Goal: Task Accomplishment & Management: Manage account settings

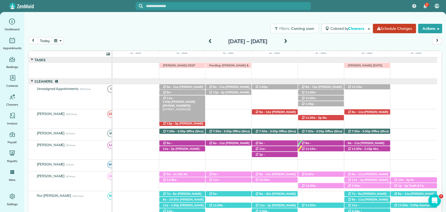
click at [174, 99] on span "11a - 1:30p" at bounding box center [169, 99] width 12 height 7
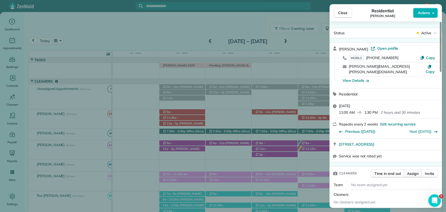
click at [413, 171] on span "Assign" at bounding box center [412, 173] width 11 height 5
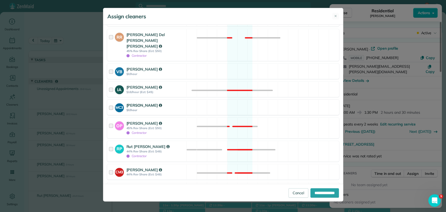
scroll to position [145, 0]
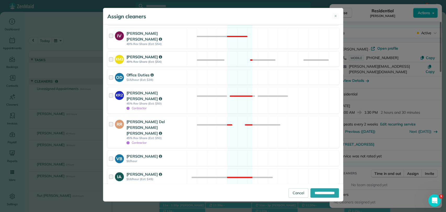
click at [121, 55] on strong "KM3" at bounding box center [119, 58] width 9 height 7
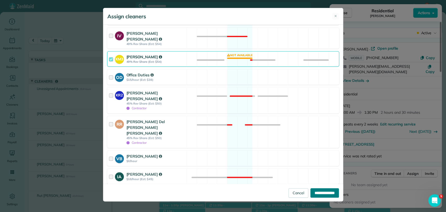
click at [324, 196] on input "**********" at bounding box center [324, 192] width 28 height 9
type input "**********"
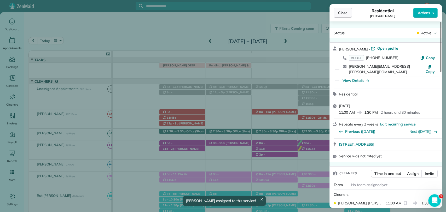
click at [346, 13] on span "Close" at bounding box center [342, 12] width 9 height 5
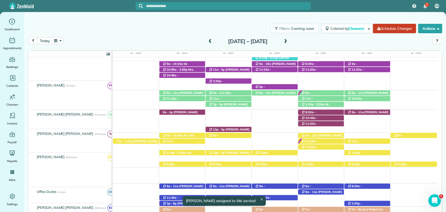
scroll to position [174, 0]
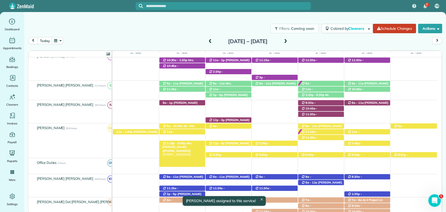
click at [176, 145] on span "Mrs. Valerie Smith (+16104163013)" at bounding box center [178, 146] width 30 height 11
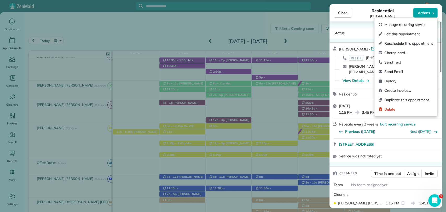
click at [423, 13] on span "Actions" at bounding box center [424, 12] width 13 height 5
click at [392, 32] on span "Edit this appointment" at bounding box center [408, 33] width 49 height 5
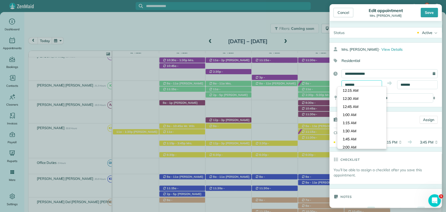
click at [349, 88] on body "7 VB Dashboard Appointments Bookings Contacts Cleaners Invoices Payroll Reports…" at bounding box center [223, 106] width 446 height 212
type input "*******"
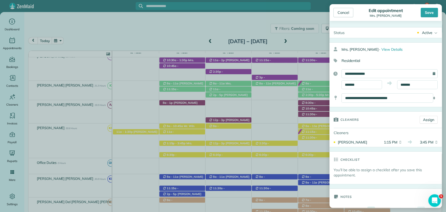
click at [353, 123] on body "7 VB Dashboard Appointments Bookings Contacts Cleaners Invoices Payroll Reports…" at bounding box center [223, 106] width 446 height 212
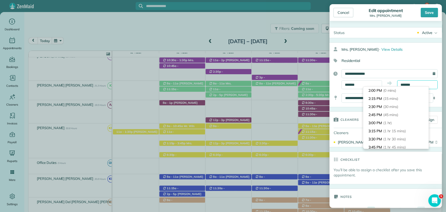
click at [413, 86] on body "7 VB Dashboard Appointments Bookings Contacts Cleaners Invoices Payroll Reports…" at bounding box center [223, 106] width 446 height 212
type input "*******"
click at [391, 122] on span "(2 hrs 30 mins)" at bounding box center [396, 123] width 26 height 5
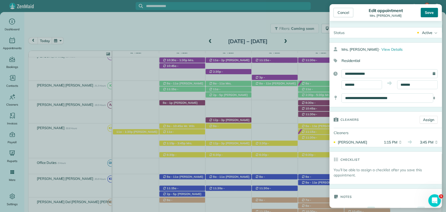
click at [423, 14] on div "Save" at bounding box center [429, 12] width 17 height 9
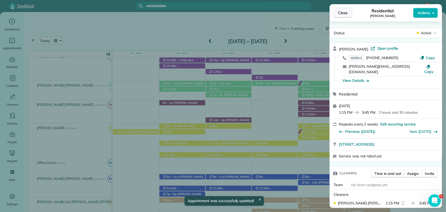
click at [344, 13] on span "Close" at bounding box center [342, 12] width 9 height 5
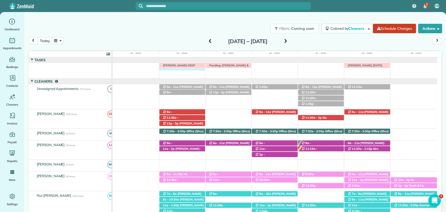
click at [183, 74] on td "Morgen Stalder today Pending: Joe Piatti & Sammy Smith-Rocio IRMA V DEEP CLEAN" at bounding box center [275, 70] width 324 height 16
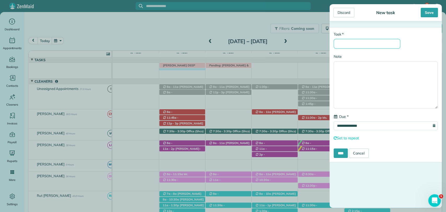
click at [371, 47] on input "* Task" at bounding box center [367, 44] width 67 height 10
click at [370, 47] on input "* Task" at bounding box center [367, 44] width 67 height 10
type input "**********"
click at [427, 14] on div "Save" at bounding box center [429, 12] width 17 height 9
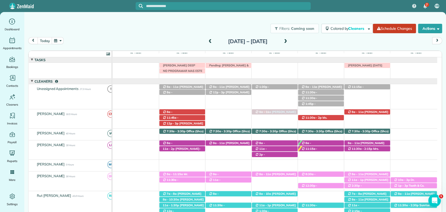
drag, startPoint x: 275, startPoint y: 181, endPoint x: 273, endPoint y: 119, distance: 62.2
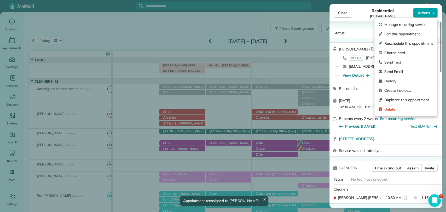
click at [427, 14] on span "Actions" at bounding box center [424, 12] width 13 height 5
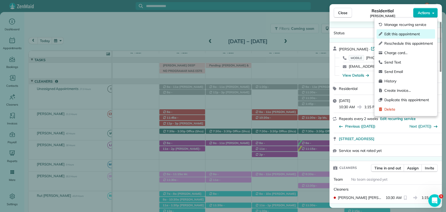
click at [396, 36] on span "Edit this appointment" at bounding box center [408, 33] width 49 height 5
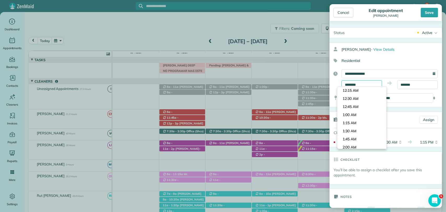
click at [358, 82] on input "********" at bounding box center [361, 84] width 40 height 9
type input "********"
click at [357, 130] on body "7 VB Dashboard Appointments Bookings Contacts Cleaners Invoices Payroll Reports…" at bounding box center [223, 106] width 446 height 212
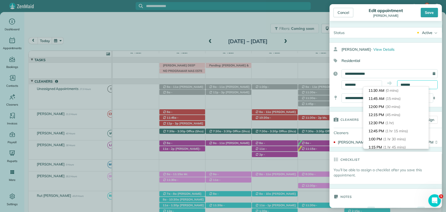
click at [404, 84] on input "*******" at bounding box center [417, 84] width 40 height 9
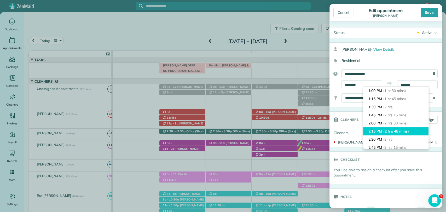
type input "*******"
click at [391, 128] on li "2:15 PM (2 hrs 45 mins)" at bounding box center [395, 131] width 65 height 8
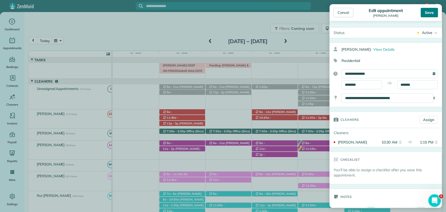
click at [426, 14] on div "Save" at bounding box center [429, 12] width 17 height 9
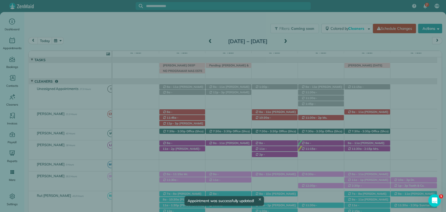
click at [341, 14] on span "Close" at bounding box center [342, 12] width 9 height 5
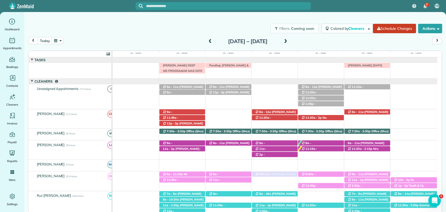
drag, startPoint x: 273, startPoint y: 88, endPoint x: 279, endPoint y: 170, distance: 82.5
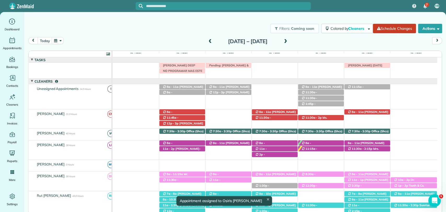
scroll to position [87, 0]
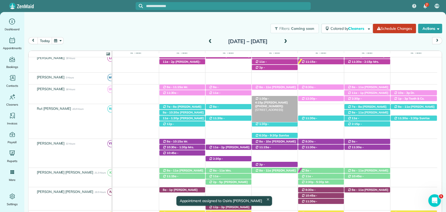
click at [269, 99] on span "1:30p - 4:15p" at bounding box center [262, 100] width 14 height 7
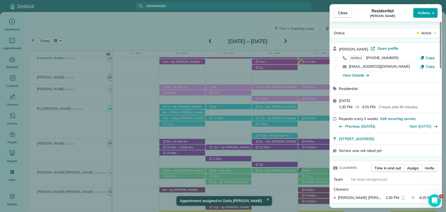
click at [426, 11] on span "Actions" at bounding box center [424, 12] width 13 height 5
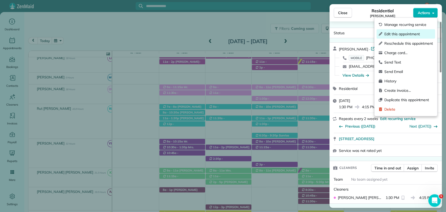
click at [397, 35] on span "Edit this appointment" at bounding box center [408, 33] width 49 height 5
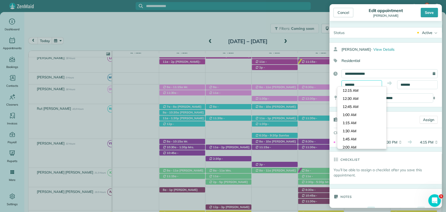
click at [363, 83] on input "*******" at bounding box center [361, 84] width 40 height 9
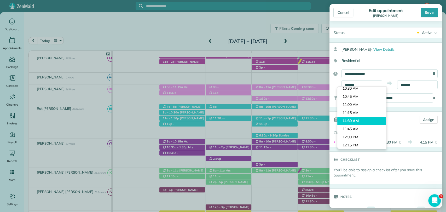
type input "********"
click at [356, 119] on body "7 VB Dashboard Appointments Bookings Contacts Cleaners Invoices Payroll Reports…" at bounding box center [223, 106] width 446 height 212
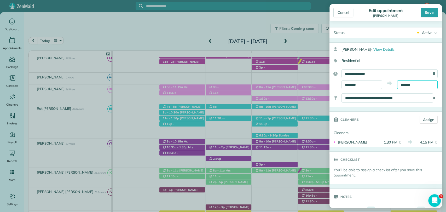
click at [403, 87] on body "7 VB Dashboard Appointments Bookings Contacts Cleaners Invoices Payroll Reports…" at bounding box center [223, 106] width 446 height 212
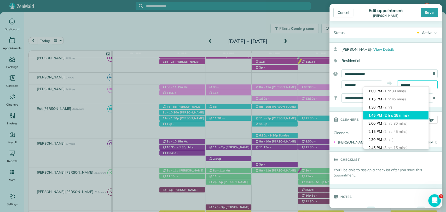
scroll to position [58, 0]
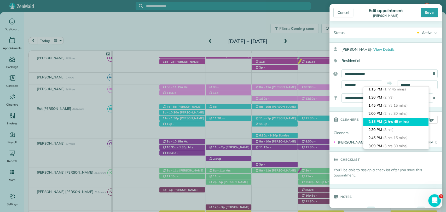
type input "*******"
click at [389, 121] on span "(2 hrs 45 mins)" at bounding box center [396, 121] width 26 height 5
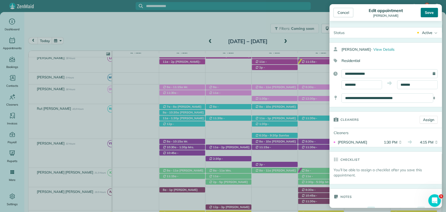
click at [424, 12] on div "Save" at bounding box center [429, 12] width 17 height 9
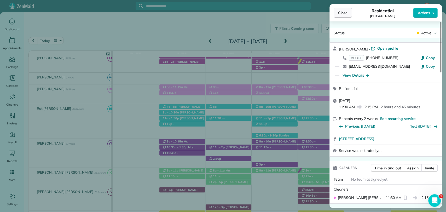
click at [339, 14] on span "Close" at bounding box center [342, 12] width 9 height 5
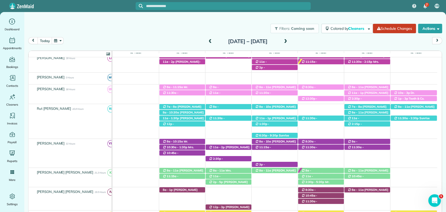
click at [207, 40] on span at bounding box center [210, 41] width 6 height 5
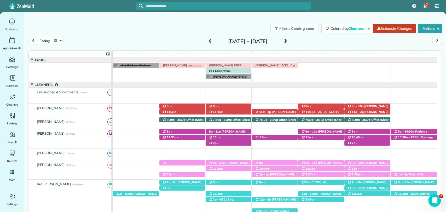
click at [207, 40] on span at bounding box center [210, 41] width 6 height 5
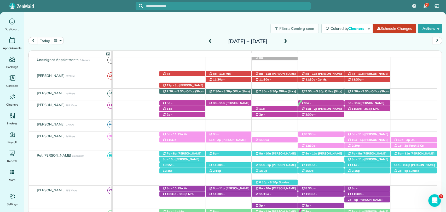
click at [207, 40] on span at bounding box center [210, 41] width 6 height 5
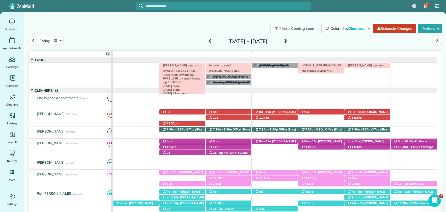
click at [189, 71] on span "AVAILABILITY-SEE NOTE (Deep clean availability 10/16 1115 am small house (up to…" at bounding box center [181, 116] width 42 height 94
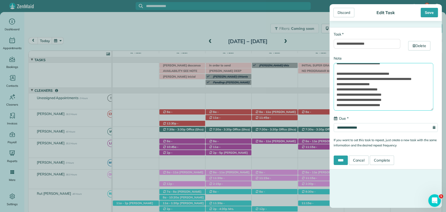
drag, startPoint x: 344, startPoint y: 99, endPoint x: 383, endPoint y: 103, distance: 38.6
click at [383, 103] on textarea "**********" at bounding box center [384, 87] width 100 height 48
click at [385, 102] on textarea "**********" at bounding box center [384, 87] width 100 height 48
click at [343, 11] on div "Discard" at bounding box center [343, 12] width 21 height 9
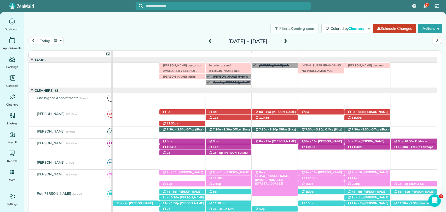
scroll to position [24, 0]
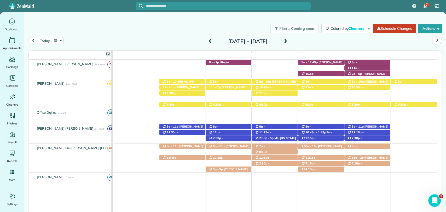
click at [289, 39] on div "Sunday Oct 5 – Saturday Oct 11, 2025" at bounding box center [248, 41] width 84 height 8
click at [288, 42] on span at bounding box center [286, 41] width 6 height 5
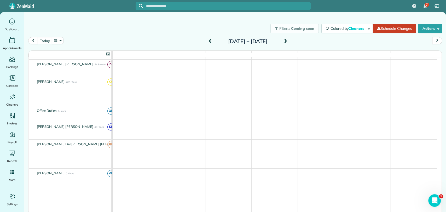
click at [288, 42] on span at bounding box center [286, 41] width 6 height 5
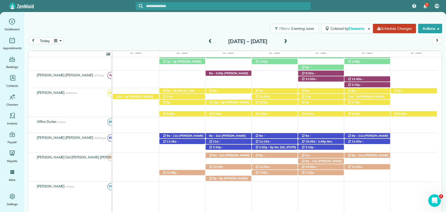
scroll to position [194, 0]
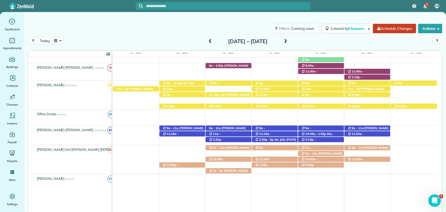
click at [232, 66] on span "Taura Lynn (+12512338717)" at bounding box center [228, 67] width 39 height 7
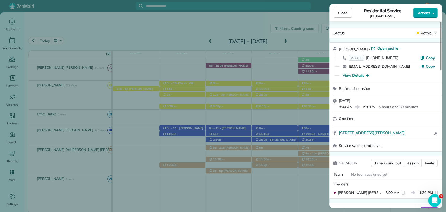
click at [422, 13] on span "Actions" at bounding box center [424, 12] width 13 height 5
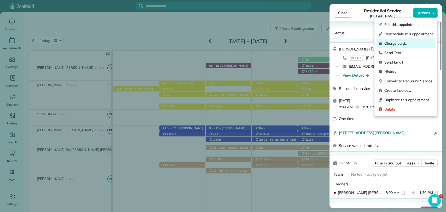
click at [395, 42] on span "Charge card…" at bounding box center [408, 43] width 49 height 5
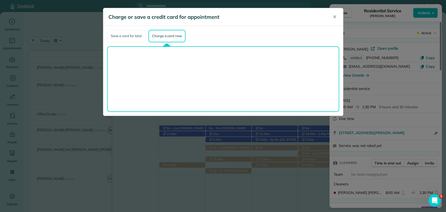
click at [133, 34] on div "Save a card for later" at bounding box center [126, 36] width 39 height 13
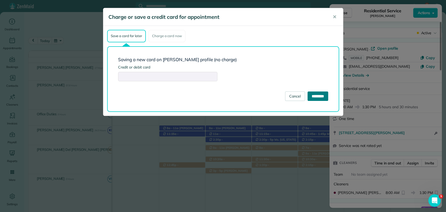
click at [312, 94] on input "*********" at bounding box center [318, 95] width 21 height 9
type input "**********"
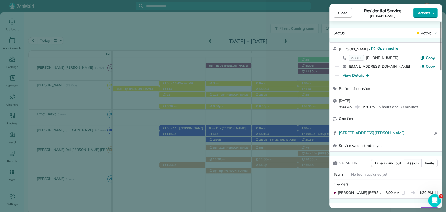
click at [428, 11] on span "Actions" at bounding box center [424, 12] width 13 height 5
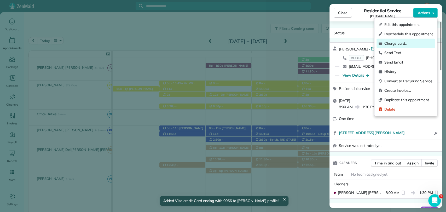
click at [401, 45] on span "Charge card…" at bounding box center [408, 43] width 49 height 5
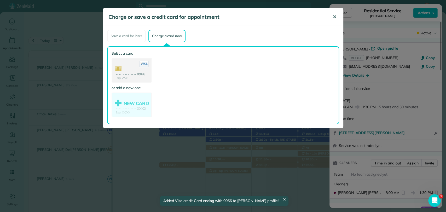
click at [334, 18] on span "✕" at bounding box center [335, 17] width 4 height 6
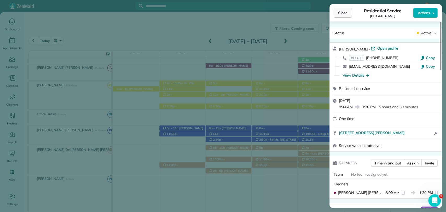
click at [347, 13] on span "Close" at bounding box center [342, 12] width 9 height 5
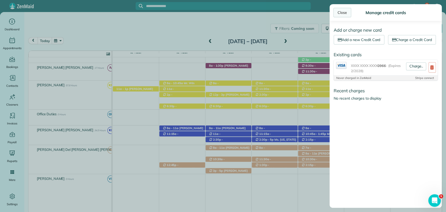
click at [340, 10] on link "Close" at bounding box center [342, 12] width 18 height 9
click at [318, 35] on div "Close Manage credit cards Add or charge new card Add a new Credit Card Charge a…" at bounding box center [223, 106] width 446 height 212
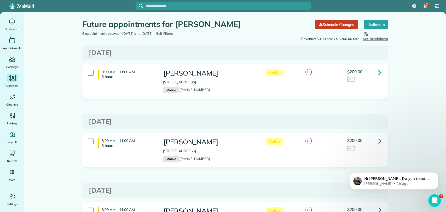
click at [14, 80] on icon "Main" at bounding box center [12, 78] width 8 height 8
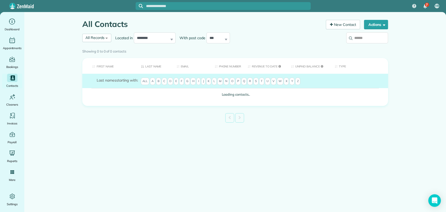
click at [167, 2] on div at bounding box center [223, 6] width 175 height 8
click at [163, 10] on div at bounding box center [223, 6] width 175 height 8
click at [160, 7] on input "text" at bounding box center [228, 6] width 165 height 4
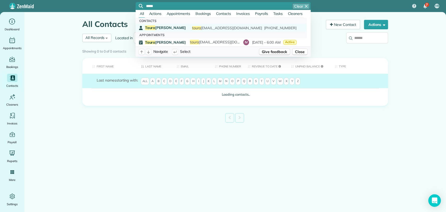
type input "*****"
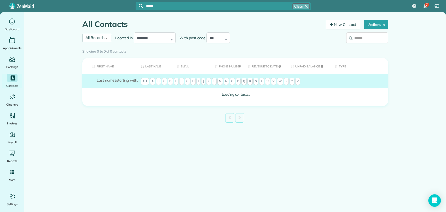
click at [166, 25] on link "Taura Lynn taura lynn1@gmail.com (251) 233-8717" at bounding box center [221, 28] width 171 height 8
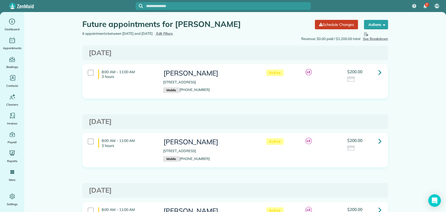
click at [175, 9] on div at bounding box center [223, 6] width 175 height 8
click at [175, 7] on input "text" at bounding box center [228, 6] width 165 height 4
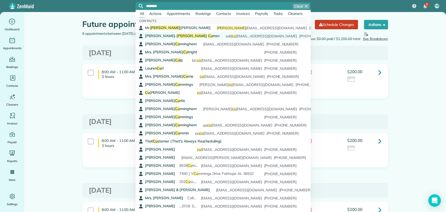
type input "********"
click at [177, 34] on span "Eddie" at bounding box center [192, 35] width 30 height 5
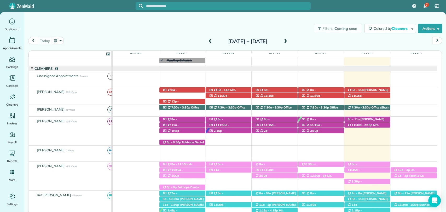
scroll to position [87, 0]
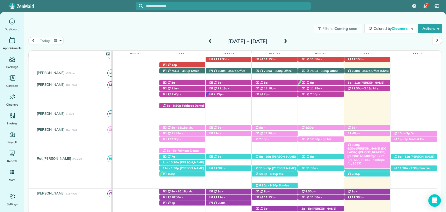
click at [362, 145] on span "3:30p - 5:30p" at bounding box center [354, 146] width 14 height 7
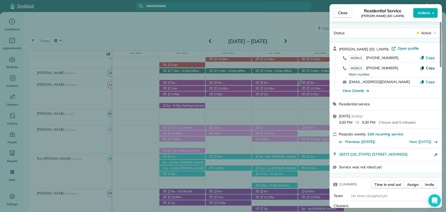
click at [430, 67] on span "Copy" at bounding box center [430, 68] width 9 height 5
click at [344, 15] on button "Close" at bounding box center [343, 13] width 18 height 10
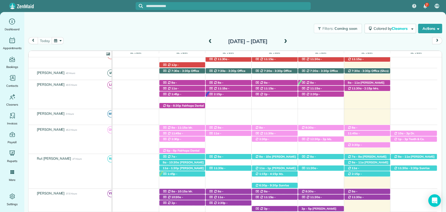
click at [158, 34] on div "Filters: Coming soon Colored by Cleaners Color by Cleaner Color by Team Color b…" at bounding box center [235, 28] width 422 height 17
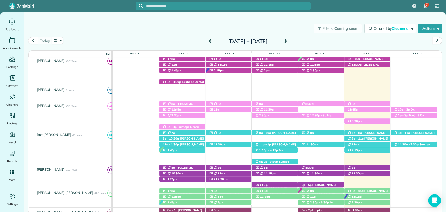
scroll to position [116, 0]
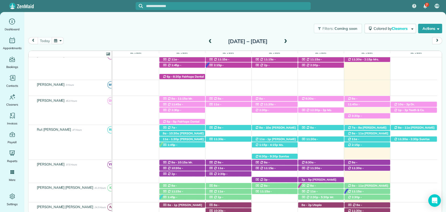
click at [340, 44] on div "today Sunday Sep 28 – Saturday Oct 4, 2025" at bounding box center [235, 42] width 414 height 10
click at [288, 44] on span at bounding box center [286, 42] width 6 height 8
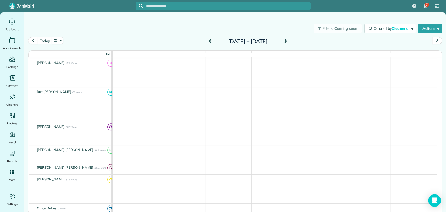
scroll to position [78, 0]
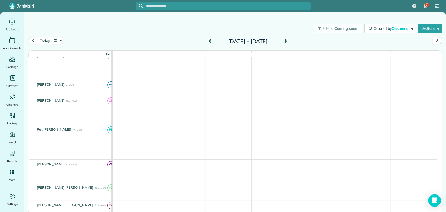
click at [288, 43] on span at bounding box center [286, 41] width 6 height 5
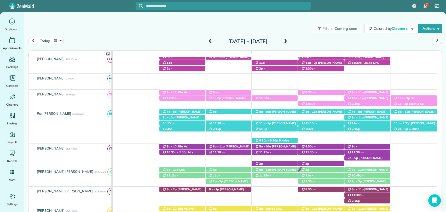
scroll to position [82, 0]
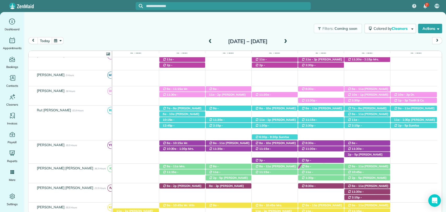
click at [288, 40] on span at bounding box center [286, 41] width 6 height 5
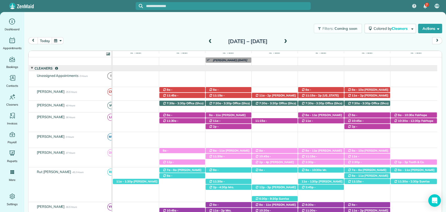
scroll to position [0, 0]
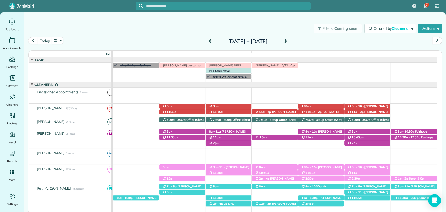
click at [288, 40] on span at bounding box center [286, 41] width 6 height 5
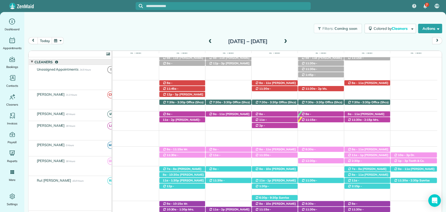
scroll to position [29, 0]
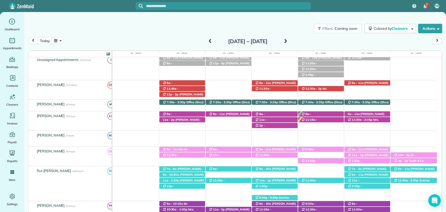
click at [288, 40] on span at bounding box center [286, 41] width 6 height 5
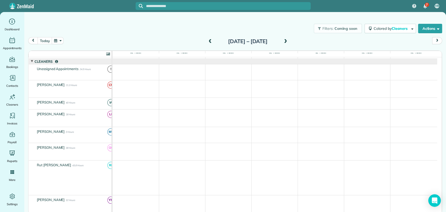
click at [288, 40] on span at bounding box center [286, 41] width 6 height 5
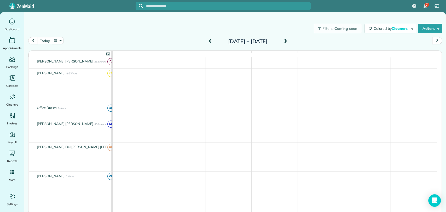
scroll to position [252, 0]
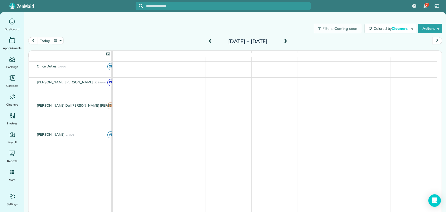
click at [207, 40] on span at bounding box center [210, 41] width 6 height 5
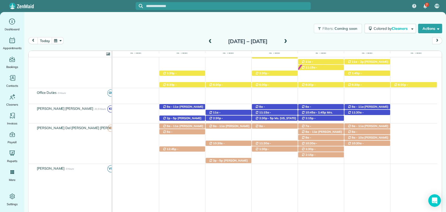
scroll to position [273, 0]
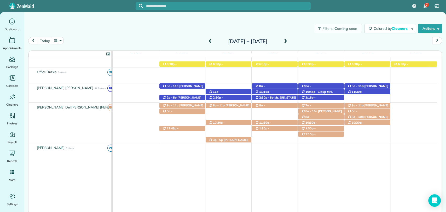
click at [288, 42] on span at bounding box center [286, 41] width 6 height 5
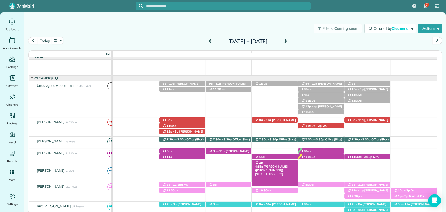
scroll to position [0, 0]
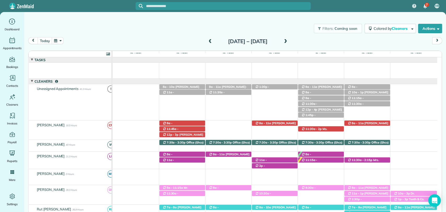
click at [26, 20] on div "Filters: Coming soon Colored by Cleaners Color by Cleaner Color by Team Color b…" at bounding box center [235, 28] width 422 height 17
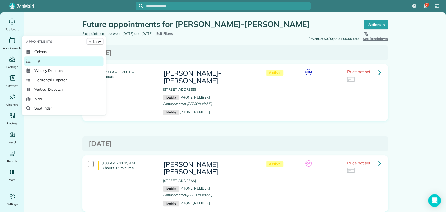
click at [39, 61] on span "List" at bounding box center [37, 61] width 6 height 5
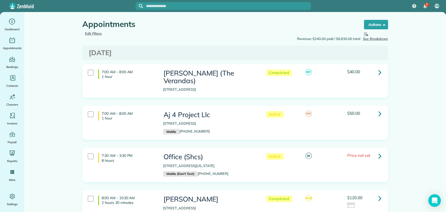
click at [90, 31] on span "Edit Filters" at bounding box center [93, 33] width 17 height 4
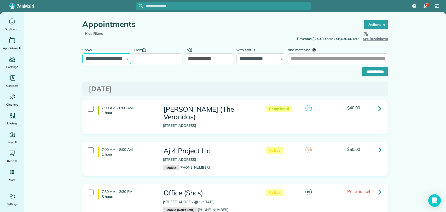
click at [107, 57] on select "**********" at bounding box center [106, 58] width 49 height 11
select select "**********"
click at [82, 53] on select "**********" at bounding box center [106, 58] width 49 height 11
click at [134, 62] on input "From" at bounding box center [158, 58] width 49 height 11
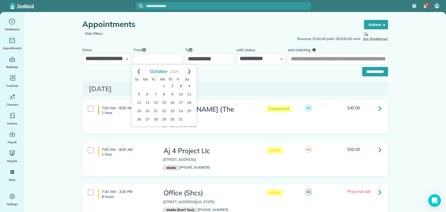
click at [180, 86] on link "3" at bounding box center [180, 85] width 7 height 7
type input "**********"
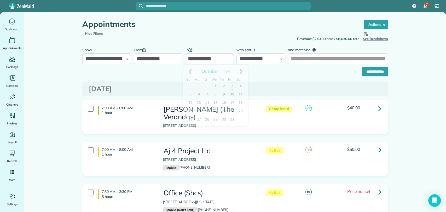
click at [192, 62] on input "**********" at bounding box center [209, 58] width 49 height 11
click at [231, 86] on link "3" at bounding box center [232, 85] width 7 height 7
type input "**********"
click at [247, 64] on div "**********" at bounding box center [235, 70] width 306 height 12
click at [248, 59] on select "**********" at bounding box center [260, 58] width 49 height 11
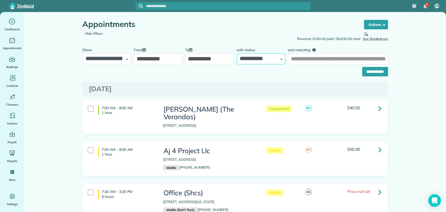
click at [236, 53] on select "**********" at bounding box center [260, 58] width 49 height 11
click at [365, 69] on input "**********" at bounding box center [375, 71] width 26 height 9
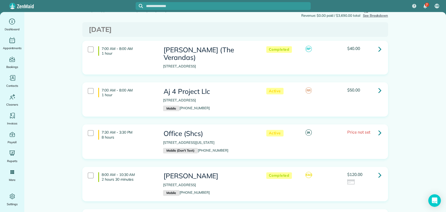
scroll to position [58, 0]
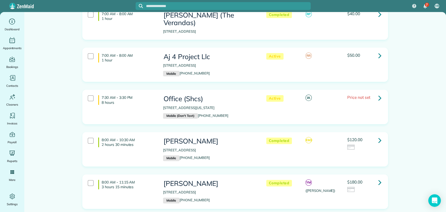
click at [375, 92] on link at bounding box center [380, 97] width 10 height 10
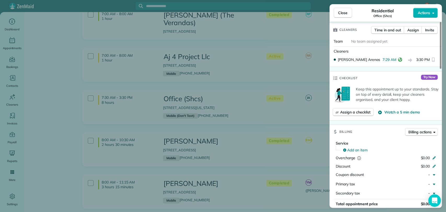
scroll to position [201, 0]
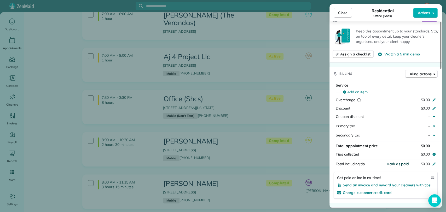
click at [398, 161] on span "Mark as paid" at bounding box center [397, 163] width 23 height 5
click at [346, 15] on span "Close" at bounding box center [342, 12] width 9 height 5
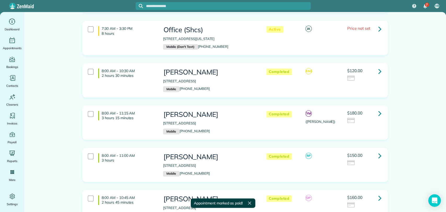
scroll to position [145, 0]
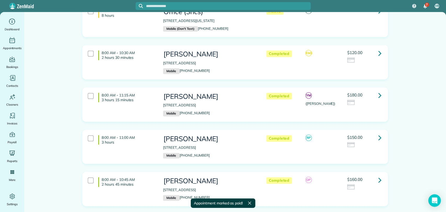
click at [378, 133] on icon at bounding box center [379, 137] width 3 height 9
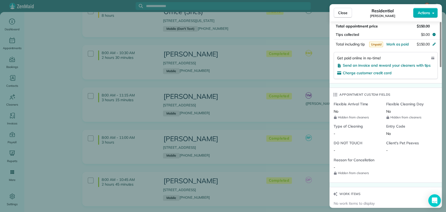
scroll to position [406, 0]
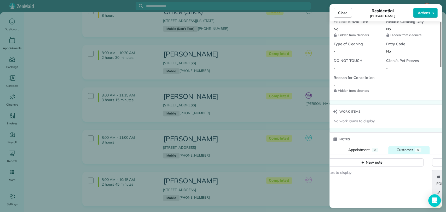
click at [399, 147] on span "Customer" at bounding box center [405, 149] width 16 height 5
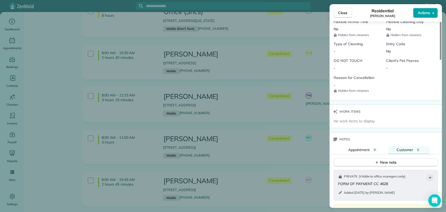
click at [426, 17] on body "7 VB Dashboard Appointments Bookings Contacts Cleaners Invoices Payroll Reports…" at bounding box center [223, 106] width 446 height 212
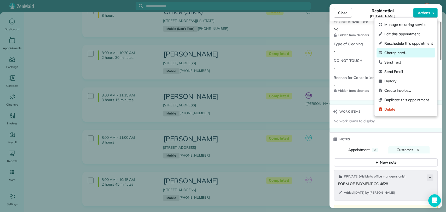
click at [408, 52] on span "Charge card…" at bounding box center [408, 52] width 49 height 5
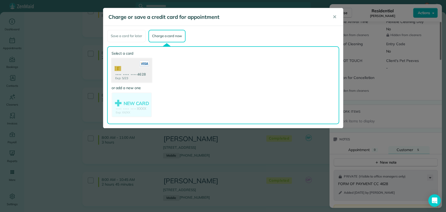
click at [138, 63] on use at bounding box center [131, 70] width 40 height 25
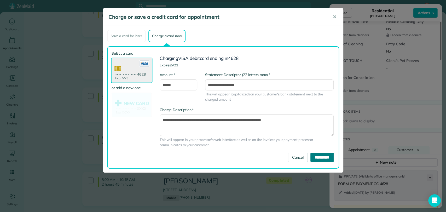
click at [313, 157] on input "**********" at bounding box center [321, 157] width 23 height 9
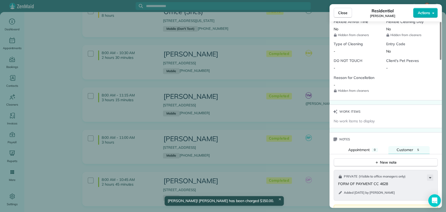
click at [343, 13] on span "Close" at bounding box center [342, 12] width 9 height 5
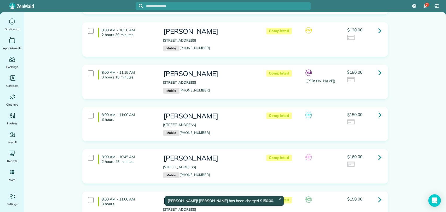
scroll to position [203, 0]
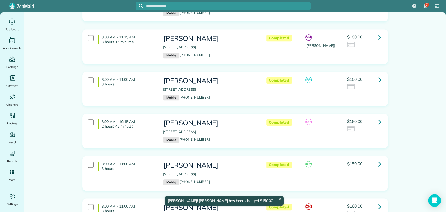
click at [375, 117] on link at bounding box center [380, 122] width 10 height 10
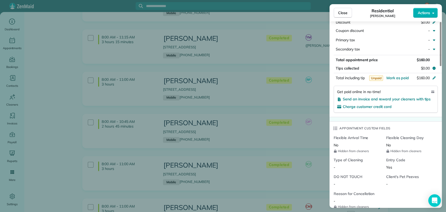
scroll to position [406, 0]
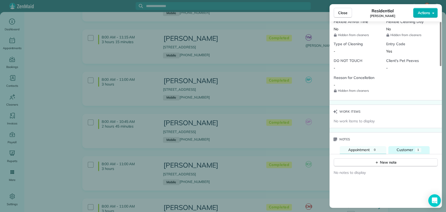
click at [413, 146] on button "Customer 1" at bounding box center [408, 150] width 41 height 8
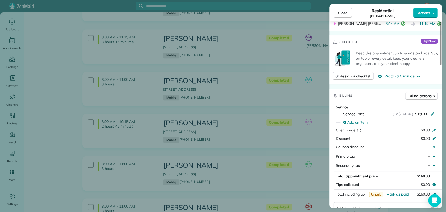
scroll to position [0, 0]
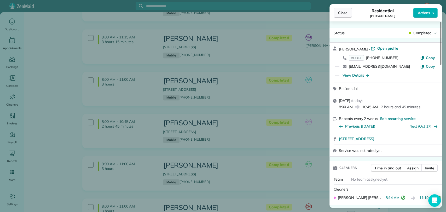
click at [342, 14] on span "Close" at bounding box center [342, 12] width 9 height 5
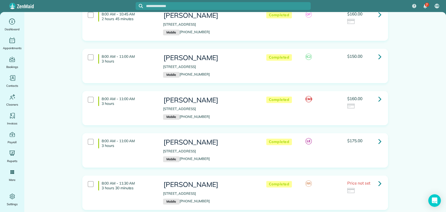
scroll to position [319, 0]
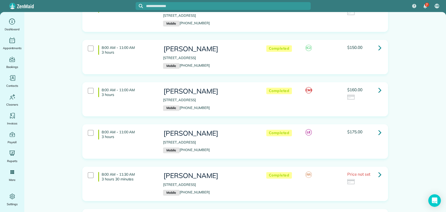
click at [375, 85] on link at bounding box center [380, 90] width 10 height 10
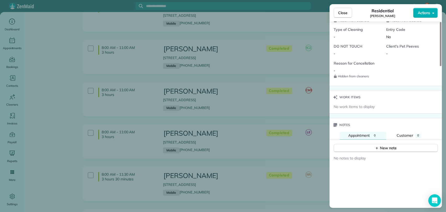
scroll to position [464, 0]
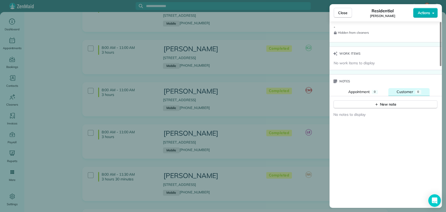
click at [408, 91] on span "Customer" at bounding box center [405, 91] width 16 height 5
click at [379, 89] on button "Appointment 0" at bounding box center [363, 92] width 47 height 8
click at [261, 113] on div "Close Residential [PERSON_NAME] Actions Status Completed [PERSON_NAME] · Open p…" at bounding box center [223, 106] width 446 height 212
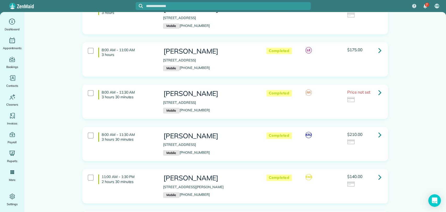
scroll to position [406, 0]
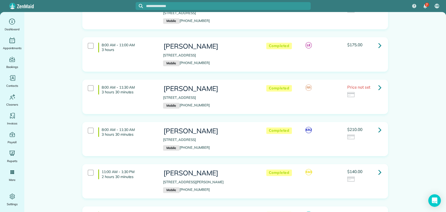
click at [378, 125] on icon at bounding box center [379, 129] width 3 height 9
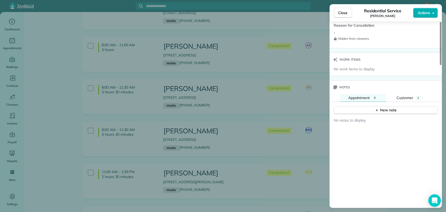
scroll to position [464, 0]
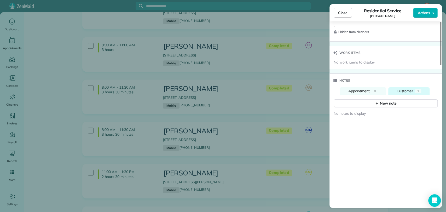
drag, startPoint x: 397, startPoint y: 89, endPoint x: 399, endPoint y: 85, distance: 3.8
click at [397, 95] on div "New note" at bounding box center [385, 101] width 112 height 13
click at [399, 89] on span "Customer" at bounding box center [405, 91] width 16 height 5
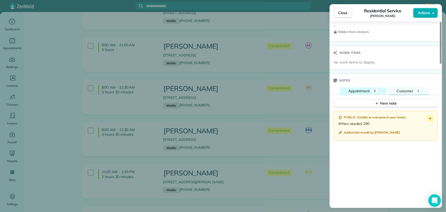
click at [362, 89] on span "Appointment" at bounding box center [359, 91] width 22 height 5
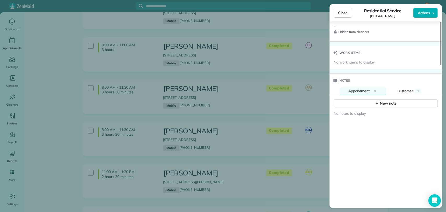
click at [274, 107] on div "Close Residential Service Lindsay Wall Actions Status Completed Lindsay Wall · …" at bounding box center [223, 106] width 446 height 212
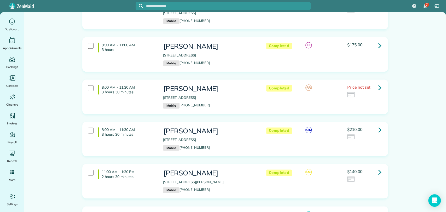
scroll to position [493, 0]
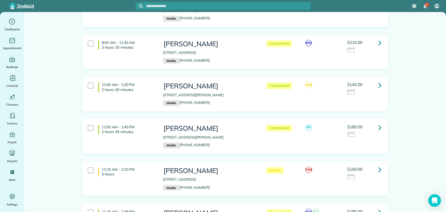
click at [382, 80] on link at bounding box center [380, 85] width 10 height 10
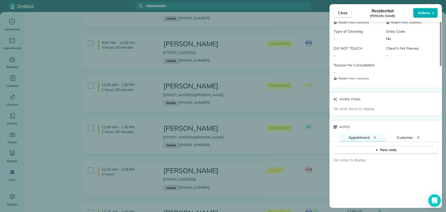
scroll to position [464, 0]
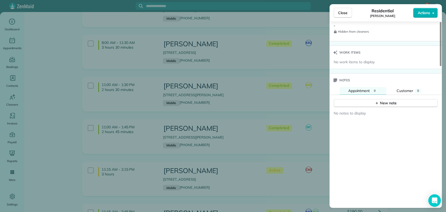
click at [252, 121] on div "Close Residential Jimmy Benson Sr Actions Status Completed Jimmy Benson Sr · Op…" at bounding box center [223, 106] width 446 height 212
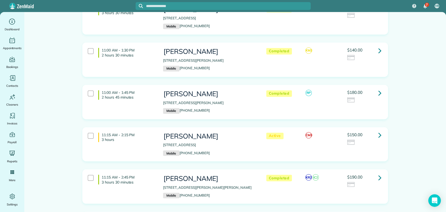
scroll to position [581, 0]
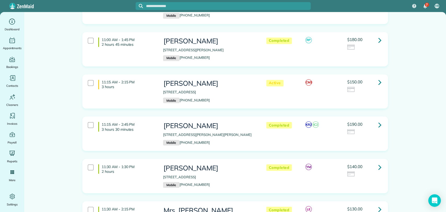
click at [378, 78] on icon at bounding box center [379, 82] width 3 height 9
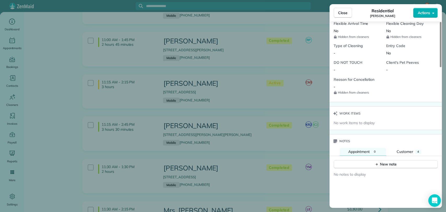
scroll to position [406, 0]
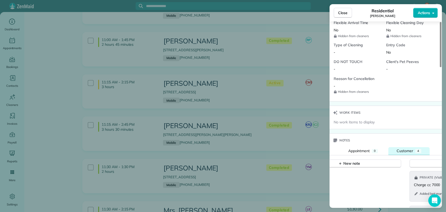
click at [401, 148] on span "Customer" at bounding box center [405, 150] width 16 height 5
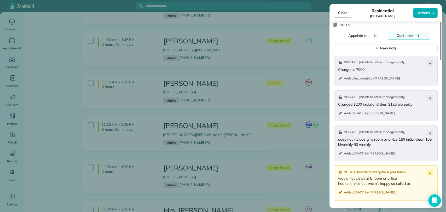
scroll to position [523, 0]
click at [433, 13] on icon "button" at bounding box center [433, 13] width 2 height 4
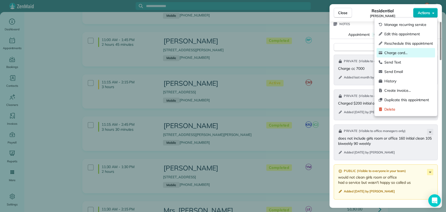
click at [391, 50] on div "Charge card…" at bounding box center [405, 52] width 59 height 9
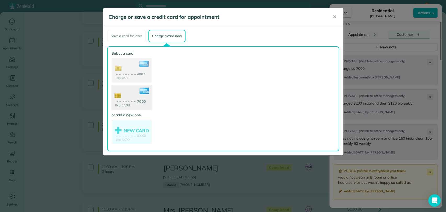
click at [126, 93] on use at bounding box center [131, 97] width 40 height 25
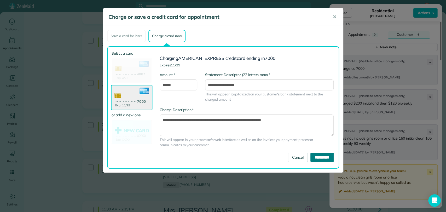
click at [310, 156] on input "**********" at bounding box center [321, 157] width 23 height 9
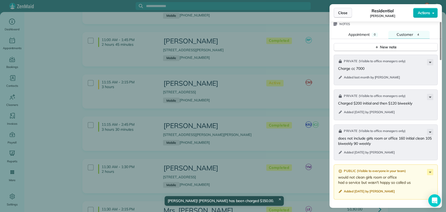
click at [349, 16] on button "Close" at bounding box center [343, 13] width 18 height 10
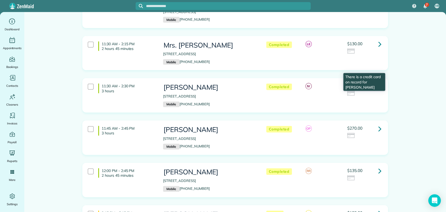
scroll to position [755, 0]
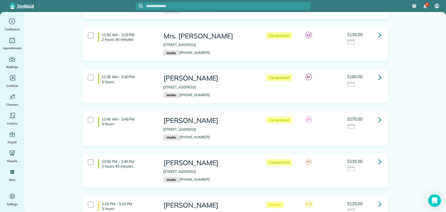
click at [378, 115] on icon at bounding box center [379, 119] width 3 height 9
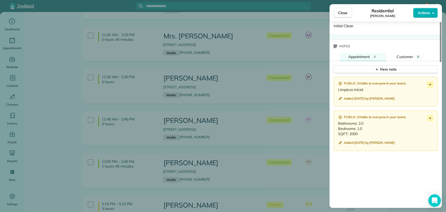
scroll to position [523, 0]
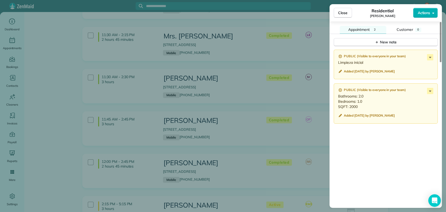
click at [347, 11] on span "Close" at bounding box center [342, 12] width 9 height 5
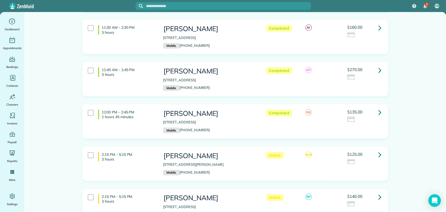
scroll to position [871, 0]
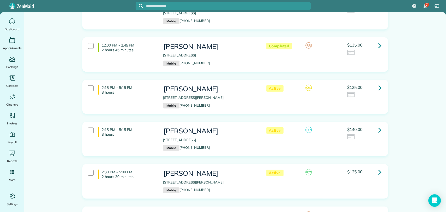
click at [378, 83] on icon at bounding box center [379, 87] width 3 height 9
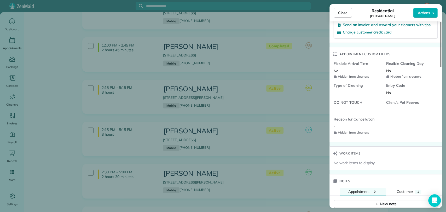
scroll to position [406, 0]
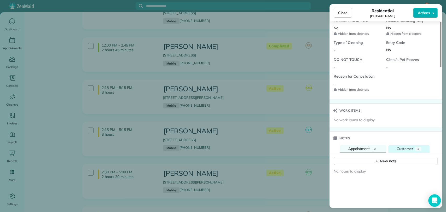
click at [414, 145] on button "Customer 1" at bounding box center [408, 149] width 41 height 8
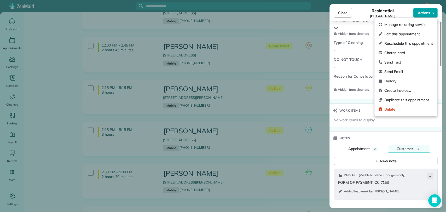
click at [422, 14] on span "Actions" at bounding box center [424, 12] width 13 height 5
click at [405, 53] on span "Charge card…" at bounding box center [408, 52] width 49 height 5
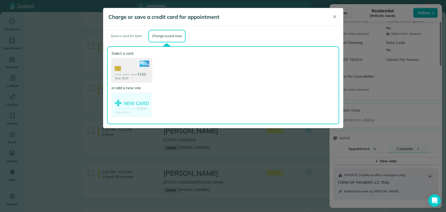
click at [134, 77] on use at bounding box center [131, 70] width 40 height 25
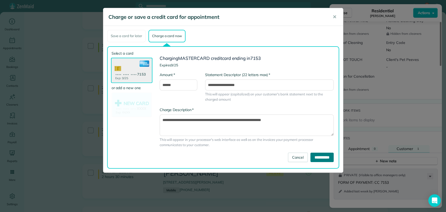
click at [316, 157] on input "**********" at bounding box center [321, 157] width 23 height 9
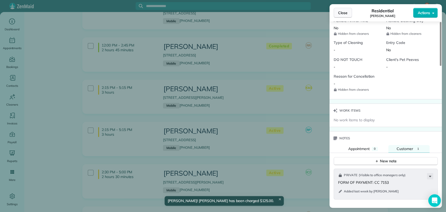
click at [341, 13] on span "Close" at bounding box center [342, 12] width 9 height 5
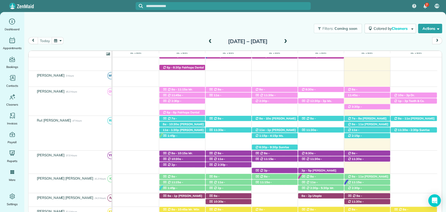
scroll to position [125, 0]
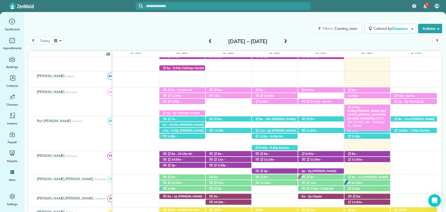
click at [369, 109] on span "[PERSON_NAME] (DC LAWN) ([PHONE_NUMBER], [PHONE_NUMBER])" at bounding box center [366, 114] width 39 height 11
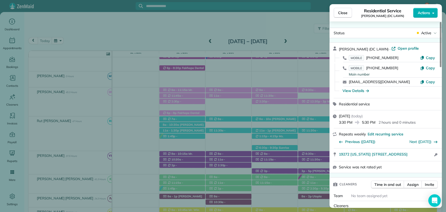
scroll to position [29, 0]
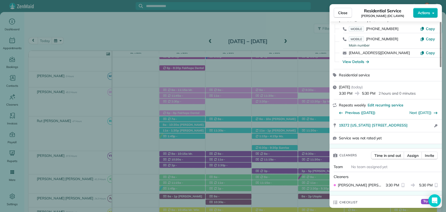
drag, startPoint x: 340, startPoint y: 8, endPoint x: 342, endPoint y: 11, distance: 4.0
click at [340, 8] on button "Close" at bounding box center [343, 13] width 18 height 10
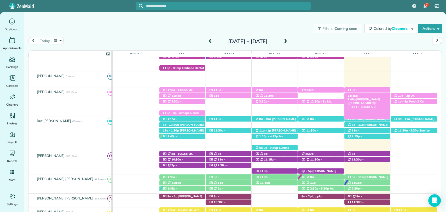
click at [369, 97] on span "Paige Travis (+15404070501)" at bounding box center [363, 100] width 33 height 7
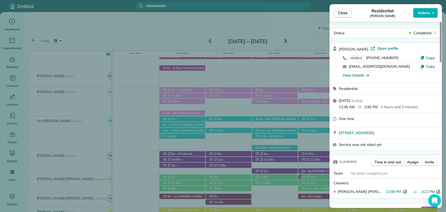
click at [348, 15] on button "Close" at bounding box center [343, 13] width 18 height 10
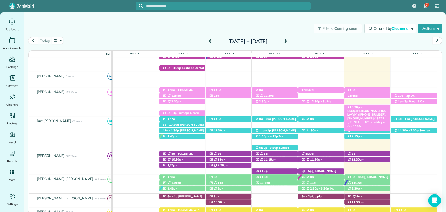
click at [375, 109] on span "Mandy King (DC LAWN) (+12059027602, +12512709897)" at bounding box center [366, 114] width 39 height 11
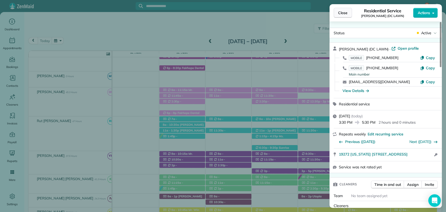
click at [340, 12] on span "Close" at bounding box center [342, 12] width 9 height 5
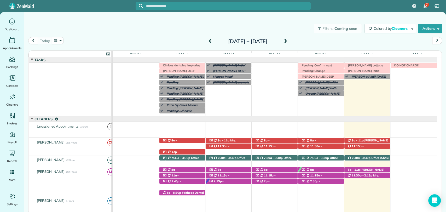
click at [375, 148] on span "Lauren Clements (+12514021975)" at bounding box center [363, 151] width 33 height 7
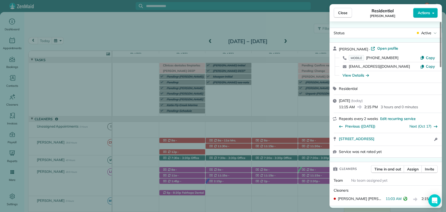
click at [150, 51] on div "Close Residential Lauren Clements Actions Status Active Lauren Clements · Open …" at bounding box center [223, 106] width 446 height 212
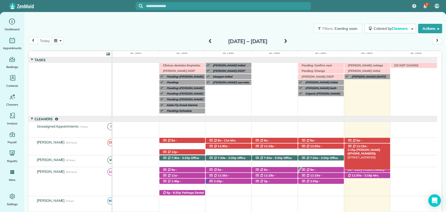
click at [368, 148] on span "11:15a - 2:15p" at bounding box center [357, 147] width 21 height 7
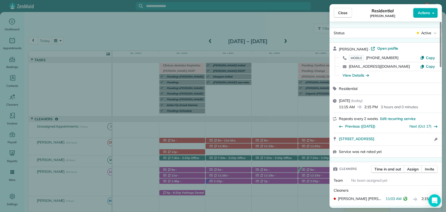
click at [338, 14] on span "Close" at bounding box center [342, 12] width 9 height 5
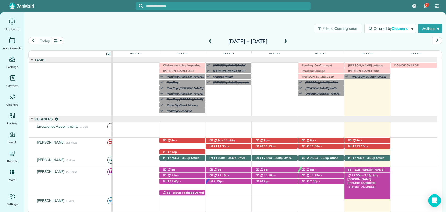
click at [358, 177] on span "11:30a - 2:15p" at bounding box center [361, 175] width 21 height 4
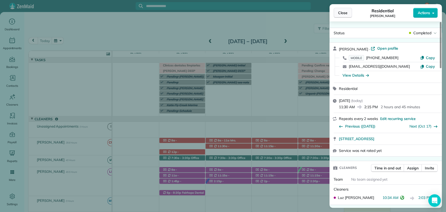
click at [340, 10] on span "Close" at bounding box center [342, 12] width 9 height 5
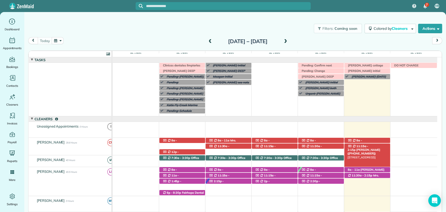
click at [368, 145] on span "11:15a - 2:15p" at bounding box center [357, 147] width 21 height 7
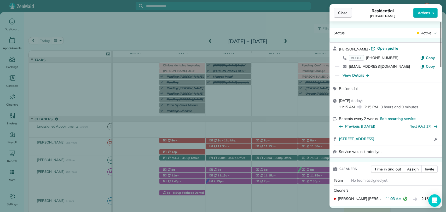
click at [337, 11] on button "Close" at bounding box center [343, 13] width 18 height 10
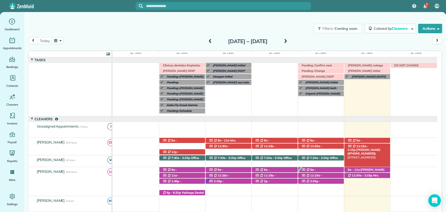
click at [368, 146] on span "11:15a - 2:15p" at bounding box center [357, 147] width 21 height 7
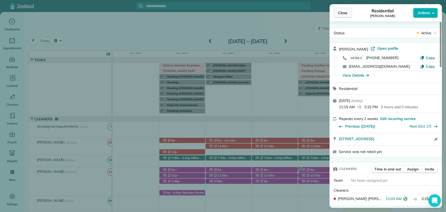
click at [341, 13] on span "Close" at bounding box center [342, 12] width 9 height 5
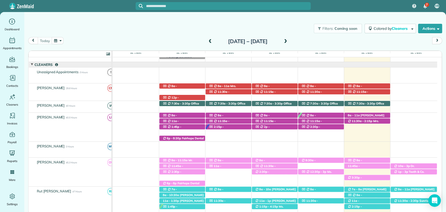
scroll to position [58, 0]
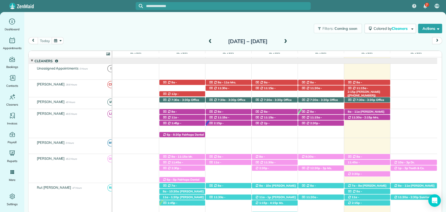
click at [357, 88] on span "11:15a - 2:15p" at bounding box center [357, 89] width 21 height 7
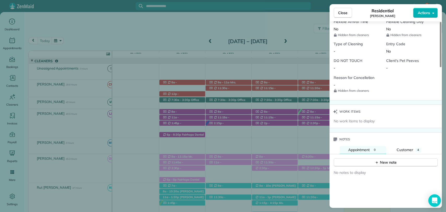
scroll to position [437, 0]
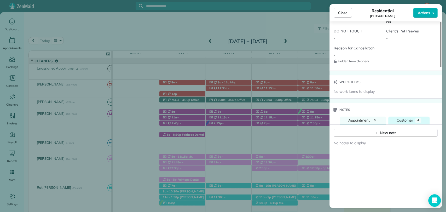
click at [408, 118] on span "Customer" at bounding box center [405, 120] width 16 height 5
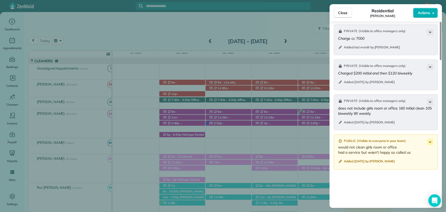
scroll to position [553, 0]
click at [428, 139] on icon at bounding box center [430, 141] width 6 height 6
click at [357, 178] on div "Private ( Visible to office managers only ) Charge cc 7000 Added last month by …" at bounding box center [385, 145] width 112 height 248
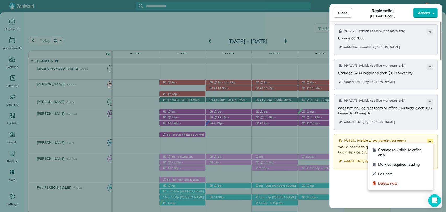
click at [428, 138] on icon at bounding box center [430, 141] width 6 height 6
click at [363, 181] on div "Private ( Visible to office managers only ) Charge cc 7000 Added last month by …" at bounding box center [385, 145] width 112 height 248
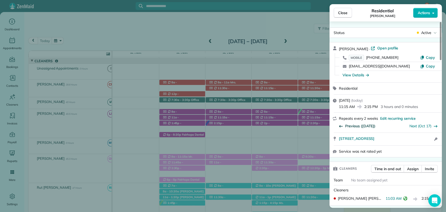
scroll to position [0, 0]
click at [339, 11] on span "Close" at bounding box center [342, 12] width 9 height 5
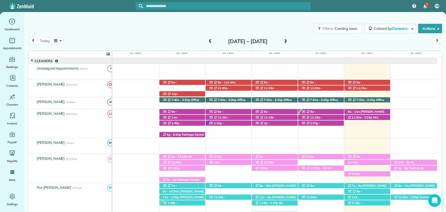
click at [165, 36] on div "Filters: Coming soon Colored by Cleaners Color by Cleaner Color by Team Color b…" at bounding box center [235, 28] width 422 height 17
click at [368, 89] on span "11:15a - 2:15p" at bounding box center [357, 89] width 21 height 7
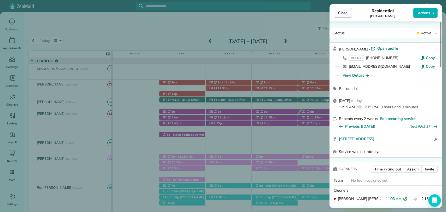
click at [341, 11] on span "Close" at bounding box center [342, 12] width 9 height 5
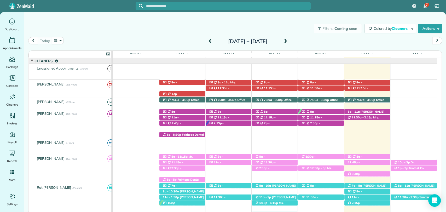
click at [379, 45] on div "today Sunday Sep 28 – Saturday Oct 4, 2025" at bounding box center [235, 42] width 414 height 10
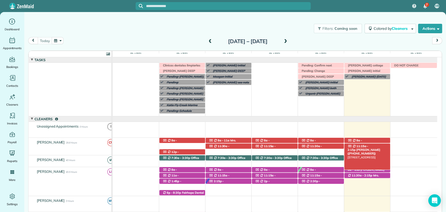
click at [367, 146] on span "11:15a - 2:15p" at bounding box center [357, 147] width 21 height 7
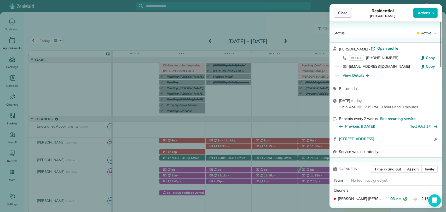
click at [344, 11] on span "Close" at bounding box center [342, 12] width 9 height 5
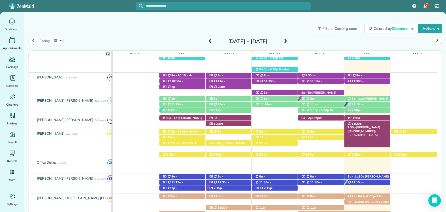
click at [377, 125] on span "Brittany Wallace (+12516567145)" at bounding box center [363, 128] width 33 height 7
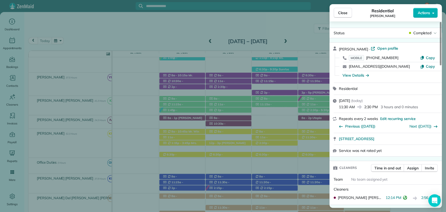
click at [339, 7] on div "Close Residential Brittany Wallace Actions" at bounding box center [385, 12] width 112 height 17
click at [341, 13] on span "Close" at bounding box center [342, 12] width 9 height 5
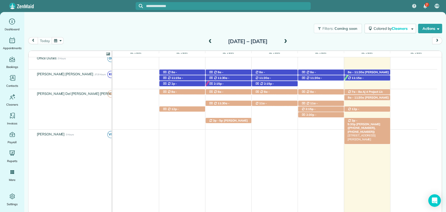
click at [379, 122] on span "Ms. Elizabeth Manci (+12516261290, +12514151609)" at bounding box center [363, 127] width 33 height 11
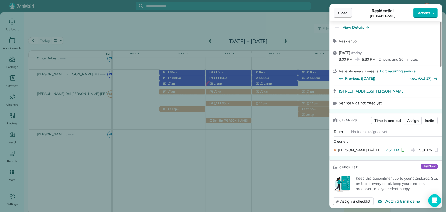
click at [342, 15] on span "Close" at bounding box center [342, 12] width 9 height 5
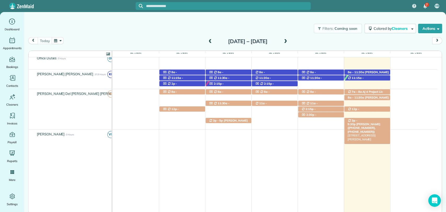
click at [366, 122] on span "Ms. Elizabeth Manci (+12516261290, +12514151609)" at bounding box center [363, 127] width 33 height 11
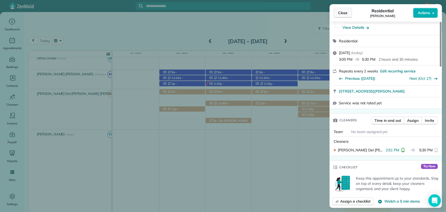
click at [337, 13] on button "Close" at bounding box center [343, 13] width 18 height 10
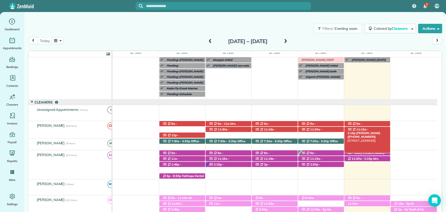
click at [368, 130] on span "11:15a - 2:15p" at bounding box center [357, 131] width 21 height 7
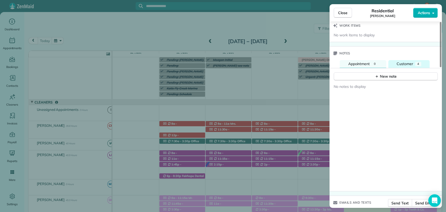
click at [402, 63] on span "Customer" at bounding box center [405, 63] width 16 height 5
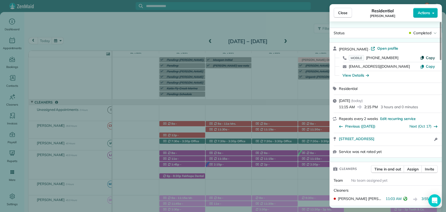
click at [427, 58] on span "Copy" at bounding box center [430, 57] width 9 height 5
click at [339, 11] on span "Close" at bounding box center [342, 12] width 9 height 5
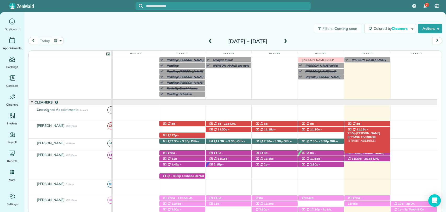
click at [380, 131] on span "Lauren Clements (+12514021975)" at bounding box center [363, 134] width 33 height 7
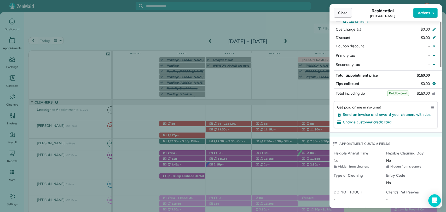
scroll to position [261, 0]
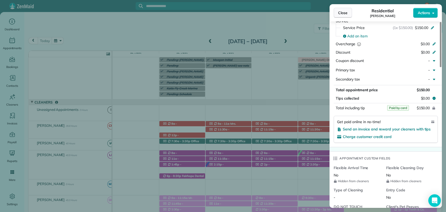
click at [344, 11] on span "Close" at bounding box center [342, 12] width 9 height 5
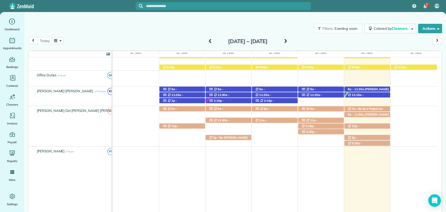
scroll to position [261, 0]
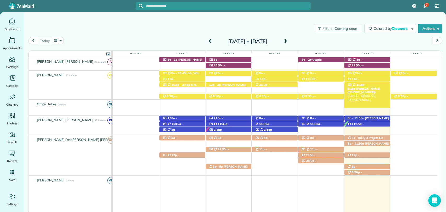
click at [374, 87] on span "Jessica Cook (+18503462081)" at bounding box center [363, 90] width 33 height 7
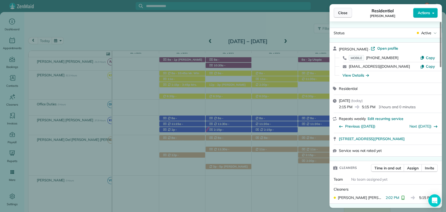
click at [339, 16] on button "Close" at bounding box center [343, 13] width 18 height 10
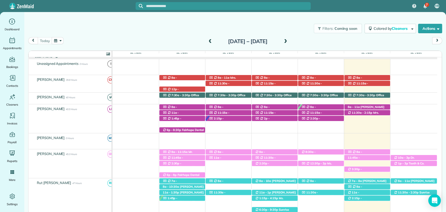
scroll to position [29, 0]
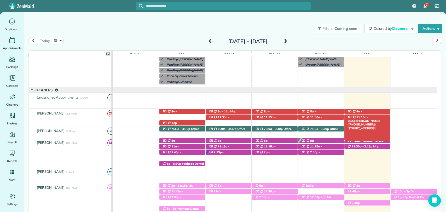
click at [367, 118] on span "11:15a - 2:15p" at bounding box center [357, 118] width 21 height 7
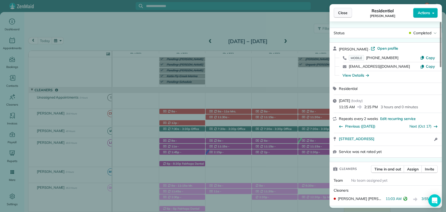
click at [343, 10] on span "Close" at bounding box center [342, 12] width 9 height 5
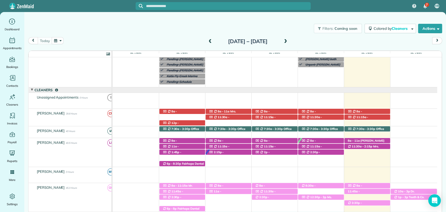
click at [175, 40] on div "today Sunday Sep 28 – Saturday Oct 4, 2025" at bounding box center [235, 42] width 414 height 10
click at [367, 117] on span "11:15a - 2:15p" at bounding box center [357, 118] width 21 height 7
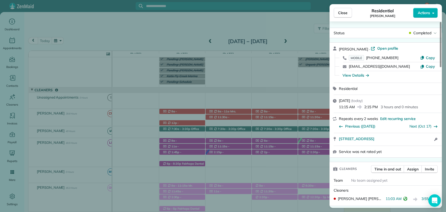
click at [322, 44] on div "Close Residential Lauren Clements Actions Status Completed Lauren Clements · Op…" at bounding box center [223, 106] width 446 height 212
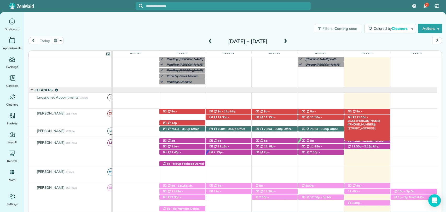
click at [368, 119] on span "Lauren Clements (+12514021975)" at bounding box center [363, 122] width 33 height 7
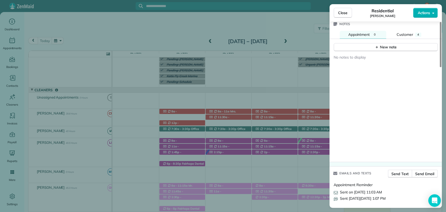
scroll to position [493, 0]
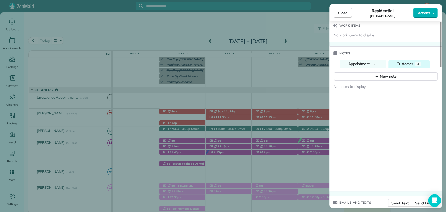
click at [403, 63] on span "Customer" at bounding box center [405, 63] width 16 height 5
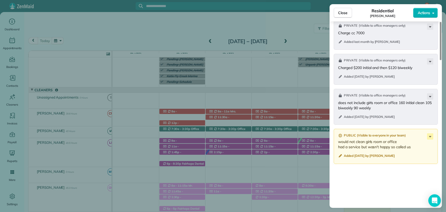
scroll to position [552, 0]
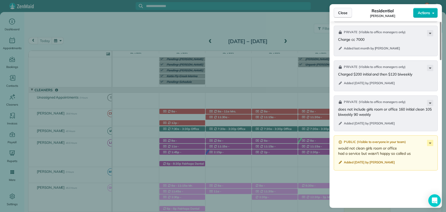
click at [343, 16] on button "Close" at bounding box center [343, 13] width 18 height 10
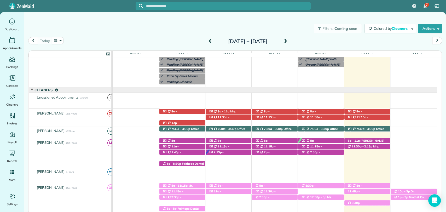
click at [288, 40] on span at bounding box center [286, 41] width 6 height 5
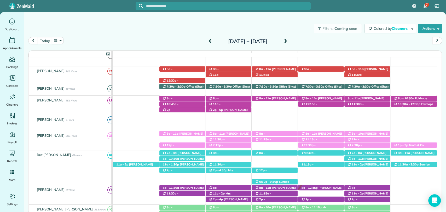
scroll to position [58, 0]
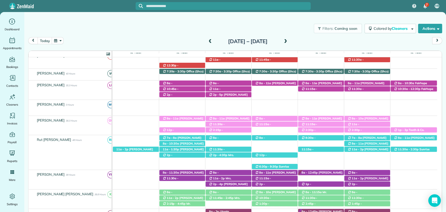
click at [207, 40] on span at bounding box center [210, 41] width 6 height 5
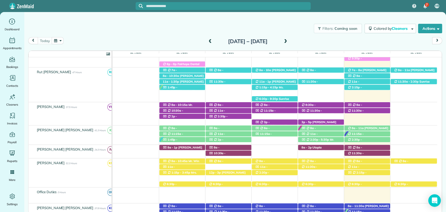
scroll to position [232, 0]
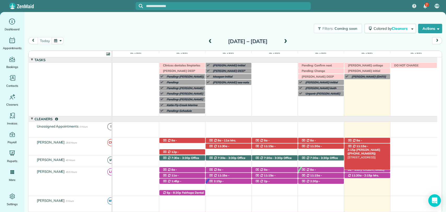
click at [363, 147] on span "11:15a - 2:15p" at bounding box center [357, 147] width 21 height 7
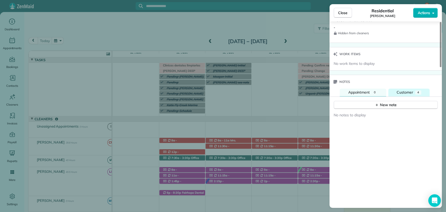
click at [402, 92] on span "Customer" at bounding box center [405, 92] width 16 height 5
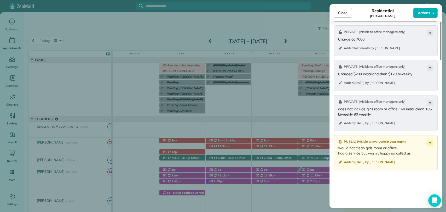
drag, startPoint x: 337, startPoint y: 145, endPoint x: 419, endPoint y: 156, distance: 82.8
click at [419, 156] on div "Public ( Visible to everyone in your team ) would not clean girls room or offic…" at bounding box center [386, 152] width 104 height 35
click at [392, 147] on p "would not clean girls room or office had a service but wasn't happy so called us" at bounding box center [386, 150] width 96 height 10
drag, startPoint x: 412, startPoint y: 152, endPoint x: 337, endPoint y: 146, distance: 75.2
click at [337, 146] on div "Public ( Visible to everyone in your team ) would not clean girls room or offic…" at bounding box center [386, 152] width 104 height 35
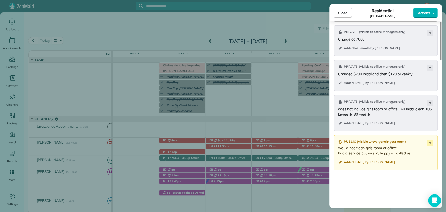
click at [343, 147] on p "would not clean girls room or office had a service but wasn't happy so called us" at bounding box center [386, 150] width 96 height 10
click at [354, 146] on p "would not clean girls room or office had a service but wasn't happy so called us" at bounding box center [386, 150] width 96 height 10
click at [358, 149] on p "would not clean girls room or office had a service but wasn't happy so called us" at bounding box center [386, 150] width 96 height 10
drag, startPoint x: 337, startPoint y: 147, endPoint x: 413, endPoint y: 151, distance: 76.4
click at [413, 151] on div "Public ( Visible to everyone in your team ) would not clean girls room or offic…" at bounding box center [386, 152] width 104 height 35
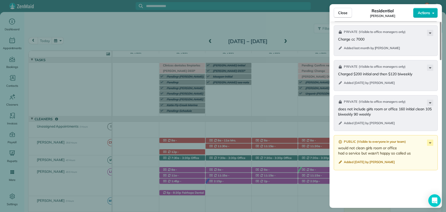
click at [401, 150] on p "would not clean girls room or office had a service but wasn't happy so called us" at bounding box center [386, 150] width 96 height 10
click at [339, 14] on span "Close" at bounding box center [342, 12] width 9 height 5
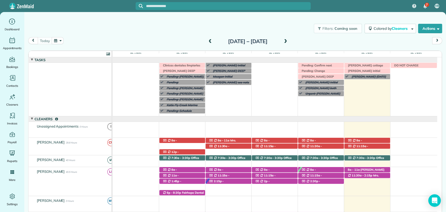
click at [288, 39] on span at bounding box center [286, 41] width 6 height 5
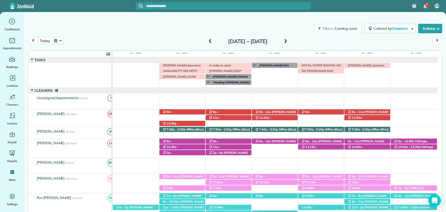
click at [207, 39] on span at bounding box center [210, 41] width 6 height 5
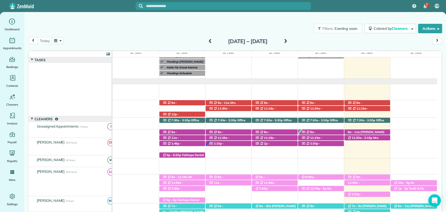
scroll to position [38, 0]
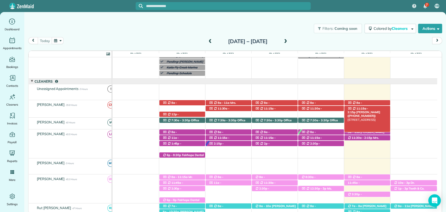
click at [376, 110] on span "[PERSON_NAME] ([PHONE_NUMBER])" at bounding box center [363, 113] width 33 height 7
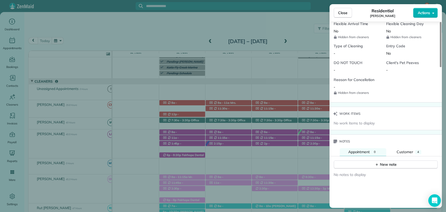
scroll to position [435, 0]
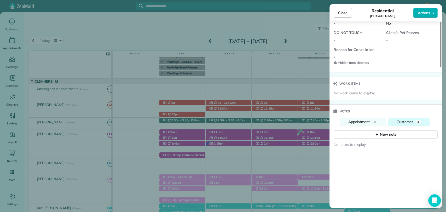
click at [403, 120] on span "Customer" at bounding box center [405, 121] width 16 height 5
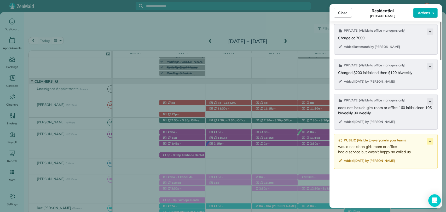
scroll to position [553, 0]
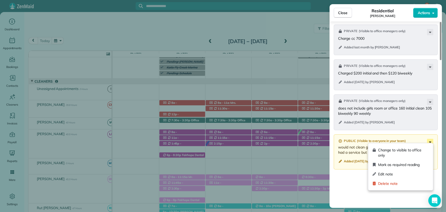
click at [428, 140] on icon at bounding box center [430, 142] width 6 height 6
click at [358, 165] on div "Public ( Visible to everyone in your team ) would not clean girls room or offic…" at bounding box center [386, 151] width 104 height 35
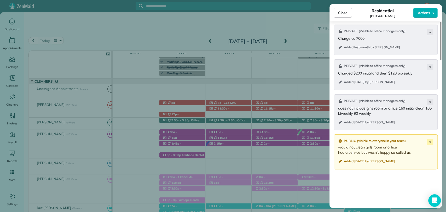
click at [360, 159] on span "Added 7 years ago by Eliana Joines" at bounding box center [369, 161] width 51 height 4
drag, startPoint x: 336, startPoint y: 145, endPoint x: 419, endPoint y: 153, distance: 84.0
click at [419, 153] on div "Public ( Visible to everyone in your team ) would not clean girls room or offic…" at bounding box center [386, 151] width 104 height 35
click at [404, 149] on p "would not clean girls room or office had a service but wasn't happy so called us" at bounding box center [386, 149] width 96 height 10
click at [365, 201] on div "Private ( Visible to office managers only ) Charge cc 7000 Added last month by …" at bounding box center [385, 145] width 112 height 248
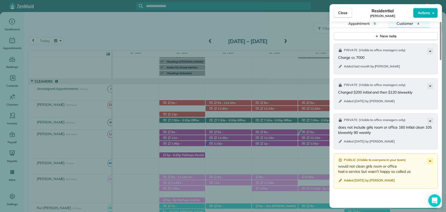
scroll to position [611, 0]
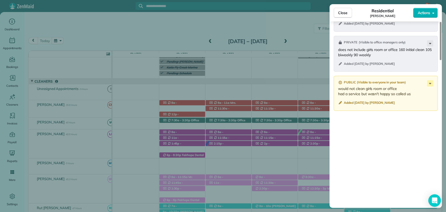
drag, startPoint x: 339, startPoint y: 86, endPoint x: 386, endPoint y: 91, distance: 46.5
click at [386, 91] on p "would not clean girls room or office had a service but wasn't happy so called us" at bounding box center [386, 91] width 96 height 10
click at [390, 91] on p "would not clean girls room or office had a service but wasn't happy so called us" at bounding box center [386, 91] width 96 height 10
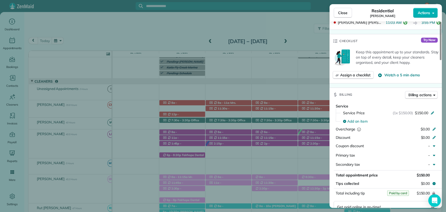
scroll to position [205, 0]
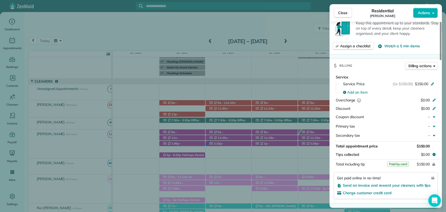
drag, startPoint x: 365, startPoint y: 119, endPoint x: 374, endPoint y: 63, distance: 56.4
click at [374, 63] on div "Billing Billing actions" at bounding box center [385, 66] width 112 height 14
click at [342, 14] on span "Close" at bounding box center [342, 12] width 9 height 5
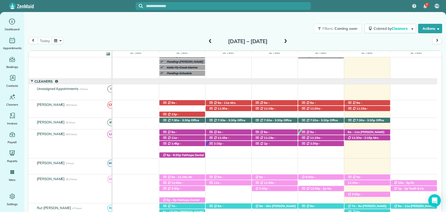
click at [288, 43] on span at bounding box center [286, 41] width 6 height 5
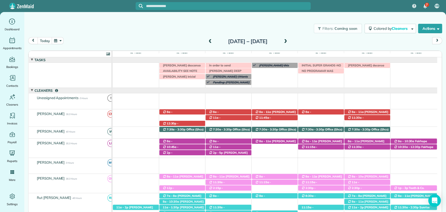
drag, startPoint x: 162, startPoint y: 91, endPoint x: 153, endPoint y: 91, distance: 9.1
click at [153, 91] on div at bounding box center [275, 90] width 324 height 5
click at [350, 38] on div "today Sunday Oct 5 – Saturday Oct 11, 2025" at bounding box center [235, 42] width 414 height 10
click at [168, 36] on div "Filters: Coming soon Colored by Cleaners Color by Cleaner Color by Team Color b…" at bounding box center [235, 28] width 422 height 17
click at [169, 113] on span "8a - 11:30a" at bounding box center [168, 113] width 10 height 7
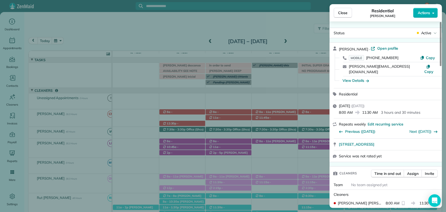
click at [424, 13] on span "Actions" at bounding box center [424, 12] width 13 height 5
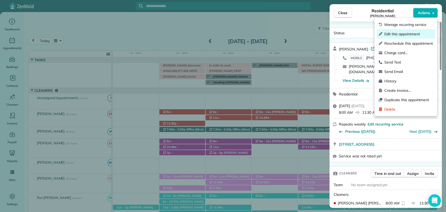
click at [398, 33] on span "Edit this appointment" at bounding box center [408, 33] width 49 height 5
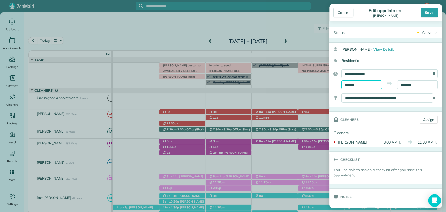
click at [358, 87] on body "7 VB Dashboard Appointments Bookings Contacts Cleaners Invoices Payroll Reports…" at bounding box center [223, 106] width 446 height 212
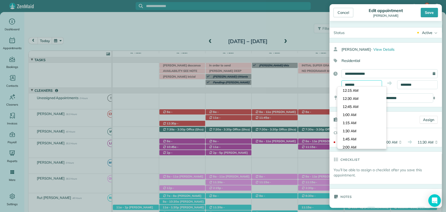
scroll to position [243, 0]
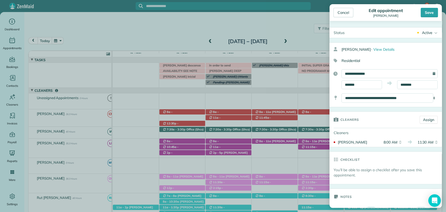
click at [368, 59] on div "Residential" at bounding box center [383, 60] width 108 height 9
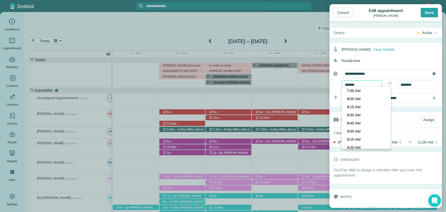
click at [362, 82] on input "*******" at bounding box center [361, 84] width 40 height 9
type input "*******"
click at [358, 123] on body "7 VB Dashboard Appointments Bookings Contacts Cleaners Invoices Payroll Reports…" at bounding box center [223, 106] width 446 height 212
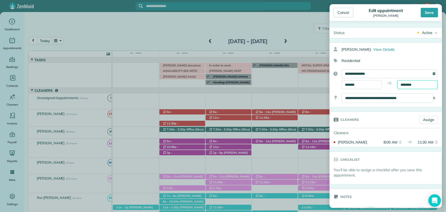
click at [405, 84] on input "********" at bounding box center [417, 84] width 40 height 9
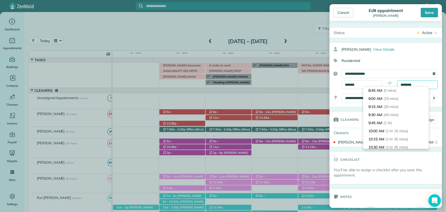
scroll to position [81, 0]
type input "********"
click at [392, 124] on span "(3 hrs 30 mins)" at bounding box center [398, 122] width 26 height 5
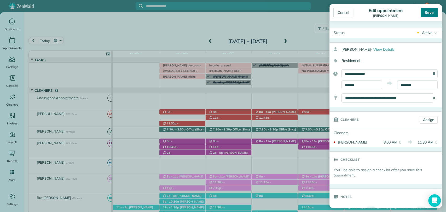
click at [426, 13] on div "Save" at bounding box center [429, 12] width 17 height 9
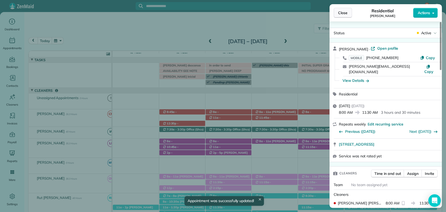
click at [340, 13] on span "Close" at bounding box center [342, 12] width 9 height 5
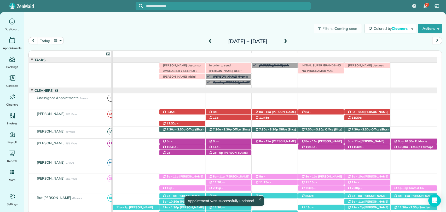
click at [169, 119] on div "11a - 1:30p Jennifer Daniel (+17034723220) 11075 Alysheba Ln - Daphne, AL, 3652…" at bounding box center [275, 116] width 324 height 14
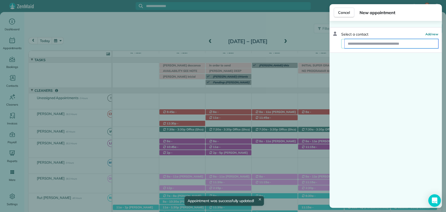
click at [353, 42] on input "text" at bounding box center [392, 43] width 94 height 9
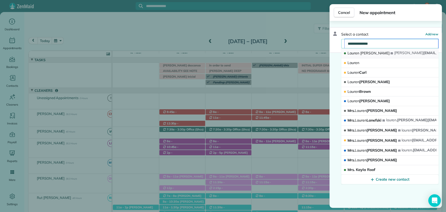
type input "**********"
click at [374, 53] on span "Clements" at bounding box center [374, 53] width 29 height 5
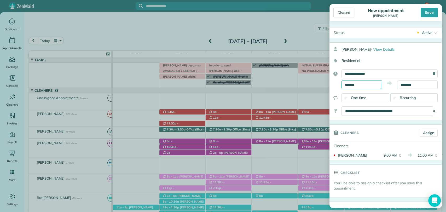
click at [352, 88] on body "7 VB Dashboard Appointments Bookings Contacts Cleaners Invoices Payroll Reports…" at bounding box center [223, 106] width 446 height 212
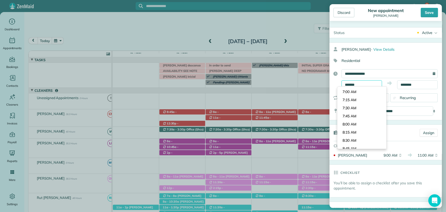
scroll to position [217, 0]
type input "*******"
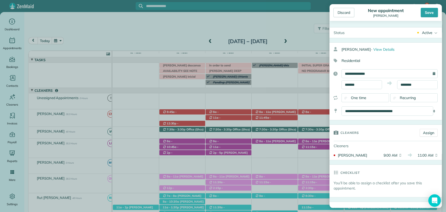
click at [352, 108] on body "7 VB Dashboard Appointments Bookings Contacts Cleaners Invoices Payroll Reports…" at bounding box center [223, 106] width 446 height 212
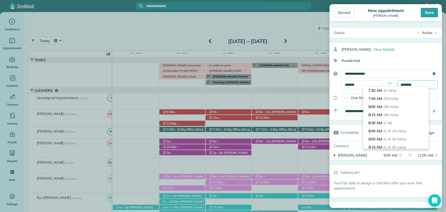
click at [403, 83] on input "********" at bounding box center [417, 84] width 40 height 9
type input "*******"
click at [384, 106] on span "(30 mins)" at bounding box center [392, 106] width 16 height 5
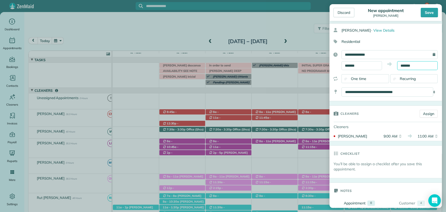
scroll to position [116, 0]
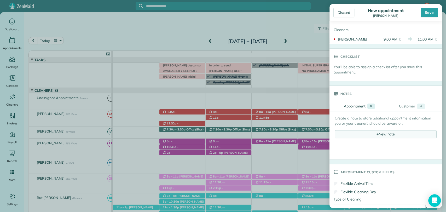
click at [379, 131] on div "+ New note" at bounding box center [386, 134] width 102 height 8
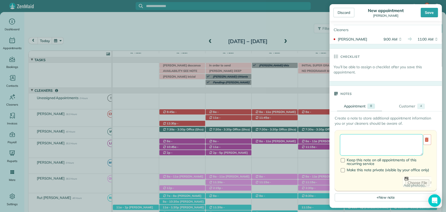
click at [359, 142] on textarea at bounding box center [381, 144] width 83 height 21
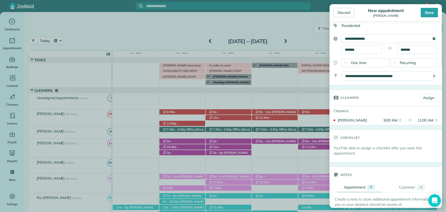
scroll to position [0, 0]
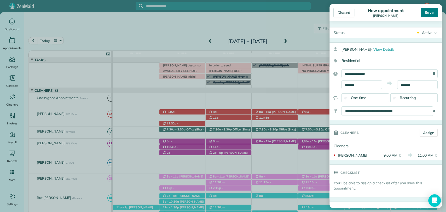
type textarea "**********"
click at [435, 16] on div "Save" at bounding box center [429, 12] width 17 height 9
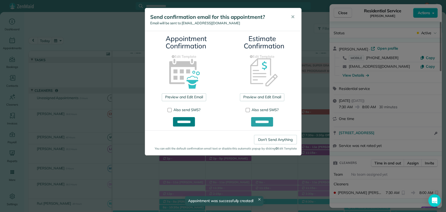
click at [184, 123] on input "**********" at bounding box center [184, 121] width 22 height 9
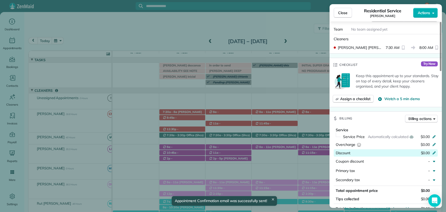
scroll to position [203, 0]
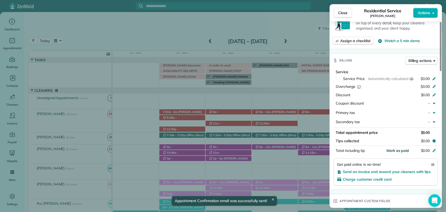
click at [398, 151] on span "Mark as paid" at bounding box center [397, 150] width 23 height 5
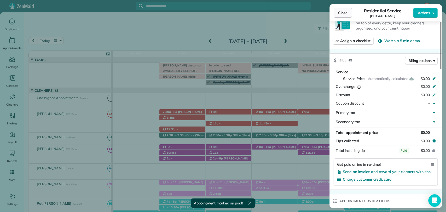
click at [347, 12] on button "Close" at bounding box center [343, 13] width 18 height 10
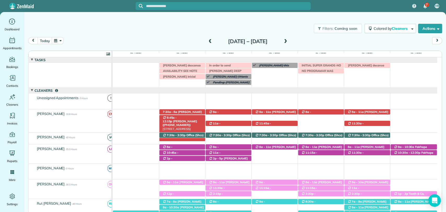
click at [187, 119] on span "[PERSON_NAME] ([PHONE_NUMBER])" at bounding box center [180, 122] width 34 height 7
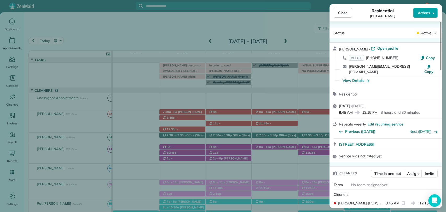
click at [426, 9] on button "Actions" at bounding box center [425, 13] width 25 height 10
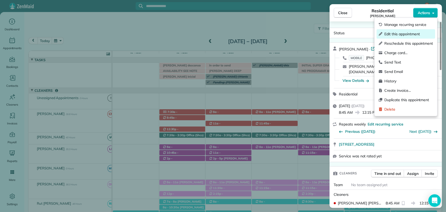
click at [402, 34] on span "Edit this appointment" at bounding box center [408, 33] width 49 height 5
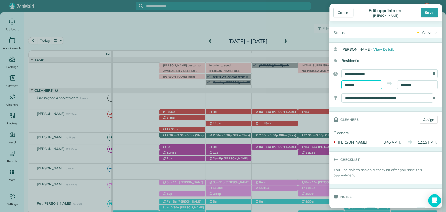
click at [358, 87] on body "7 VB Dashboard Appointments Bookings Contacts Cleaners Invoices Payroll Reports…" at bounding box center [223, 106] width 446 height 212
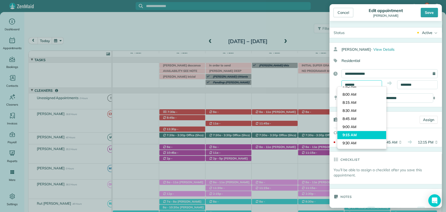
scroll to position [238, 0]
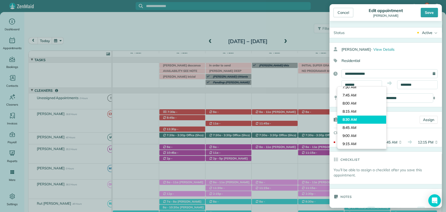
type input "*******"
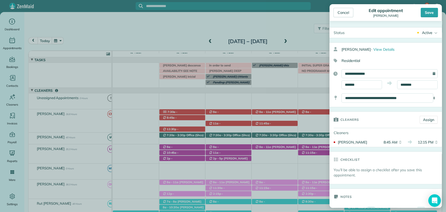
click at [355, 120] on body "7 VB Dashboard Appointments Bookings Contacts Cleaners Invoices Payroll Reports…" at bounding box center [223, 106] width 446 height 212
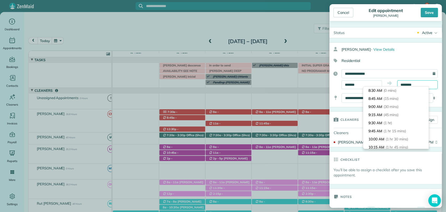
click at [419, 82] on input "********" at bounding box center [417, 84] width 40 height 9
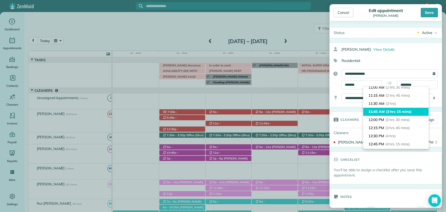
click at [391, 109] on li "11:45 AM (3 hrs 15 mins)" at bounding box center [395, 112] width 65 height 8
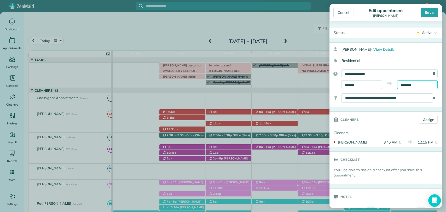
click at [404, 85] on input "********" at bounding box center [417, 84] width 40 height 9
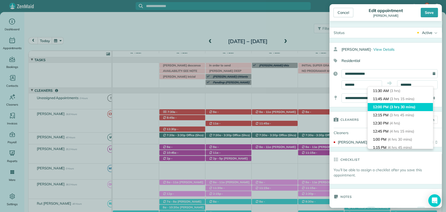
type input "********"
click at [404, 108] on span "(3 hrs 30 mins)" at bounding box center [403, 107] width 26 height 5
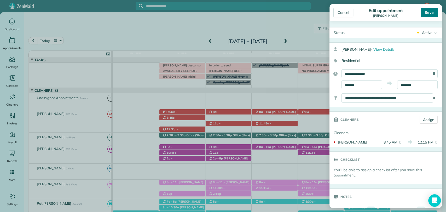
click at [427, 16] on div "Save" at bounding box center [429, 12] width 17 height 9
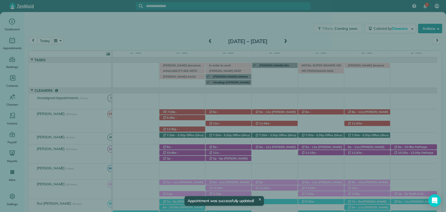
click at [342, 12] on span "Close" at bounding box center [342, 12] width 9 height 5
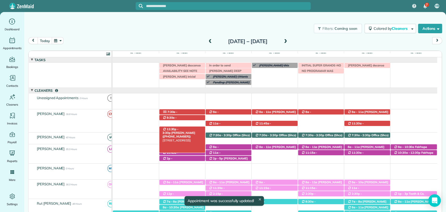
click at [177, 129] on span "12:30p - 3:30p" at bounding box center [171, 130] width 16 height 7
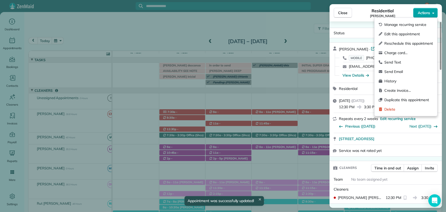
click at [428, 13] on span "Actions" at bounding box center [424, 12] width 13 height 5
click at [395, 34] on span "Edit this appointment" at bounding box center [408, 33] width 49 height 5
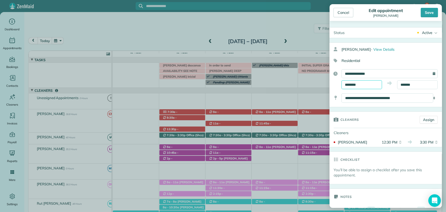
click at [359, 83] on input "********" at bounding box center [361, 84] width 40 height 9
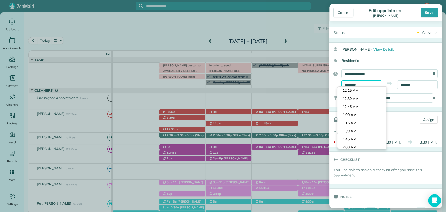
scroll to position [389, 0]
type input "********"
click at [358, 106] on body "7 VB Dashboard Appointments Bookings Contacts Cleaners Invoices Payroll Reports…" at bounding box center [223, 106] width 446 height 212
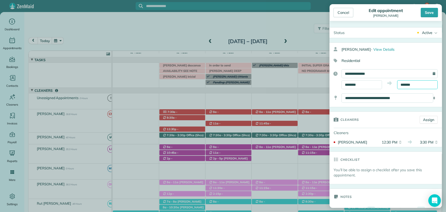
click at [408, 86] on body "7 VB Dashboard Appointments Bookings Contacts Cleaners Invoices Payroll Reports…" at bounding box center [223, 106] width 446 height 212
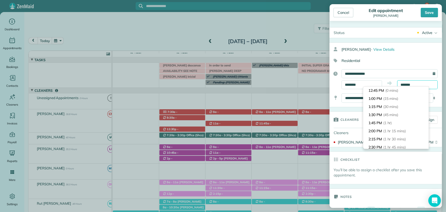
scroll to position [81, 0]
type input "*******"
click at [392, 107] on span "(3 hrs)" at bounding box center [388, 106] width 11 height 5
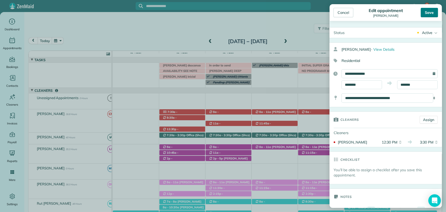
click at [432, 14] on div "Save" at bounding box center [429, 12] width 17 height 9
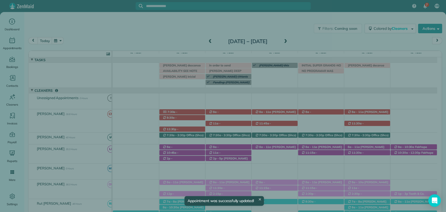
click at [341, 15] on span "Close" at bounding box center [342, 12] width 9 height 5
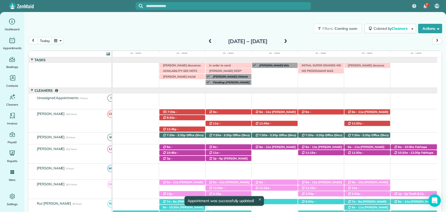
click at [182, 81] on div "Irma V descansa este lunes Morgen Stalder this week Patty Harvard (Wants appoin…" at bounding box center [275, 75] width 324 height 25
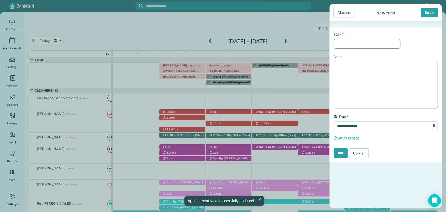
click at [356, 41] on input "* Task" at bounding box center [367, 44] width 67 height 10
type input "*"
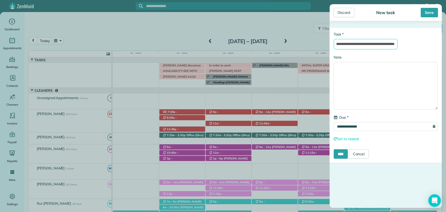
scroll to position [0, 105]
click at [349, 46] on input "**********" at bounding box center [366, 44] width 64 height 10
drag, startPoint x: 345, startPoint y: 45, endPoint x: 336, endPoint y: 45, distance: 9.1
click at [336, 45] on input "**********" at bounding box center [366, 44] width 64 height 10
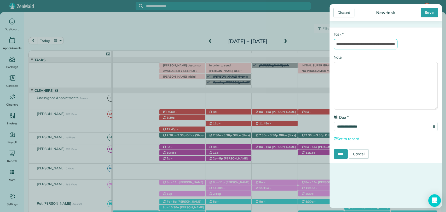
click at [377, 43] on input "**********" at bounding box center [366, 44] width 64 height 10
click at [386, 43] on input "**********" at bounding box center [366, 44] width 64 height 10
click at [383, 44] on input "**********" at bounding box center [366, 44] width 64 height 10
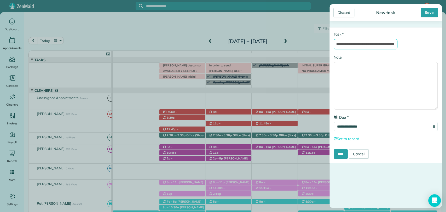
type input "**********"
click at [421, 17] on div "Discard New task Save" at bounding box center [385, 12] width 112 height 17
click at [425, 13] on div "Save" at bounding box center [429, 12] width 17 height 9
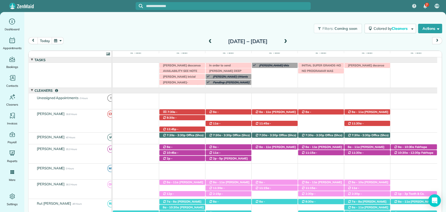
click at [149, 34] on div "Filters: Coming soon Colored by Cleaners Color by Cleaner Color by Team Color b…" at bounding box center [235, 28] width 422 height 17
click at [207, 40] on span at bounding box center [210, 41] width 6 height 5
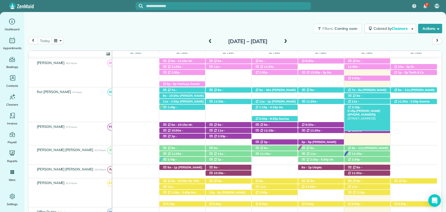
scroll to position [8, 0]
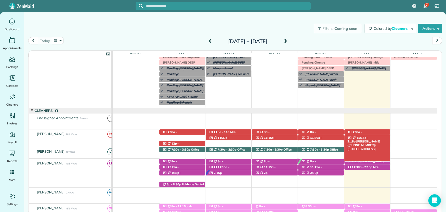
click at [366, 138] on span "11:15a - 2:15p" at bounding box center [357, 139] width 21 height 7
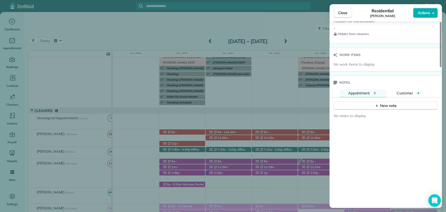
scroll to position [464, 0]
click at [407, 97] on div "New note" at bounding box center [385, 103] width 112 height 13
click at [408, 93] on span "Customer" at bounding box center [405, 92] width 16 height 5
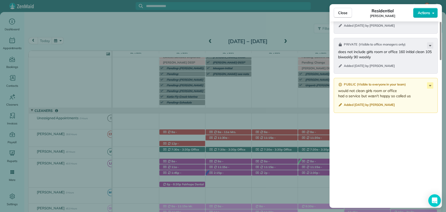
scroll to position [610, 0]
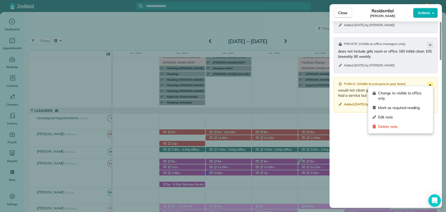
click at [427, 82] on icon at bounding box center [430, 85] width 6 height 6
click at [357, 96] on div "Public ( Visible to everyone in your team ) would not clean girls room or offic…" at bounding box center [386, 94] width 104 height 35
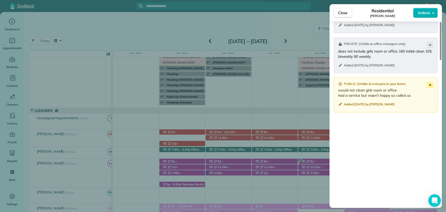
click at [432, 82] on icon at bounding box center [430, 85] width 6 height 6
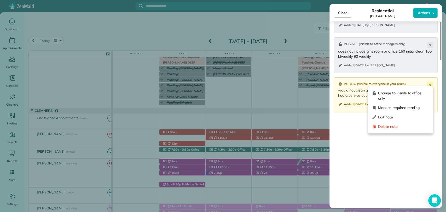
drag, startPoint x: 391, startPoint y: 128, endPoint x: 268, endPoint y: 53, distance: 143.9
click at [391, 128] on span "Delete note" at bounding box center [403, 126] width 51 height 5
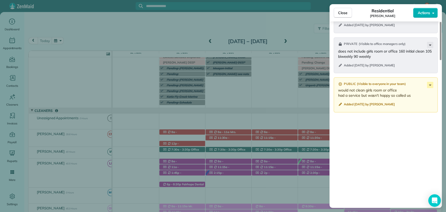
click at [368, 124] on div "Private ( Visible to office managers only ) Charge cc 7000 Added last month by …" at bounding box center [385, 88] width 112 height 248
click at [338, 16] on button "Close" at bounding box center [343, 13] width 18 height 10
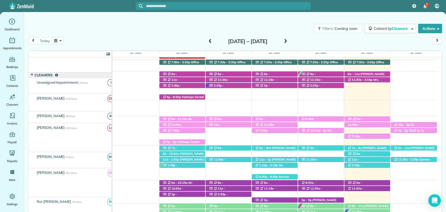
scroll to position [96, 0]
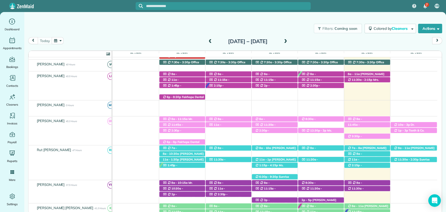
click at [288, 42] on span at bounding box center [286, 41] width 6 height 5
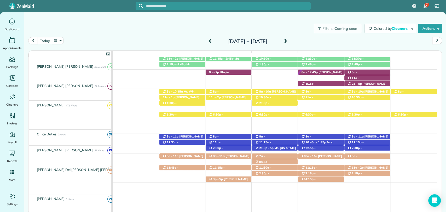
scroll to position [203, 0]
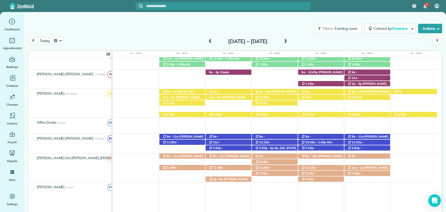
click at [174, 24] on div "Filters: Coming soon Colored by Cleaners Color by Cleaner Color by Team Color b…" at bounding box center [235, 28] width 422 height 17
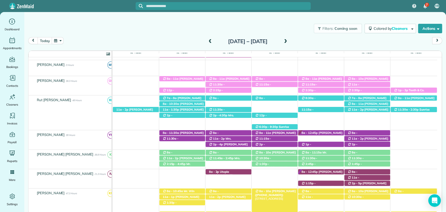
scroll to position [87, 0]
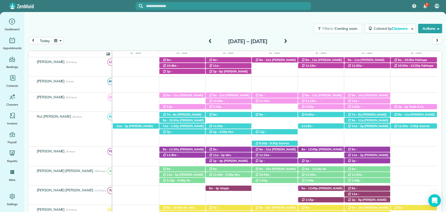
click at [143, 24] on div "Filters: Coming soon Colored by Cleaners Color by Cleaner Color by Team Color b…" at bounding box center [235, 28] width 422 height 17
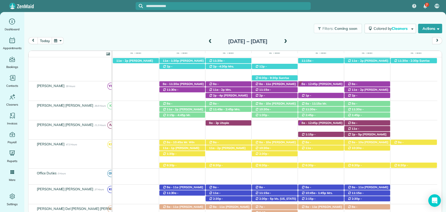
scroll to position [174, 0]
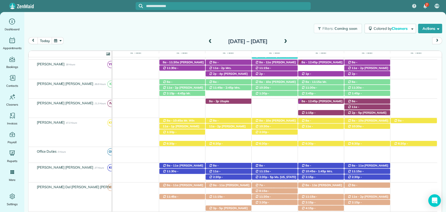
click at [166, 32] on div "Filters: Coming soon Colored by Cleaners Color by Cleaner Color by Team Color b…" at bounding box center [235, 28] width 422 height 17
click at [288, 39] on span at bounding box center [286, 41] width 6 height 5
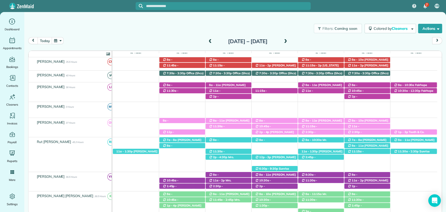
scroll to position [0, 0]
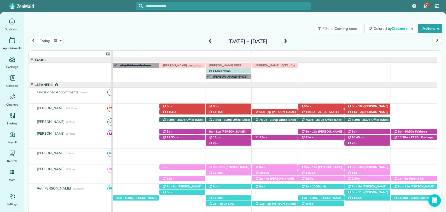
click at [346, 46] on div "today Sunday Oct 19 – Saturday Oct 25, 2025" at bounding box center [235, 42] width 414 height 10
click at [169, 38] on div "today Sunday Oct 19 – Saturday Oct 25, 2025" at bounding box center [235, 42] width 414 height 10
click at [165, 33] on div "Filters: Coming soon Colored by Cleaners Color by Cleaner Color by Team Color b…" at bounding box center [235, 28] width 422 height 17
click at [207, 38] on span at bounding box center [210, 42] width 6 height 8
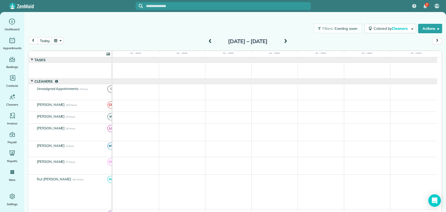
click at [207, 40] on span at bounding box center [210, 41] width 6 height 5
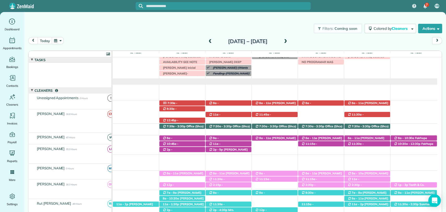
scroll to position [9, 0]
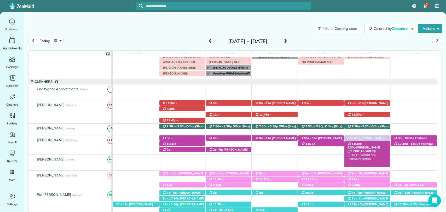
drag, startPoint x: 233, startPoint y: 144, endPoint x: 377, endPoint y: 141, distance: 143.7
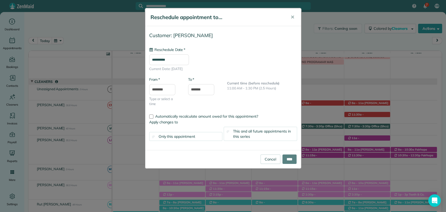
type input "**********"
click at [168, 90] on input "********" at bounding box center [162, 89] width 26 height 11
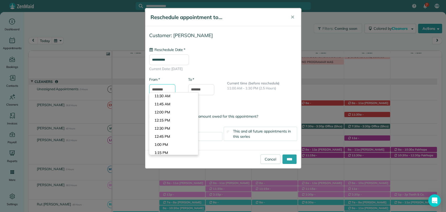
scroll to position [398, 0]
type input "*******"
click at [164, 141] on body "7 VB Dashboard Appointments Bookings Contacts Cleaners Invoices Payroll Reports…" at bounding box center [223, 106] width 446 height 212
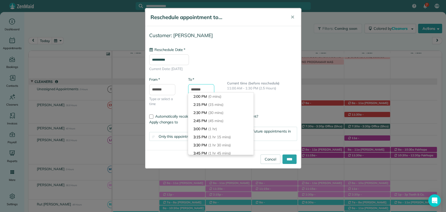
click at [194, 90] on input "*******" at bounding box center [201, 89] width 26 height 11
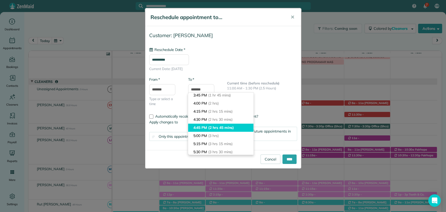
type input "*******"
click at [213, 128] on span "(2 hrs 45 mins)" at bounding box center [221, 127] width 26 height 5
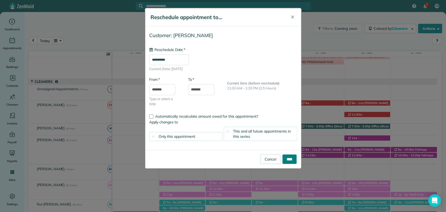
click at [292, 159] on input "****" at bounding box center [289, 158] width 14 height 9
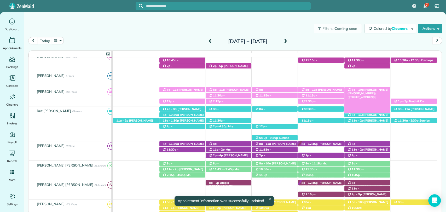
scroll to position [96, 0]
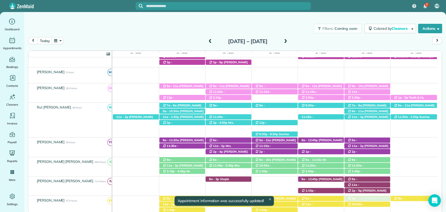
drag, startPoint x: 373, startPoint y: 63, endPoint x: 387, endPoint y: 208, distance: 145.5
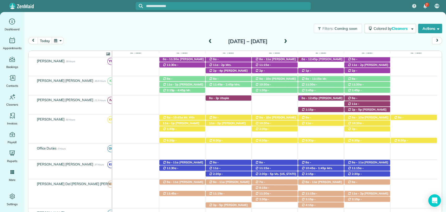
scroll to position [183, 0]
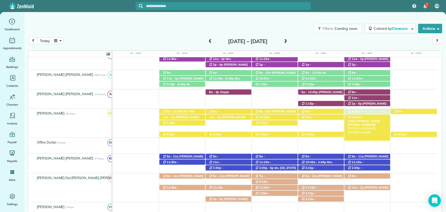
drag, startPoint x: 368, startPoint y: 194, endPoint x: 367, endPoint y: 120, distance: 74.7
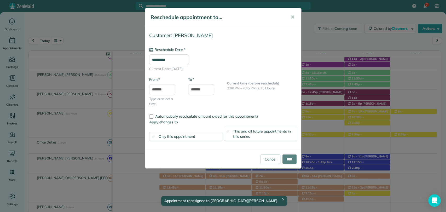
type input "**********"
click at [290, 159] on input "****" at bounding box center [289, 158] width 14 height 9
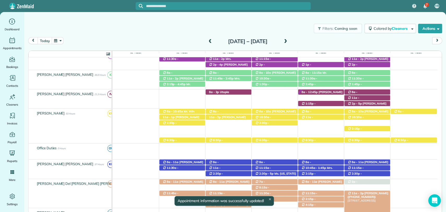
drag, startPoint x: 371, startPoint y: 124, endPoint x: 377, endPoint y: 193, distance: 69.2
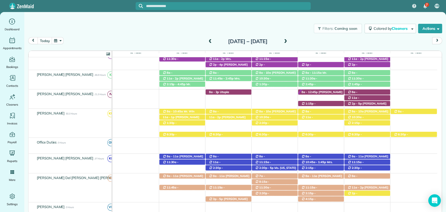
scroll to position [212, 0]
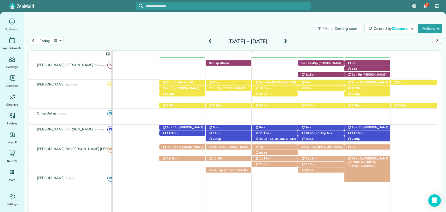
click at [369, 158] on span "Lindsey Schoeneck (+12057290759)" at bounding box center [367, 160] width 41 height 7
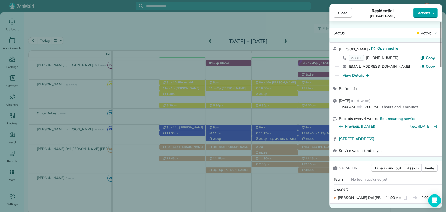
click at [426, 12] on span "Actions" at bounding box center [424, 12] width 13 height 5
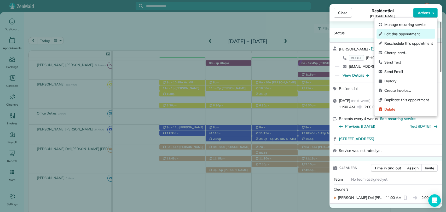
click at [403, 34] on span "Edit this appointment" at bounding box center [408, 33] width 49 height 5
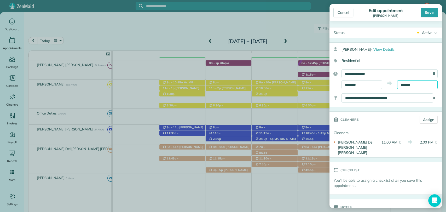
click at [404, 86] on body "7 VB Dashboard Appointments Bookings Contacts Cleaners Invoices Payroll Reports…" at bounding box center [223, 106] width 446 height 212
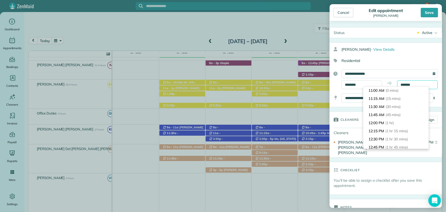
scroll to position [89, 0]
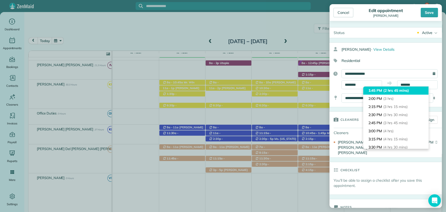
type input "*******"
click at [387, 93] on li "1:45 PM (2 hrs 45 mins)" at bounding box center [395, 90] width 65 height 8
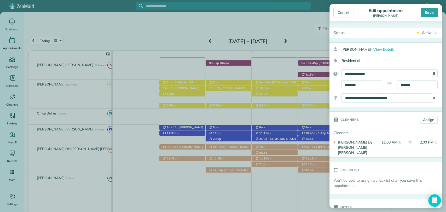
click at [427, 17] on div "Cancel Edit appointment Lindsey Schoeneck Save" at bounding box center [385, 12] width 112 height 17
click at [432, 14] on div "Save" at bounding box center [429, 12] width 17 height 9
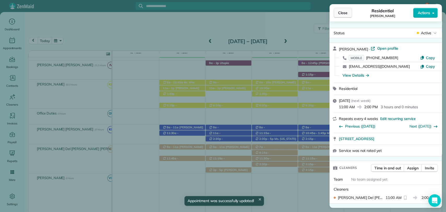
click at [341, 13] on span "Close" at bounding box center [342, 12] width 9 height 5
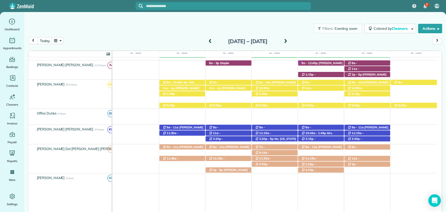
click at [149, 29] on div "Filters: Coming soon Colored by Cleaners Color by Cleaner Color by Team Color b…" at bounding box center [235, 28] width 422 height 17
click at [378, 164] on div "2p - 4:45p Krystal Haywood (+19098449929) 13407 Shoshoney Circle - Fairhope, AL…" at bounding box center [367, 163] width 46 height 5
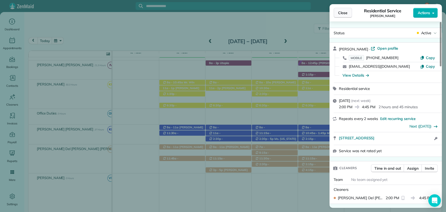
click at [340, 14] on span "Close" at bounding box center [342, 12] width 9 height 5
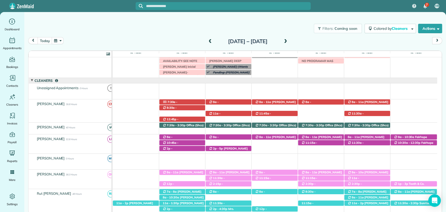
scroll to position [9, 0]
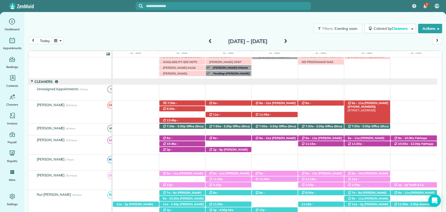
click at [368, 104] on span "Martha Miller (+12512755769)" at bounding box center [367, 104] width 41 height 7
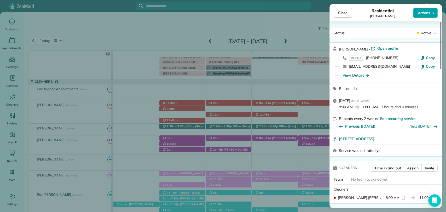
click at [423, 14] on span "Actions" at bounding box center [424, 12] width 13 height 5
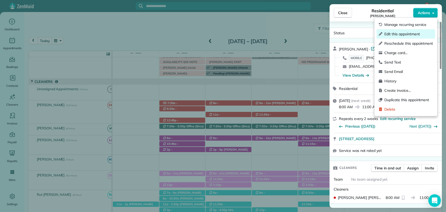
click at [408, 35] on span "Edit this appointment" at bounding box center [408, 33] width 49 height 5
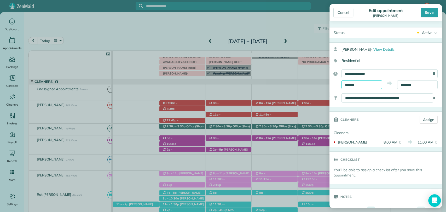
click at [350, 84] on input "*******" at bounding box center [361, 84] width 40 height 9
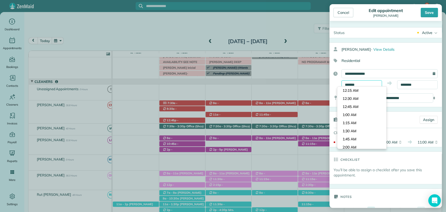
scroll to position [243, 0]
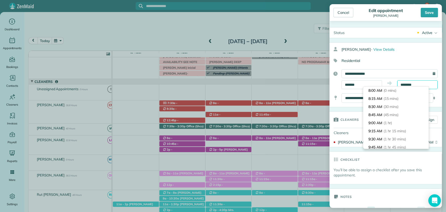
click at [414, 86] on body "7 VB Dashboard Appointments Bookings Contacts Cleaners Invoices Payroll Reports…" at bounding box center [223, 106] width 446 height 212
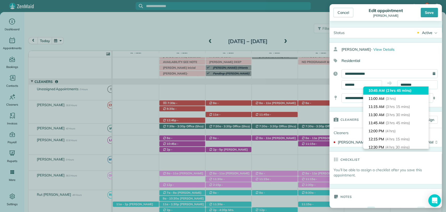
type input "********"
click at [385, 91] on li "10:45 AM (2 hrs 45 mins)" at bounding box center [395, 90] width 65 height 8
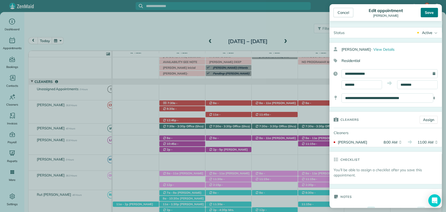
click at [428, 14] on div "Save" at bounding box center [429, 12] width 17 height 9
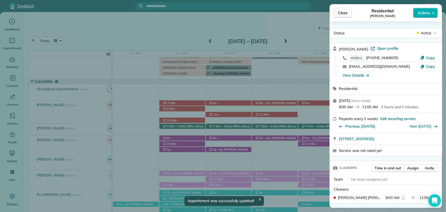
click at [344, 13] on span "Close" at bounding box center [342, 12] width 9 height 5
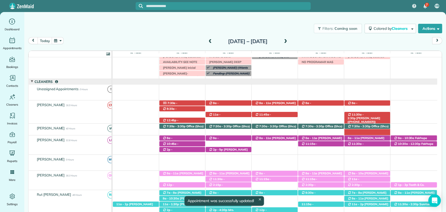
click at [364, 113] on span "11:30a - 2:30p" at bounding box center [355, 116] width 16 height 7
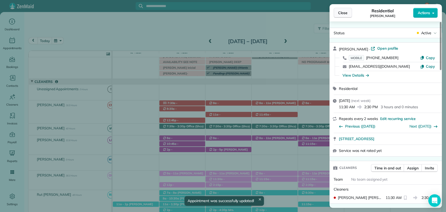
click at [343, 14] on span "Close" at bounding box center [342, 12] width 9 height 5
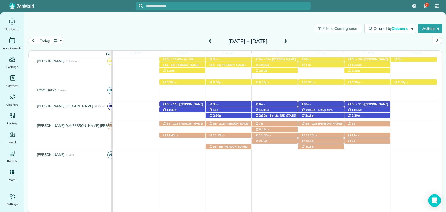
scroll to position [227, 0]
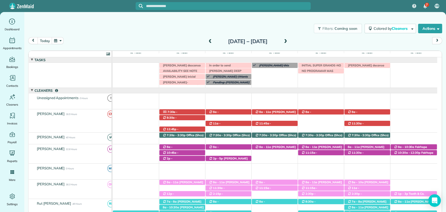
click at [366, 80] on div "Irma V descansa este lunes Morgen Stalder this week Patty Harvard (Wants appoin…" at bounding box center [275, 75] width 324 height 25
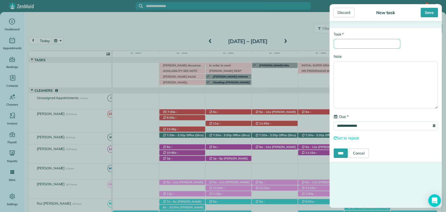
click at [375, 40] on input "* Task" at bounding box center [367, 44] width 67 height 10
type input "**********"
click at [428, 5] on div "Discard New task Save" at bounding box center [385, 12] width 112 height 17
click at [428, 7] on div "Discard New task Save" at bounding box center [385, 12] width 112 height 17
click at [426, 13] on div "Save" at bounding box center [429, 12] width 17 height 9
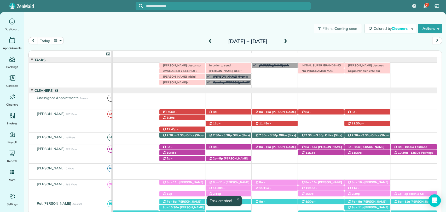
click at [333, 41] on div "today Sunday Oct 5 – Saturday Oct 11, 2025" at bounding box center [235, 42] width 414 height 10
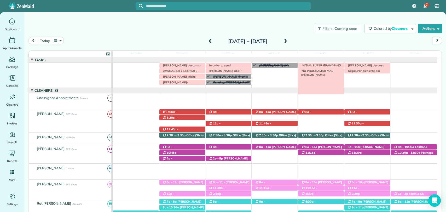
click at [331, 73] on span "NO PROGRAMAR MAS CASAS" at bounding box center [316, 72] width 34 height 7
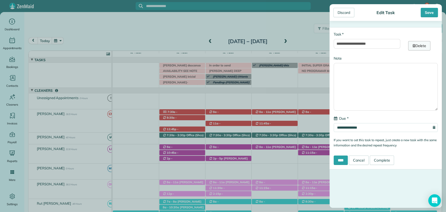
click at [412, 46] on icon at bounding box center [413, 46] width 3 height 4
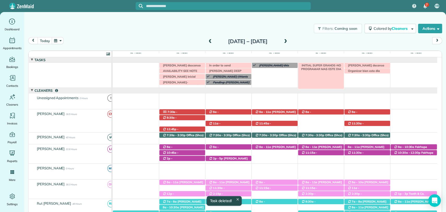
click at [316, 64] on span "INITIAL SUPER GRANDE-NO PROGRAMAR MAS ESTE DIA" at bounding box center [320, 66] width 42 height 7
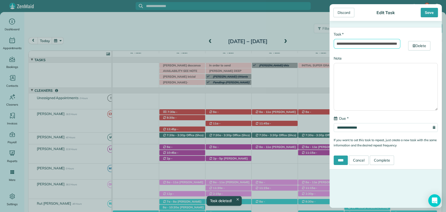
click at [375, 44] on input "**********" at bounding box center [367, 44] width 67 height 10
type input "**********"
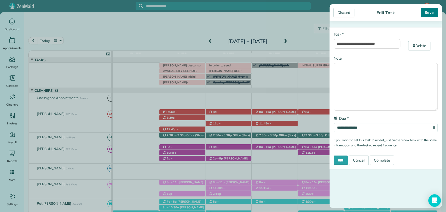
click at [421, 12] on div "Save" at bounding box center [429, 12] width 17 height 9
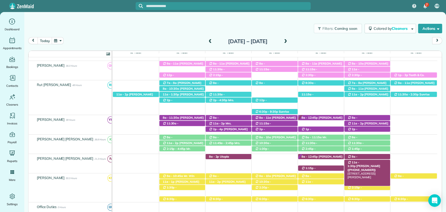
scroll to position [116, 0]
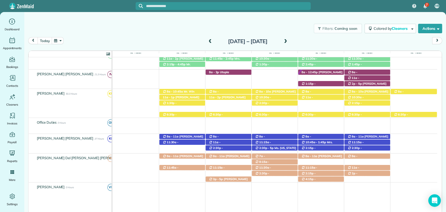
click at [345, 39] on div "today Sunday Oct 5 – Saturday Oct 11, 2025" at bounding box center [235, 42] width 414 height 10
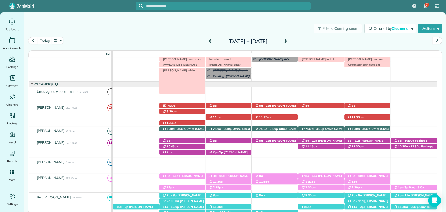
scroll to position [0, 0]
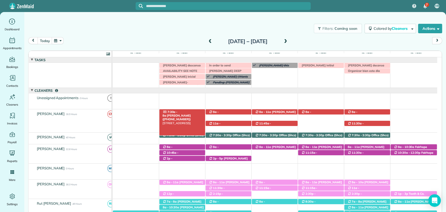
click at [187, 114] on span "Lauren Clements (+12514021975)" at bounding box center [177, 117] width 28 height 7
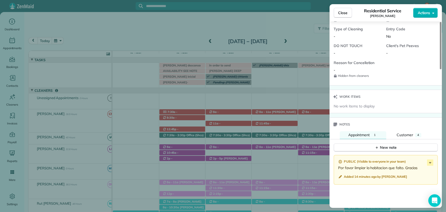
scroll to position [409, 0]
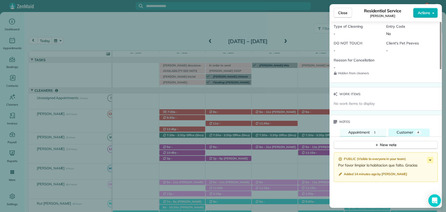
click at [402, 132] on span "Customer" at bounding box center [405, 132] width 16 height 5
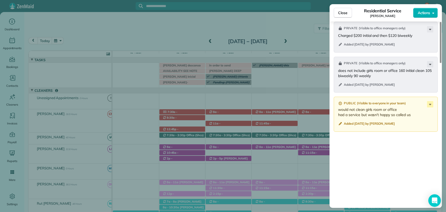
scroll to position [583, 0]
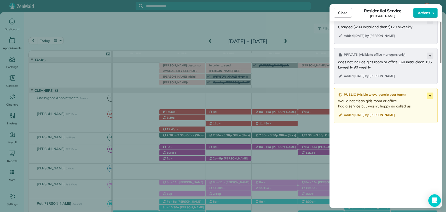
click at [433, 95] on icon at bounding box center [430, 95] width 6 height 6
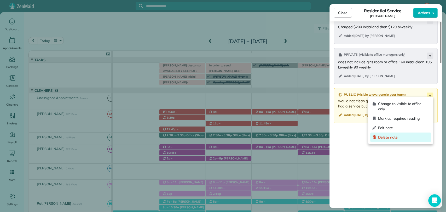
click at [398, 136] on span "Delete note" at bounding box center [403, 137] width 51 height 5
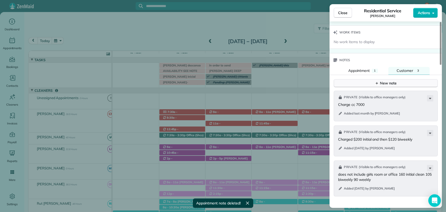
scroll to position [467, 0]
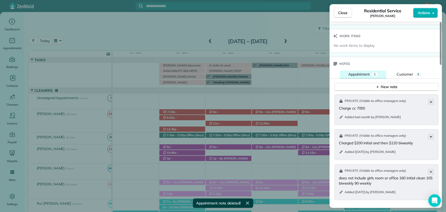
click at [349, 72] on span "Appointment" at bounding box center [359, 74] width 22 height 5
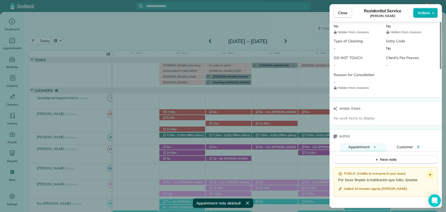
scroll to position [322, 0]
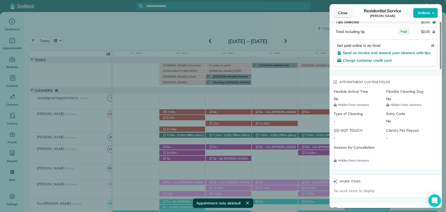
click at [346, 12] on span "Close" at bounding box center [342, 12] width 9 height 5
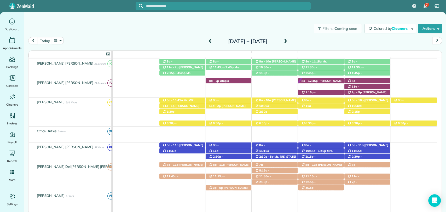
scroll to position [232, 0]
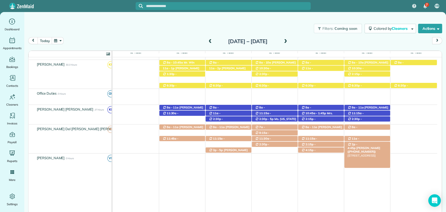
click at [366, 146] on span "Krystal Haywood (+19098449929)" at bounding box center [363, 149] width 33 height 7
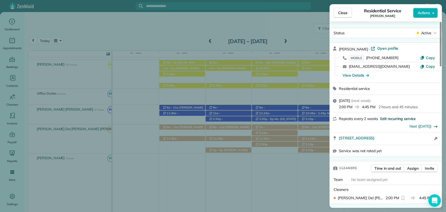
click at [393, 117] on span "Edit recurring service" at bounding box center [398, 118] width 36 height 5
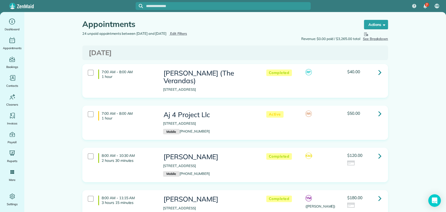
scroll to position [87, 0]
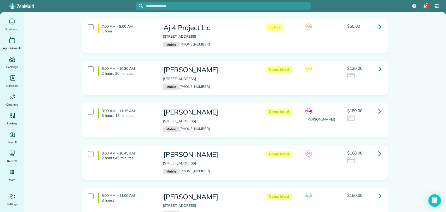
click at [379, 64] on icon at bounding box center [379, 68] width 3 height 9
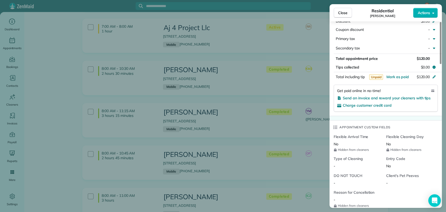
scroll to position [464, 0]
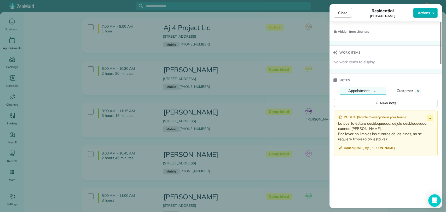
click at [279, 86] on div "Close Residential [PERSON_NAME] Actions Status Completed [PERSON_NAME] · Open p…" at bounding box center [223, 106] width 446 height 212
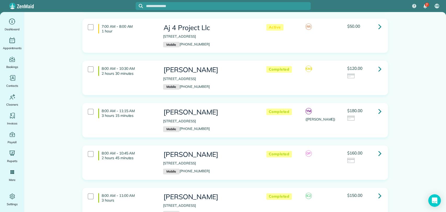
click at [379, 107] on icon at bounding box center [379, 111] width 3 height 9
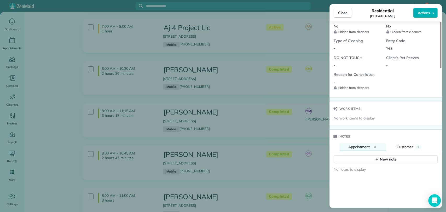
scroll to position [464, 0]
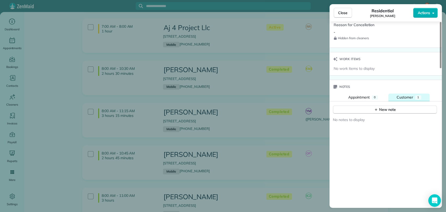
click at [405, 95] on span "Customer" at bounding box center [405, 97] width 16 height 5
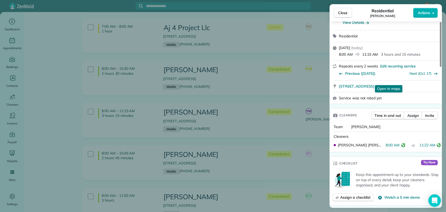
scroll to position [0, 0]
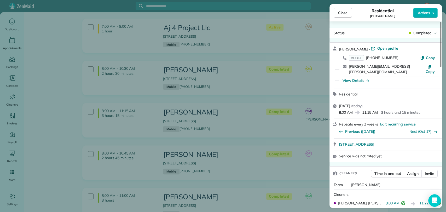
click at [347, 78] on div "View Details" at bounding box center [388, 80] width 97 height 5
click at [349, 78] on div "View Details" at bounding box center [356, 80] width 26 height 5
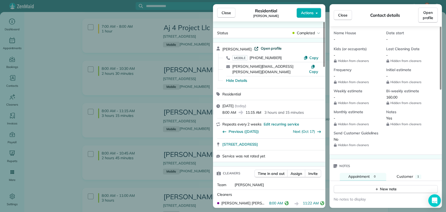
click at [267, 50] on span "Open profile" at bounding box center [270, 48] width 21 height 5
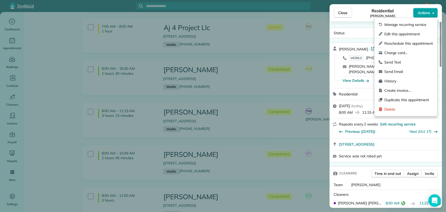
click at [425, 13] on span "Actions" at bounding box center [424, 12] width 13 height 5
click at [405, 52] on span "Charge card…" at bounding box center [408, 52] width 49 height 5
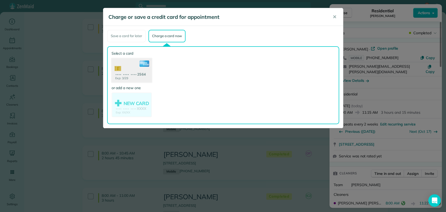
click at [130, 74] on use at bounding box center [131, 70] width 40 height 25
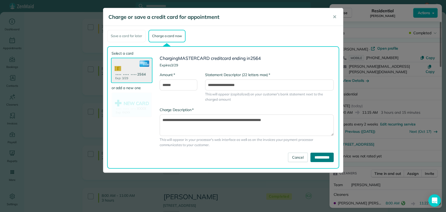
click at [313, 155] on input "**********" at bounding box center [321, 157] width 23 height 9
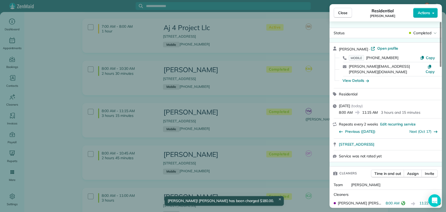
click at [346, 13] on span "Close" at bounding box center [342, 12] width 9 height 5
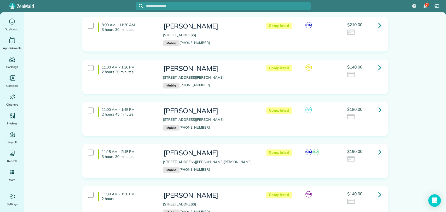
scroll to position [435, 0]
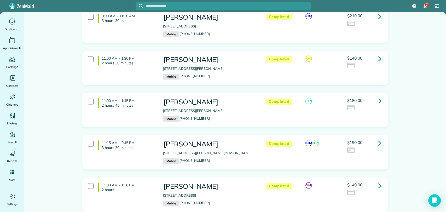
click at [378, 96] on icon at bounding box center [379, 100] width 3 height 9
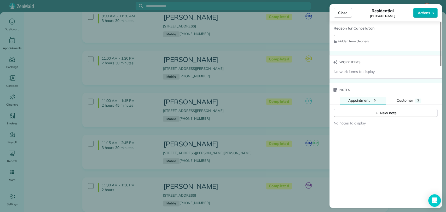
scroll to position [464, 0]
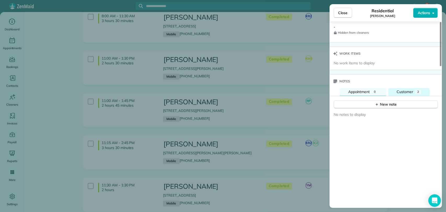
click at [408, 90] on span "Customer" at bounding box center [405, 91] width 16 height 5
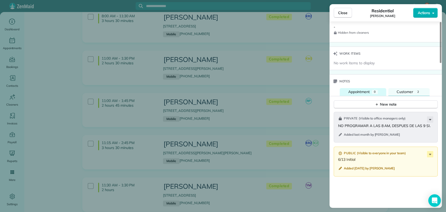
click at [368, 88] on button "Appointment 0" at bounding box center [363, 92] width 47 height 8
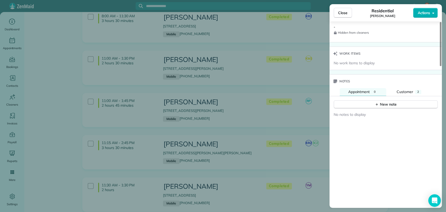
click at [291, 80] on div "Close Residential Amber Mcginley Actions Status Completed Amber Mcginley · Open…" at bounding box center [223, 106] width 446 height 212
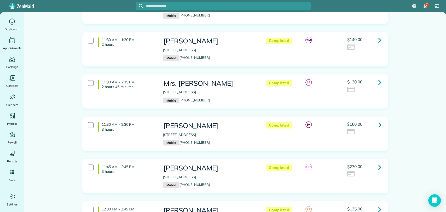
scroll to position [610, 0]
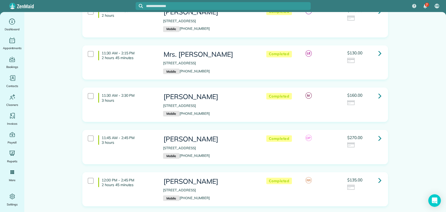
click at [378, 91] on icon at bounding box center [379, 95] width 3 height 9
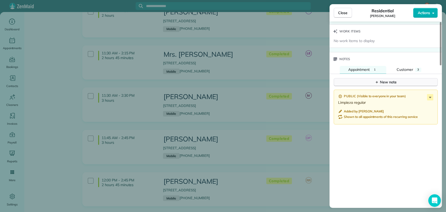
scroll to position [523, 0]
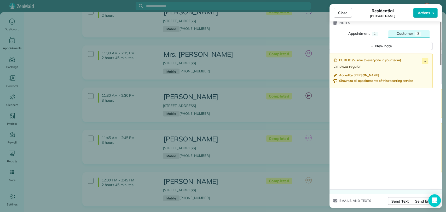
click at [406, 34] on span "Customer" at bounding box center [405, 33] width 16 height 5
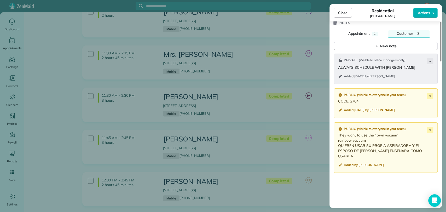
click at [293, 123] on div "Close Residential Brittany Wallace Actions Status Completed Brittany Wallace · …" at bounding box center [223, 106] width 446 height 212
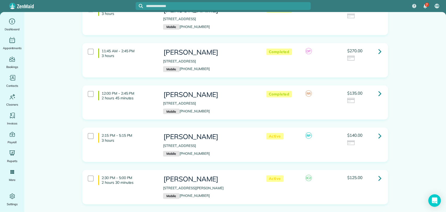
scroll to position [697, 0]
click at [380, 88] on link at bounding box center [380, 93] width 10 height 10
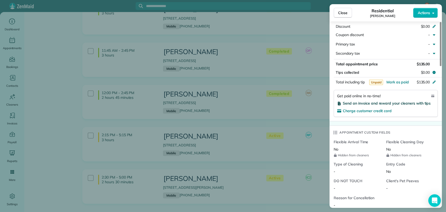
scroll to position [406, 0]
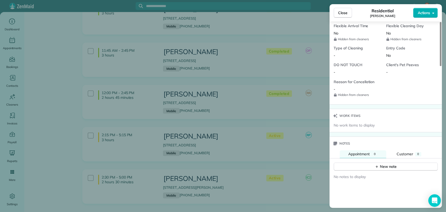
click at [280, 121] on div "Close Residential Catherine Bartz Actions Status Completed Catherine Bartz · Op…" at bounding box center [223, 106] width 446 height 212
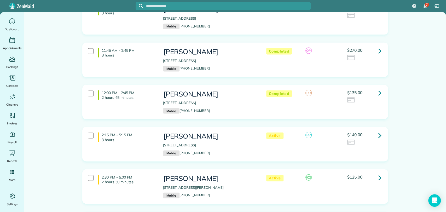
click at [378, 131] on icon at bounding box center [379, 135] width 3 height 9
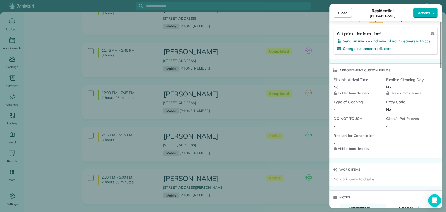
scroll to position [523, 0]
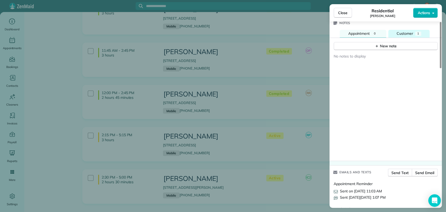
click at [398, 32] on span "Customer" at bounding box center [405, 33] width 16 height 5
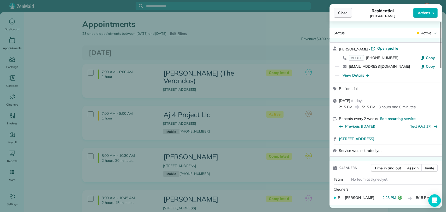
click at [346, 9] on button "Close" at bounding box center [343, 13] width 18 height 10
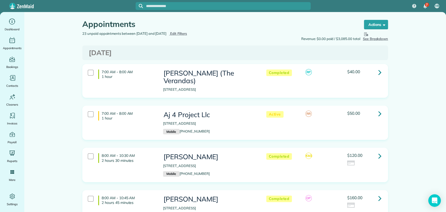
click at [378, 151] on icon at bounding box center [379, 155] width 3 height 9
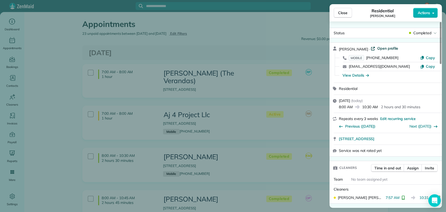
click at [389, 50] on span "Open profile" at bounding box center [387, 48] width 21 height 5
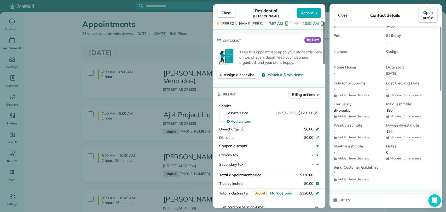
scroll to position [331, 0]
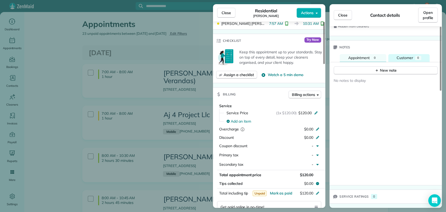
click at [412, 58] on span "Customer" at bounding box center [405, 57] width 16 height 5
click at [381, 69] on div "New note" at bounding box center [386, 70] width 22 height 5
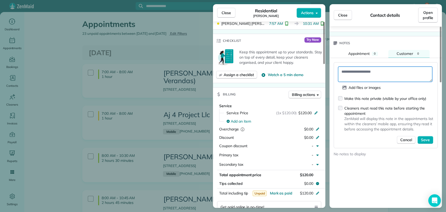
click at [375, 76] on textarea at bounding box center [385, 74] width 94 height 15
type textarea "**********"
click at [351, 101] on div "Make this note private (visible by your office only)" at bounding box center [385, 98] width 82 height 5
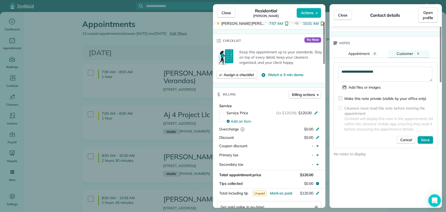
click at [425, 142] on span "Save" at bounding box center [425, 139] width 9 height 5
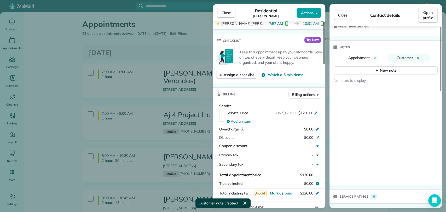
click at [315, 13] on button "Actions" at bounding box center [309, 13] width 25 height 10
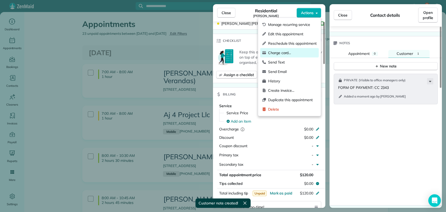
click at [298, 54] on span "Charge card…" at bounding box center [292, 52] width 49 height 5
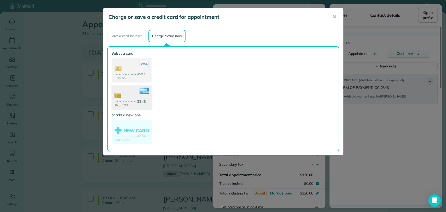
click at [126, 104] on use at bounding box center [131, 97] width 40 height 25
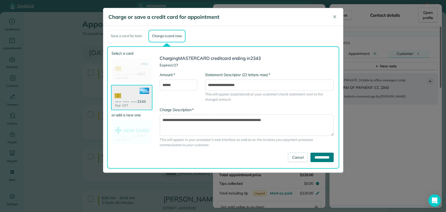
click at [326, 158] on input "**********" at bounding box center [321, 157] width 23 height 9
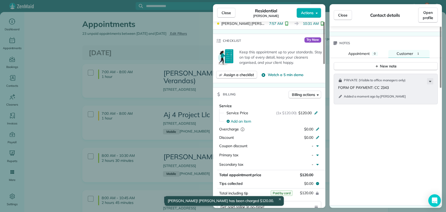
click at [230, 11] on span "Close" at bounding box center [226, 12] width 9 height 5
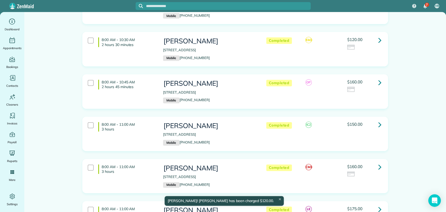
scroll to position [116, 0]
click at [378, 78] on icon at bounding box center [379, 82] width 3 height 9
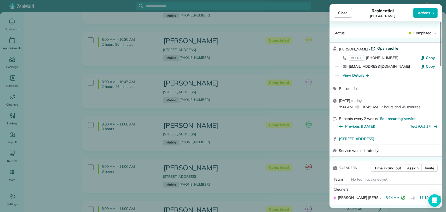
click at [388, 47] on span "Open profile" at bounding box center [387, 48] width 21 height 5
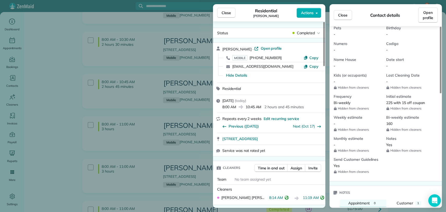
scroll to position [232, 0]
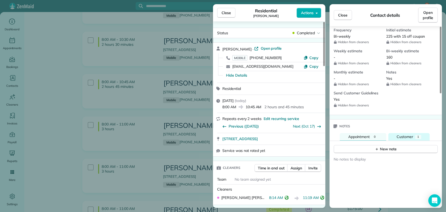
click at [410, 136] on span "Customer" at bounding box center [405, 136] width 16 height 5
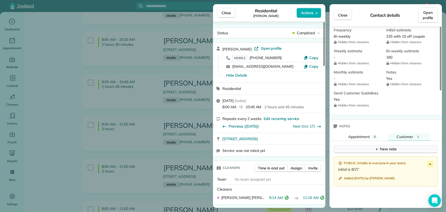
click at [374, 151] on button "New note" at bounding box center [386, 149] width 104 height 8
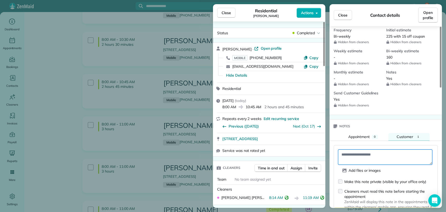
click at [363, 150] on textarea at bounding box center [385, 156] width 94 height 15
type textarea "**********"
click at [374, 179] on div "Make this note private (visible by your office only)" at bounding box center [385, 181] width 82 height 5
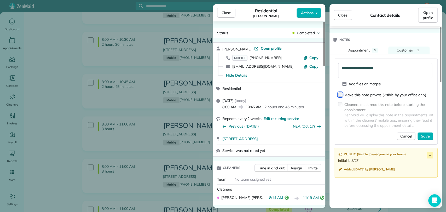
scroll to position [319, 0]
click at [426, 134] on span "Save" at bounding box center [425, 135] width 9 height 5
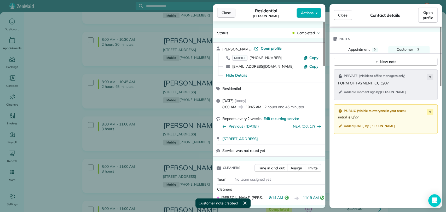
click at [226, 9] on button "Close" at bounding box center [226, 13] width 18 height 10
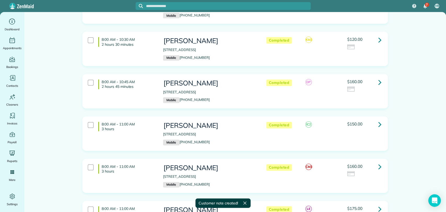
click at [381, 77] on link at bounding box center [380, 82] width 10 height 10
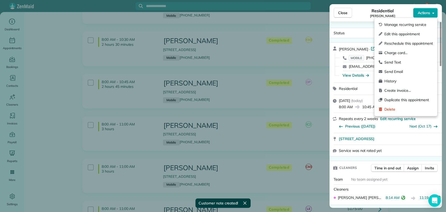
click at [426, 15] on span "Actions" at bounding box center [424, 12] width 13 height 5
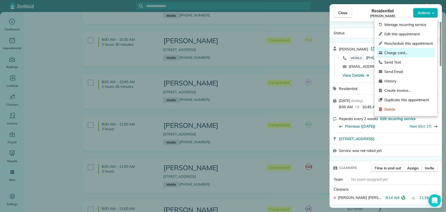
click at [391, 51] on span "Charge card…" at bounding box center [408, 52] width 49 height 5
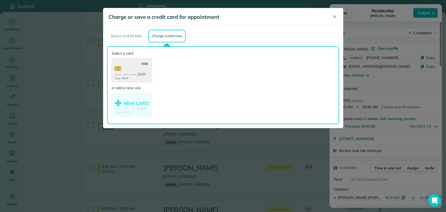
click at [126, 76] on use at bounding box center [131, 70] width 40 height 25
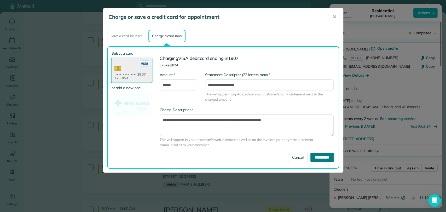
click at [313, 153] on input "**********" at bounding box center [321, 157] width 23 height 9
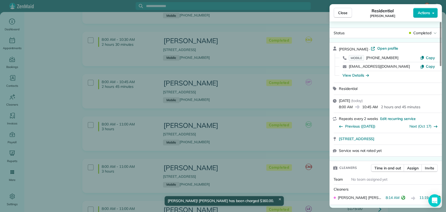
click at [345, 11] on span "Close" at bounding box center [342, 12] width 9 height 5
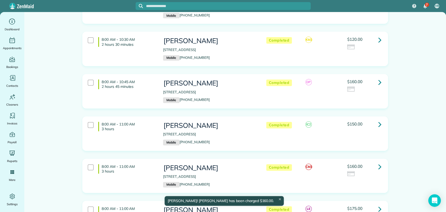
scroll to position [174, 0]
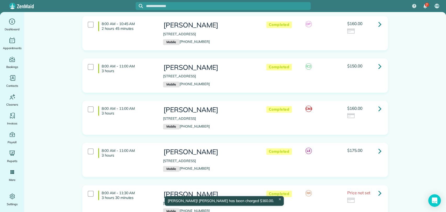
click at [378, 104] on icon at bounding box center [379, 108] width 3 height 9
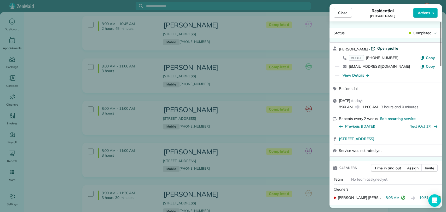
click at [382, 50] on span "Open profile" at bounding box center [387, 48] width 21 height 5
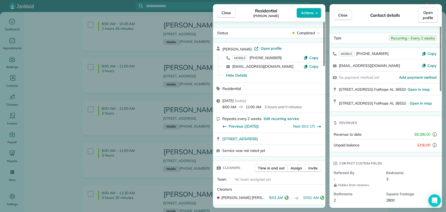
scroll to position [234, 0]
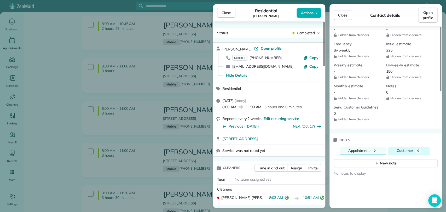
click at [411, 152] on div "Customer" at bounding box center [405, 151] width 16 height 6
click at [379, 164] on div "New note" at bounding box center [386, 162] width 22 height 5
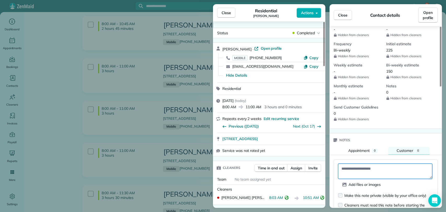
click at [364, 170] on textarea at bounding box center [385, 171] width 94 height 15
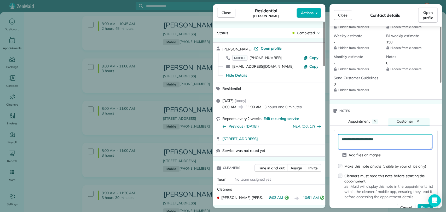
type textarea "**********"
click at [361, 164] on div "Make this note private (visible by your office only)" at bounding box center [385, 166] width 82 height 5
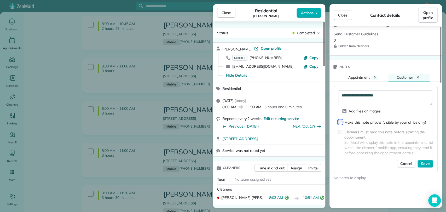
scroll to position [321, 0]
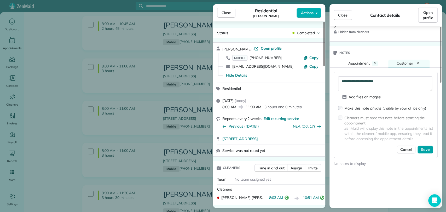
click at [424, 149] on span "Save" at bounding box center [425, 149] width 9 height 5
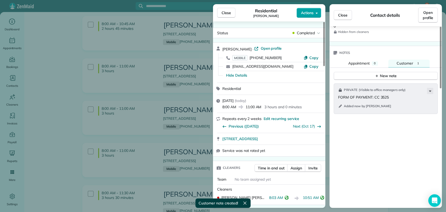
click at [314, 14] on button "Actions" at bounding box center [309, 13] width 25 height 10
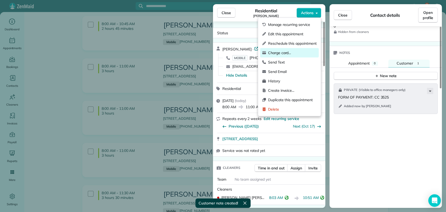
click at [292, 54] on span "Charge card…" at bounding box center [292, 52] width 49 height 5
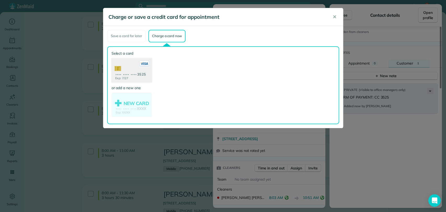
click at [123, 72] on use at bounding box center [131, 70] width 40 height 25
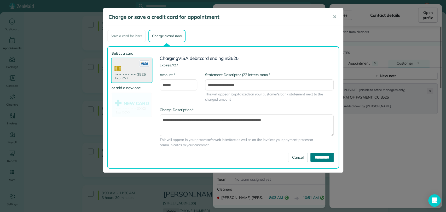
click at [315, 158] on input "**********" at bounding box center [321, 157] width 23 height 9
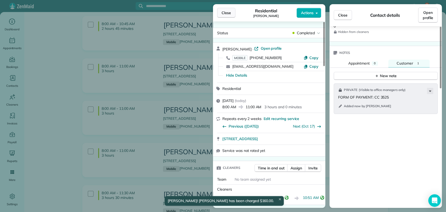
click at [232, 9] on button "Close" at bounding box center [226, 13] width 18 height 10
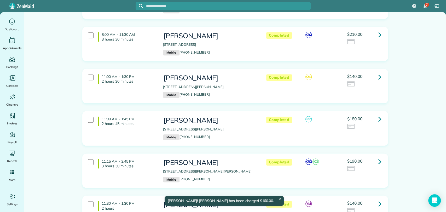
scroll to position [406, 0]
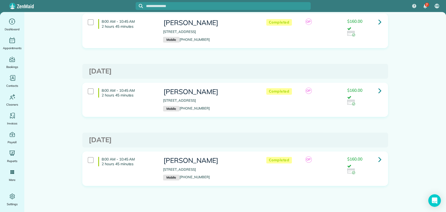
scroll to position [120, 0]
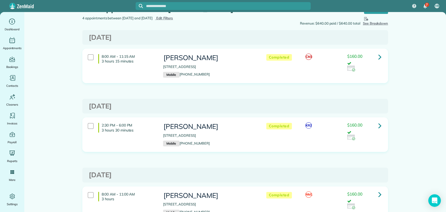
scroll to position [29, 0]
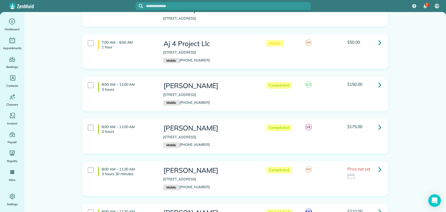
scroll to position [145, 0]
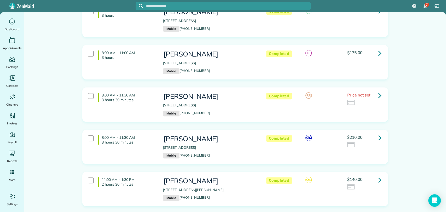
click at [379, 133] on icon at bounding box center [379, 137] width 3 height 9
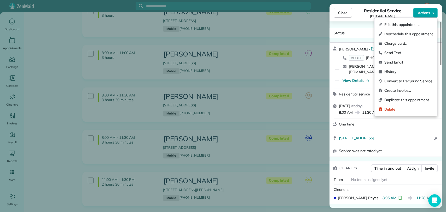
click at [434, 10] on button "Actions" at bounding box center [425, 13] width 25 height 10
click at [394, 46] on div "Charge card…" at bounding box center [405, 43] width 59 height 9
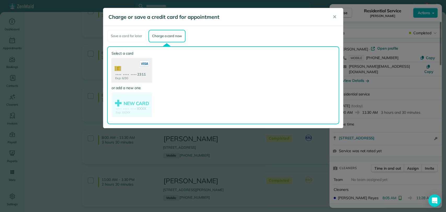
click at [119, 67] on use at bounding box center [131, 70] width 40 height 25
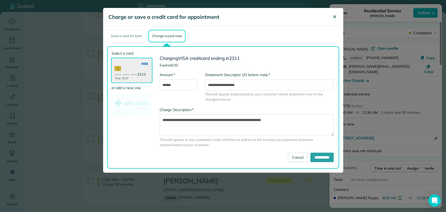
click at [334, 19] on span "✕" at bounding box center [335, 17] width 4 height 6
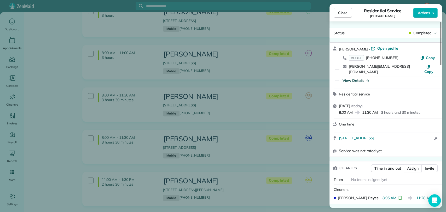
click at [353, 78] on div "View Details" at bounding box center [356, 80] width 26 height 5
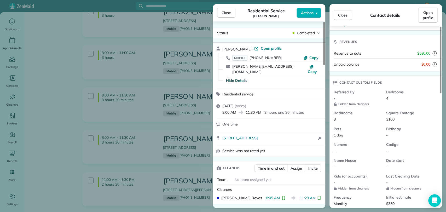
scroll to position [116, 0]
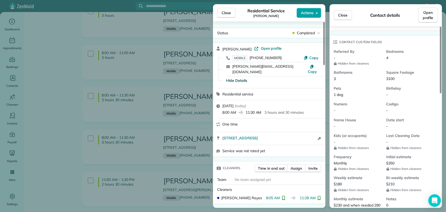
click at [299, 13] on button "Actions" at bounding box center [309, 13] width 25 height 10
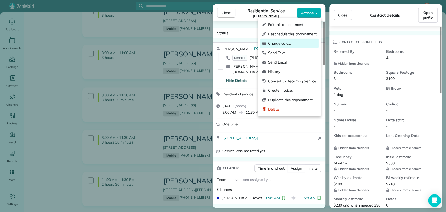
click at [280, 45] on span "Charge card…" at bounding box center [292, 43] width 49 height 5
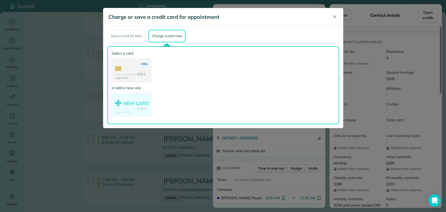
click at [125, 67] on use at bounding box center [131, 71] width 39 height 25
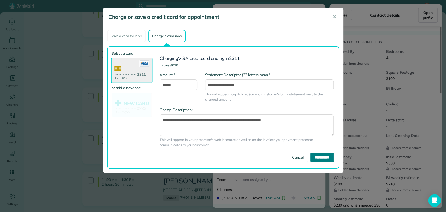
click at [321, 157] on input "**********" at bounding box center [321, 157] width 23 height 9
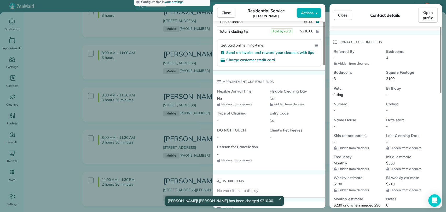
scroll to position [406, 0]
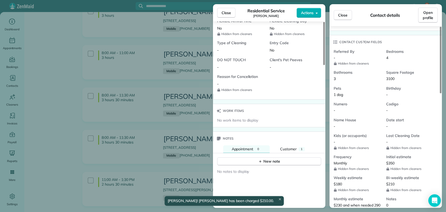
click at [289, 153] on div "New note" at bounding box center [269, 159] width 112 height 13
click at [289, 147] on span "Customer" at bounding box center [288, 149] width 16 height 5
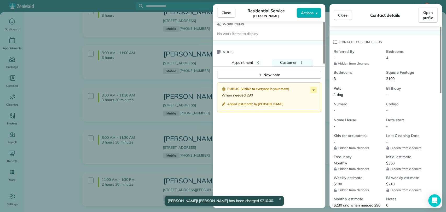
scroll to position [493, 0]
click at [257, 70] on button "New note" at bounding box center [269, 74] width 104 height 8
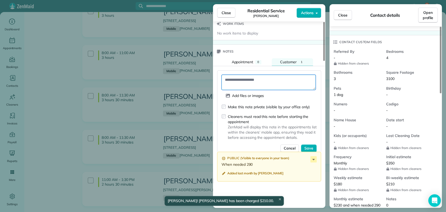
click at [251, 78] on textarea at bounding box center [269, 82] width 94 height 15
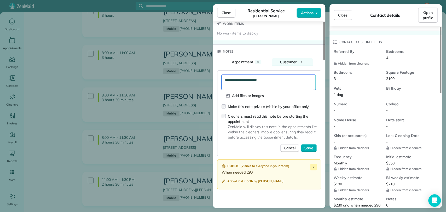
type textarea "**********"
click at [248, 104] on div "Make this note private (visible by your office only)" at bounding box center [269, 106] width 82 height 5
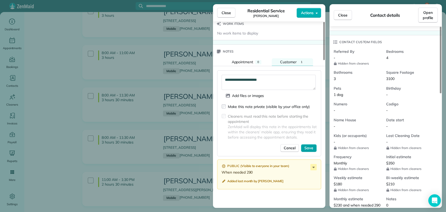
click at [309, 145] on span "Save" at bounding box center [308, 147] width 9 height 5
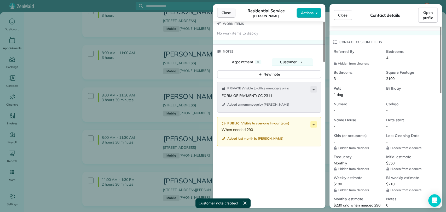
click at [231, 13] on button "Close" at bounding box center [226, 13] width 18 height 10
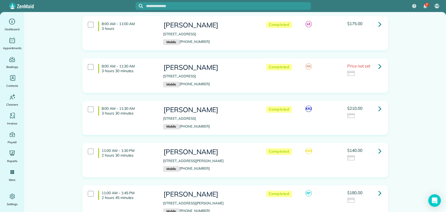
scroll to position [203, 0]
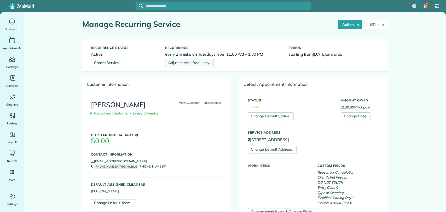
drag, startPoint x: 0, startPoint y: 0, endPoint x: 188, endPoint y: 61, distance: 197.3
click at [188, 61] on link "Adjust service frequency.." at bounding box center [189, 63] width 49 height 8
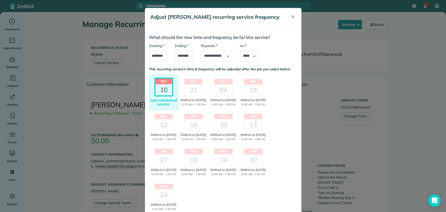
click at [254, 67] on div "* on ****** ****** ******* ********* ******** ****** ********" at bounding box center [249, 55] width 26 height 24
click at [251, 61] on select "****** ****** ******* ********* ******** ****** ********" at bounding box center [249, 55] width 18 height 11
select select "*"
click at [240, 57] on select "****** ****** ******* ********* ******** ****** ********" at bounding box center [249, 55] width 18 height 11
click at [160, 61] on input "********" at bounding box center [158, 55] width 18 height 11
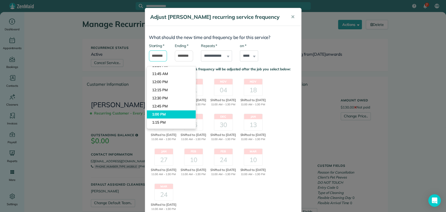
scroll to position [398, 0]
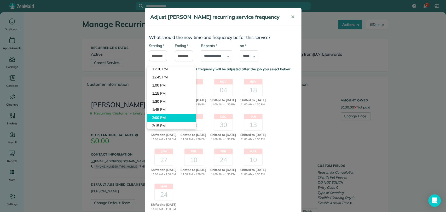
type input "*******"
click at [163, 116] on body "7 VB Dashboard Appointments Bookings Contacts Cleaners Invoices Payroll Reports…" at bounding box center [223, 106] width 446 height 212
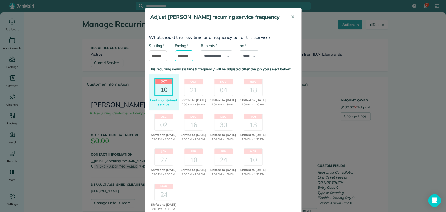
click at [180, 67] on body "7 VB Dashboard Appointments Bookings Contacts Cleaners Invoices Payroll Reports…" at bounding box center [223, 106] width 446 height 212
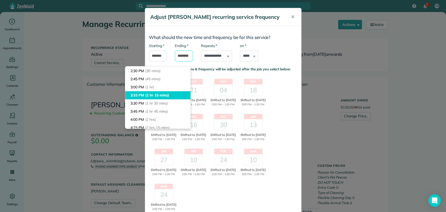
scroll to position [58, 0]
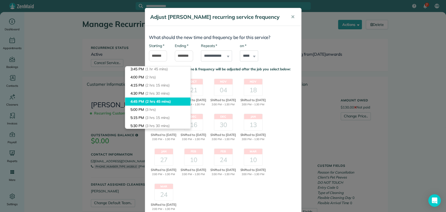
type input "*******"
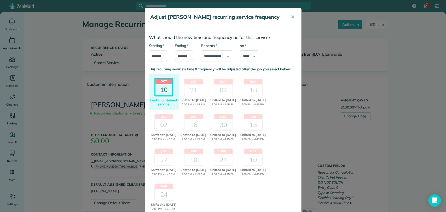
click at [154, 100] on body "7 VB Dashboard Appointments Bookings Contacts Cleaners Invoices Payroll Reports…" at bounding box center [223, 106] width 446 height 212
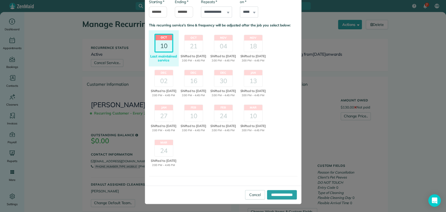
scroll to position [65, 0]
click at [277, 192] on input "**********" at bounding box center [282, 194] width 30 height 9
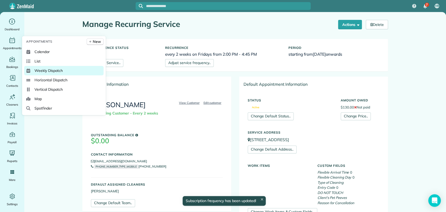
click at [46, 70] on span "Weekly Dispatch" at bounding box center [48, 70] width 28 height 5
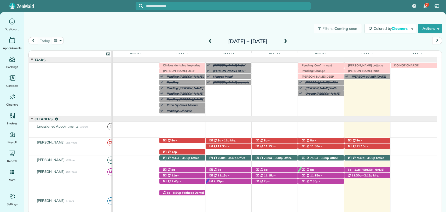
scroll to position [38, 0]
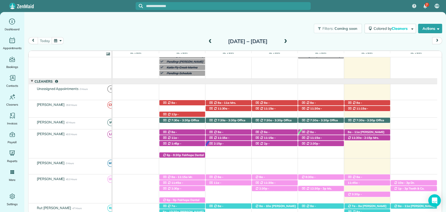
click at [288, 42] on span at bounding box center [286, 41] width 6 height 5
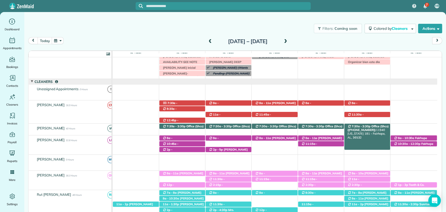
scroll to position [0, 0]
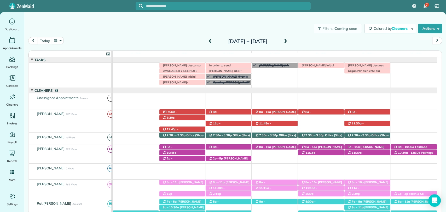
click at [288, 40] on span at bounding box center [286, 41] width 6 height 5
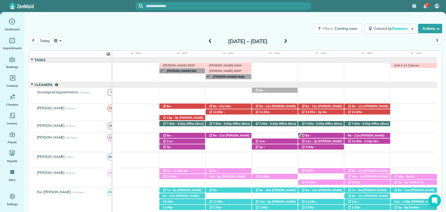
scroll to position [3, 0]
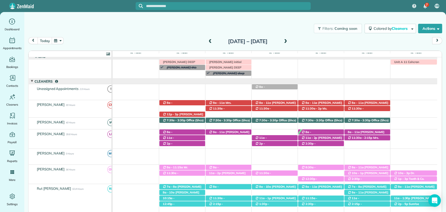
click at [288, 41] on span at bounding box center [286, 41] width 6 height 5
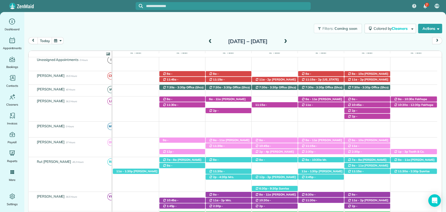
scroll to position [0, 0]
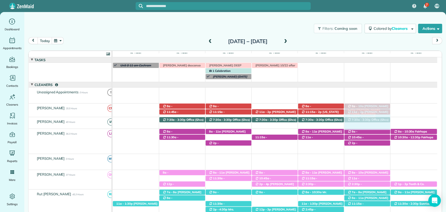
drag, startPoint x: 365, startPoint y: 149, endPoint x: 362, endPoint y: 109, distance: 40.1
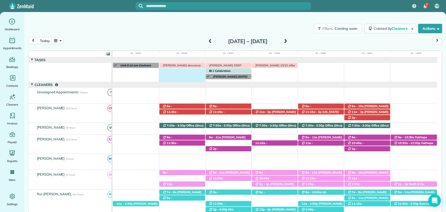
click at [198, 73] on div "Irma V descansa este lunes Morgen Stalder today Unit B 11 am Cochram Eddie Curr…" at bounding box center [275, 72] width 324 height 19
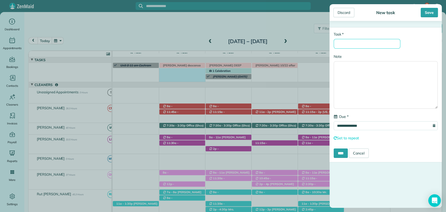
click at [357, 47] on input "* Task" at bounding box center [367, 44] width 67 height 10
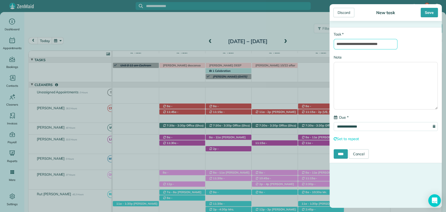
scroll to position [0, 3]
type input "**********"
click at [428, 13] on div "Save" at bounding box center [429, 12] width 17 height 9
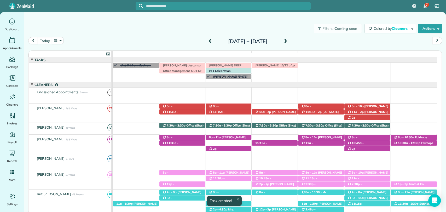
click at [207, 40] on span at bounding box center [210, 41] width 6 height 5
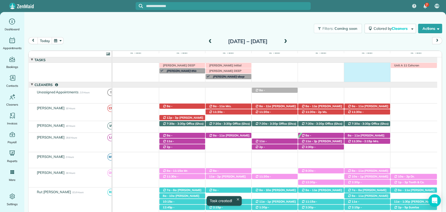
click at [365, 74] on div "Morgen Stalder this week Jaya Trusell deep clean today 8 am Unit A 11 Cohcran D…" at bounding box center [275, 72] width 324 height 19
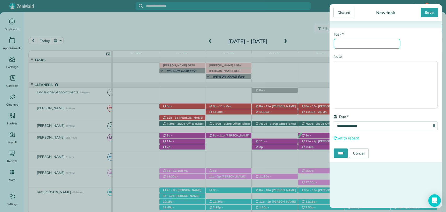
click at [369, 44] on input "* Task" at bounding box center [367, 44] width 67 height 10
type input "**********"
click at [428, 10] on div "Save" at bounding box center [429, 12] width 17 height 9
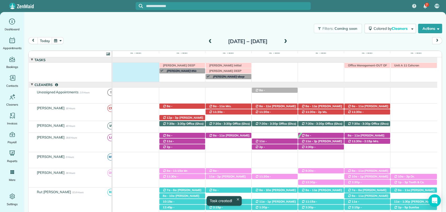
click at [141, 73] on div "Morgen Stalder this week Jaya Trusell deep clean today 8 am Unit A 11 Cohcran D…" at bounding box center [275, 72] width 324 height 19
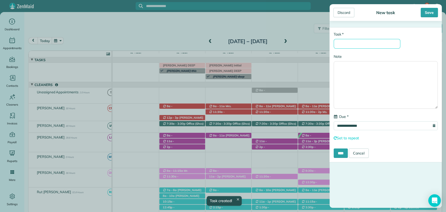
click at [364, 40] on input "* Task" at bounding box center [367, 44] width 67 height 10
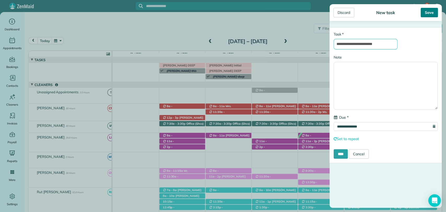
type input "**********"
click at [427, 9] on div "Save" at bounding box center [429, 12] width 17 height 9
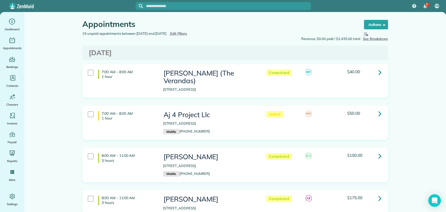
click at [164, 9] on div at bounding box center [223, 6] width 175 height 8
click at [164, 5] on input "text" at bounding box center [228, 6] width 165 height 4
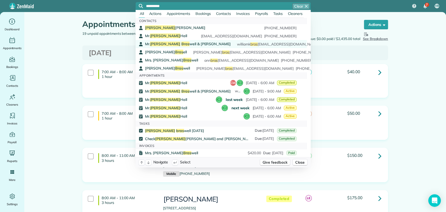
type input "**********"
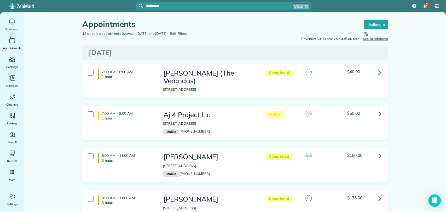
click at [175, 43] on span "Mr. [PERSON_NAME] well & [PERSON_NAME]" at bounding box center [188, 44] width 86 height 5
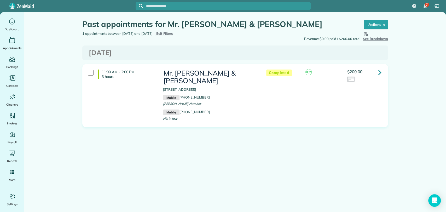
click at [381, 74] on icon at bounding box center [379, 72] width 3 height 9
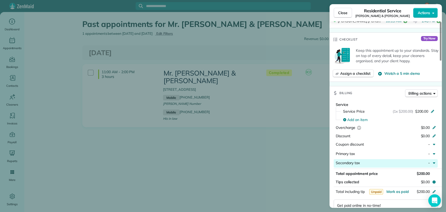
scroll to position [290, 0]
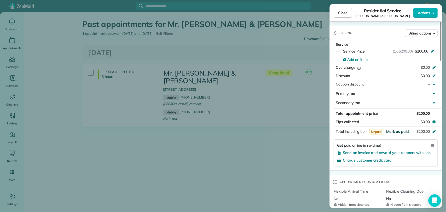
click at [398, 132] on span "Mark as paid" at bounding box center [397, 131] width 23 height 5
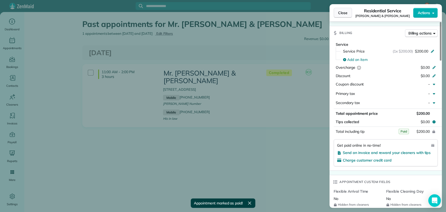
click at [341, 14] on span "Close" at bounding box center [342, 12] width 9 height 5
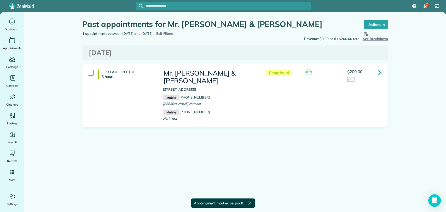
click at [238, 8] on div at bounding box center [228, 5] width 165 height 5
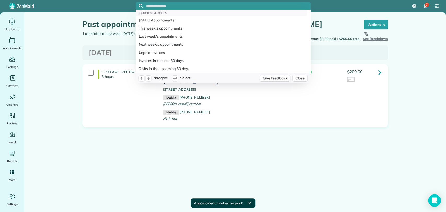
click at [237, 6] on input "text" at bounding box center [228, 6] width 165 height 4
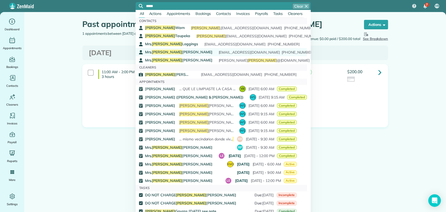
type input "*****"
click at [181, 52] on div "Mrs. Wendy Buttler wgavras@gmail.com (251) 510-2682" at bounding box center [221, 52] width 152 height 5
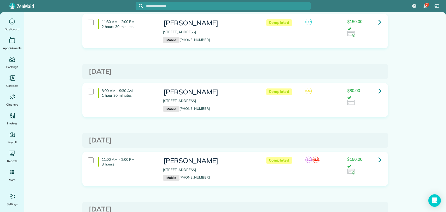
scroll to position [116, 0]
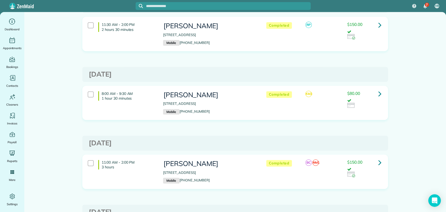
click at [378, 93] on icon at bounding box center [379, 93] width 3 height 9
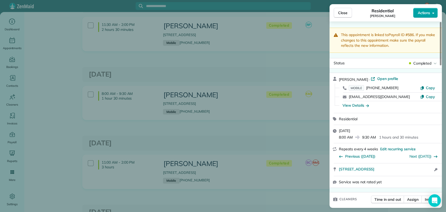
click at [421, 17] on button "Actions" at bounding box center [425, 13] width 25 height 10
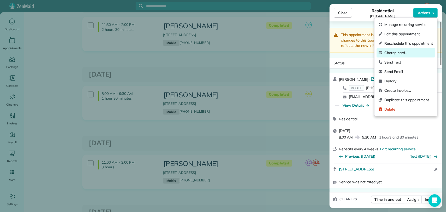
click at [406, 52] on span "Charge card…" at bounding box center [408, 52] width 49 height 5
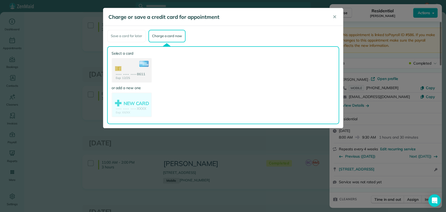
click at [142, 65] on icon at bounding box center [144, 64] width 10 height 7
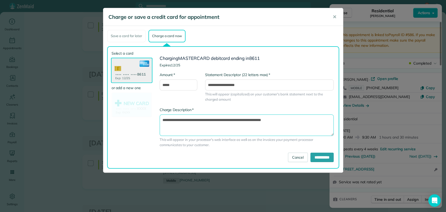
click at [248, 118] on textarea "**********" at bounding box center [247, 124] width 174 height 21
click at [245, 120] on textarea "**********" at bounding box center [247, 124] width 174 height 21
type textarea "**********"
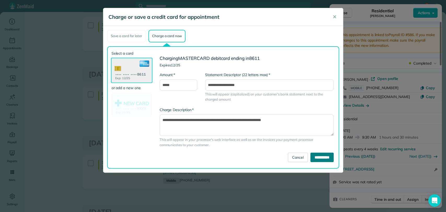
click at [318, 157] on input "**********" at bounding box center [321, 157] width 23 height 9
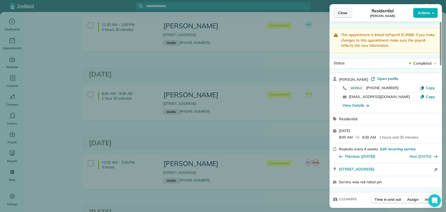
click at [339, 14] on span "Close" at bounding box center [342, 12] width 9 height 5
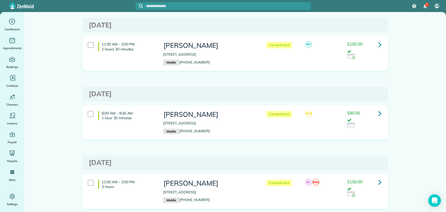
scroll to position [87, 0]
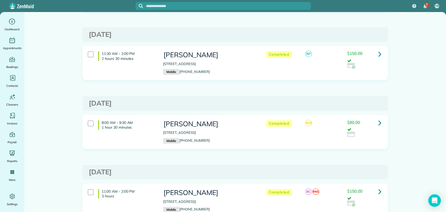
click at [378, 122] on icon at bounding box center [379, 122] width 3 height 9
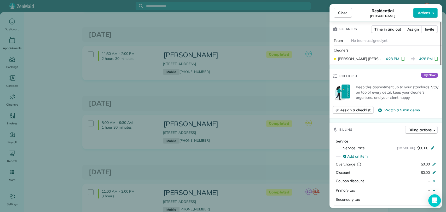
scroll to position [174, 0]
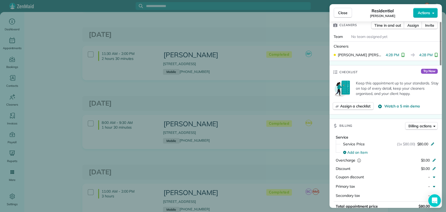
click at [421, 18] on div "Close Residential Wendy Buttler Actions" at bounding box center [385, 12] width 112 height 17
click at [421, 13] on span "Actions" at bounding box center [424, 12] width 13 height 5
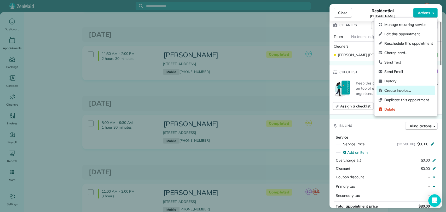
click at [413, 91] on span "Create invoice…" at bounding box center [408, 90] width 49 height 5
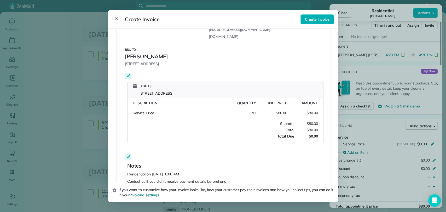
scroll to position [0, 0]
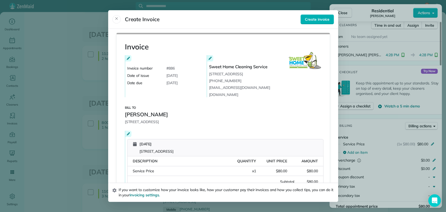
click at [170, 76] on span "October 3, 2025" at bounding box center [171, 75] width 11 height 5
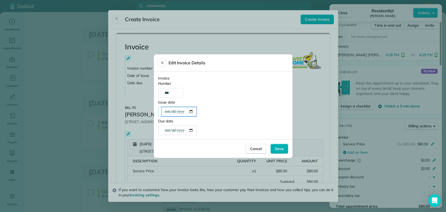
click at [174, 109] on div "**********" at bounding box center [178, 111] width 35 height 9
click at [190, 113] on div "**********" at bounding box center [178, 111] width 35 height 9
click at [195, 111] on div "**********" at bounding box center [178, 111] width 35 height 9
type div "**********"
click at [178, 131] on div "**********" at bounding box center [178, 130] width 35 height 9
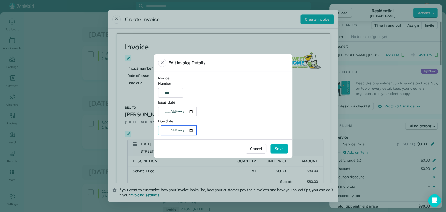
click at [194, 130] on div "**********" at bounding box center [178, 130] width 35 height 9
click at [209, 122] on div "**********" at bounding box center [223, 126] width 130 height 17
click at [277, 148] on span "Save" at bounding box center [279, 148] width 9 height 5
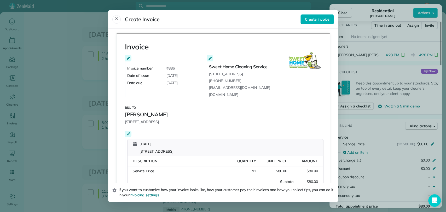
click at [143, 76] on span "Date of issue" at bounding box center [145, 75] width 37 height 5
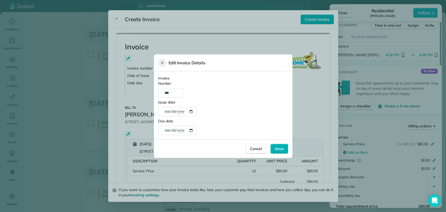
click at [159, 63] on button "Close" at bounding box center [162, 63] width 8 height 8
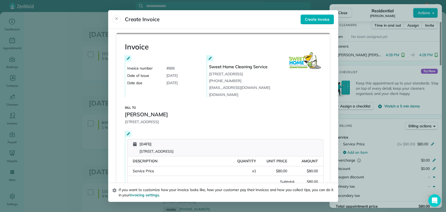
click at [129, 58] on div at bounding box center [128, 58] width 6 height 6
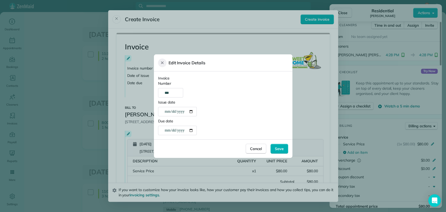
click at [162, 65] on button "Close" at bounding box center [162, 63] width 8 height 8
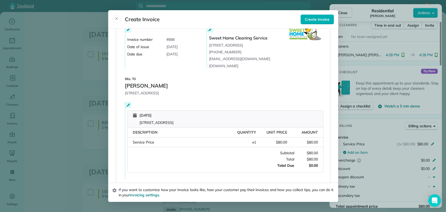
scroll to position [29, 0]
click at [146, 147] on div "Service Price Quantity: x 1 Unit Price: $80.00 Amount: $80.00" at bounding box center [226, 142] width 196 height 10
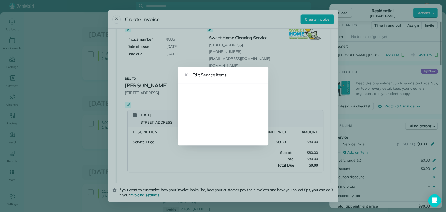
click at [147, 146] on div at bounding box center [223, 106] width 446 height 212
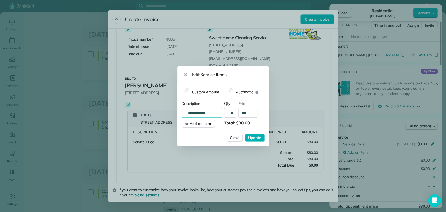
click at [210, 113] on input "**********" at bounding box center [206, 112] width 43 height 9
drag, startPoint x: 211, startPoint y: 112, endPoint x: 163, endPoint y: 104, distance: 49.6
click at [163, 104] on body "7 VB Dashboard Appointments Bookings Contacts Cleaners Invoices Payroll Reports…" at bounding box center [223, 106] width 446 height 212
type input "**********"
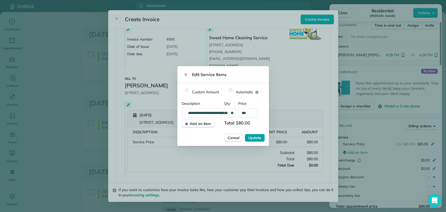
click at [254, 138] on span "Update" at bounding box center [254, 137] width 13 height 5
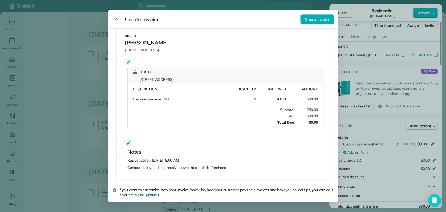
scroll to position [0, 0]
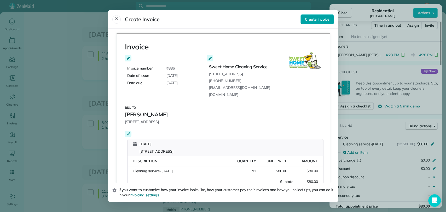
click at [322, 21] on span "Create invoice" at bounding box center [317, 19] width 24 height 5
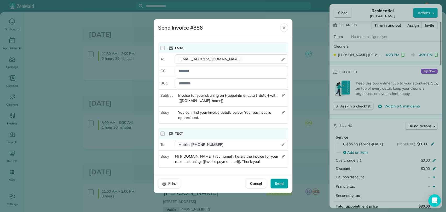
click at [279, 182] on span "Send" at bounding box center [279, 183] width 9 height 5
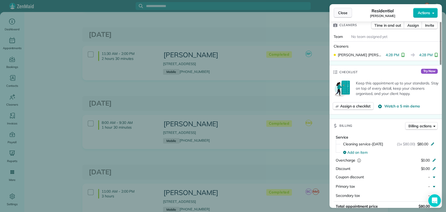
click at [335, 10] on button "Close" at bounding box center [343, 13] width 18 height 10
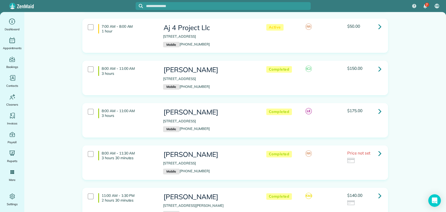
scroll to position [145, 0]
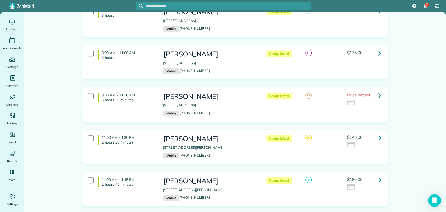
click at [379, 133] on icon at bounding box center [379, 137] width 3 height 9
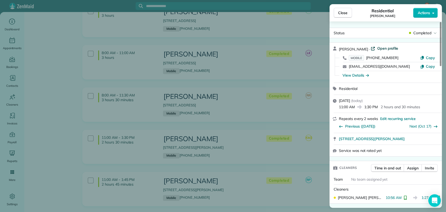
click at [384, 47] on span "Open profile" at bounding box center [387, 48] width 21 height 5
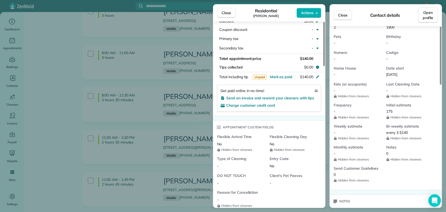
scroll to position [290, 0]
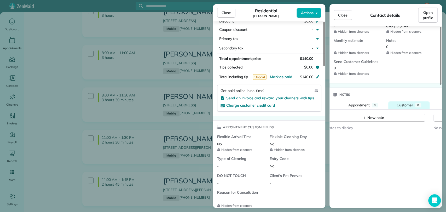
click at [409, 101] on button "Customer 0" at bounding box center [408, 105] width 41 height 8
click at [386, 114] on button "New note" at bounding box center [386, 118] width 104 height 8
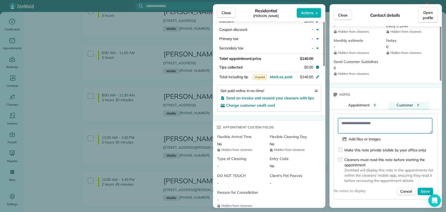
click at [371, 118] on textarea at bounding box center [385, 125] width 94 height 15
type textarea "**********"
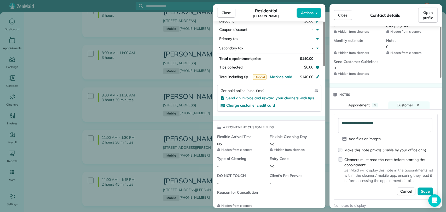
click at [370, 147] on div "Make this note private (visible by your office only)" at bounding box center [385, 149] width 82 height 5
click at [425, 189] on span "Save" at bounding box center [425, 191] width 9 height 5
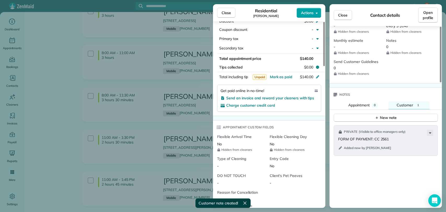
click at [302, 15] on span "Actions" at bounding box center [307, 12] width 13 height 5
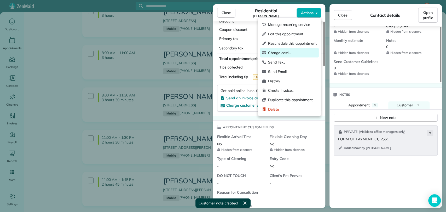
click at [280, 50] on span "Charge card…" at bounding box center [292, 52] width 49 height 5
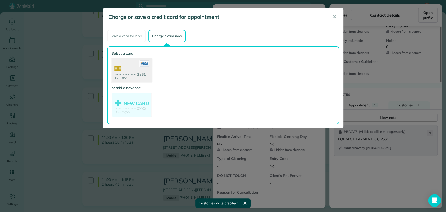
click at [125, 65] on use at bounding box center [131, 70] width 40 height 25
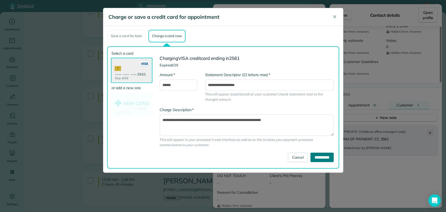
click at [311, 154] on input "**********" at bounding box center [321, 157] width 23 height 9
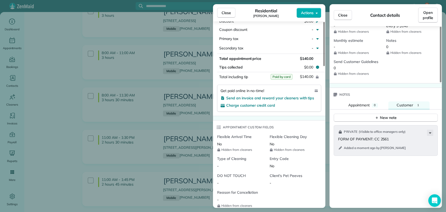
click at [164, 33] on div "Close Residential [PERSON_NAME] Actions Status Completed [PERSON_NAME] · Open p…" at bounding box center [223, 106] width 446 height 212
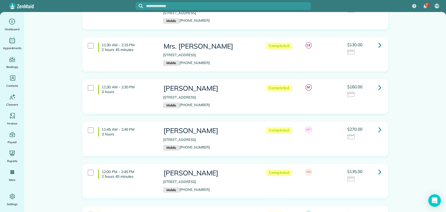
scroll to position [377, 0]
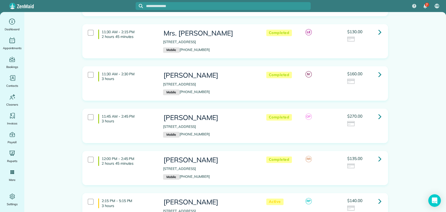
click at [378, 112] on icon at bounding box center [379, 116] width 3 height 9
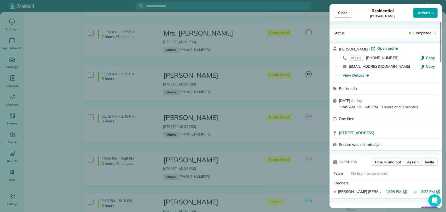
click at [426, 12] on span "Actions" at bounding box center [424, 12] width 13 height 5
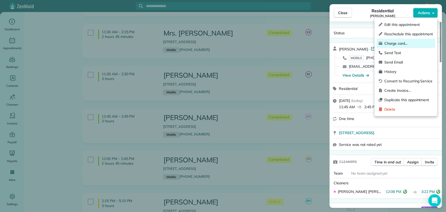
click at [396, 43] on span "Charge card…" at bounding box center [408, 43] width 49 height 5
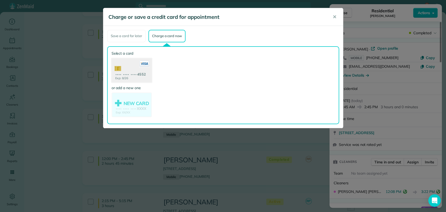
click at [125, 67] on use at bounding box center [131, 70] width 40 height 25
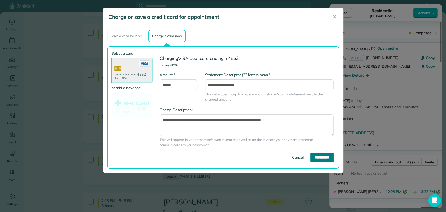
click at [318, 153] on input "**********" at bounding box center [321, 157] width 23 height 9
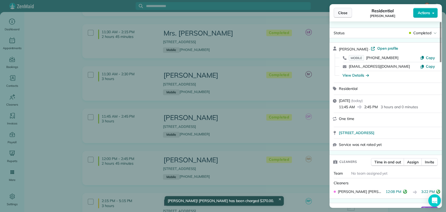
click at [339, 11] on span "Close" at bounding box center [342, 12] width 9 height 5
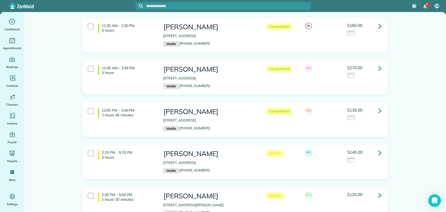
scroll to position [435, 0]
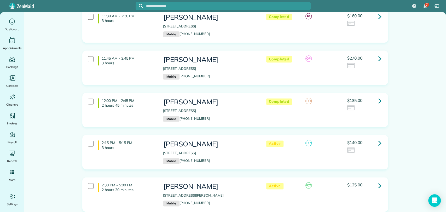
click at [376, 96] on link at bounding box center [380, 101] width 10 height 10
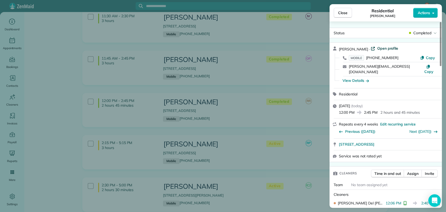
click at [381, 49] on span "Open profile" at bounding box center [387, 48] width 21 height 5
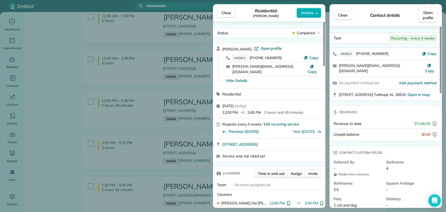
scroll to position [310, 0]
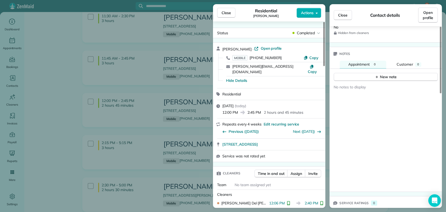
click at [403, 53] on div "Notes" at bounding box center [385, 54] width 112 height 14
click at [404, 62] on span "Customer" at bounding box center [405, 64] width 16 height 5
click at [393, 74] on div "New note" at bounding box center [386, 76] width 22 height 5
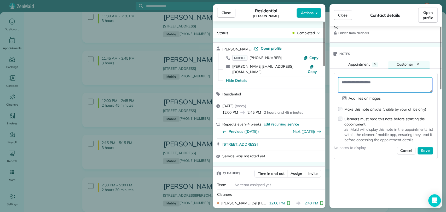
click at [384, 85] on textarea at bounding box center [385, 84] width 94 height 15
type textarea "**********"
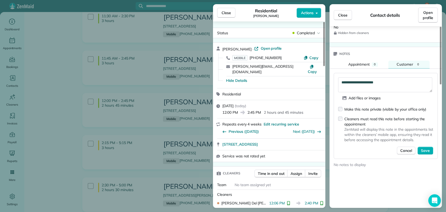
click at [388, 107] on div "Make this note private (visible by your office only)" at bounding box center [385, 109] width 82 height 5
click at [381, 107] on div "Make this note private (visible by your office only)" at bounding box center [385, 109] width 82 height 5
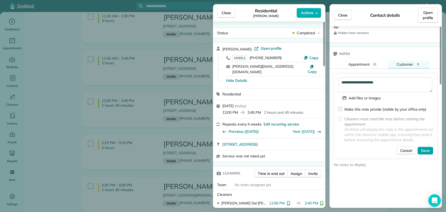
click at [425, 148] on span "Save" at bounding box center [425, 150] width 9 height 5
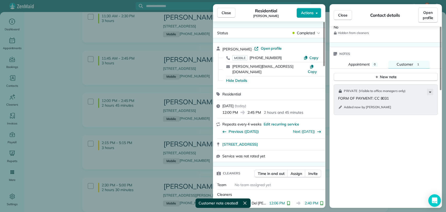
click at [300, 11] on button "Actions" at bounding box center [309, 13] width 25 height 10
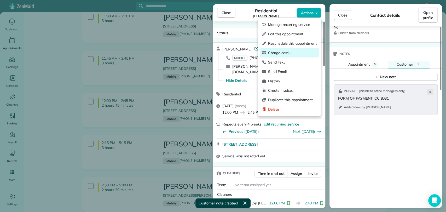
click at [284, 53] on span "Charge card…" at bounding box center [292, 52] width 49 height 5
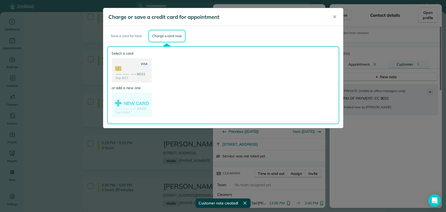
click at [132, 65] on use at bounding box center [131, 71] width 39 height 25
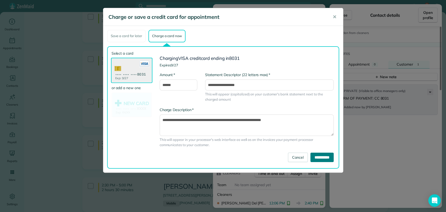
click at [320, 156] on input "**********" at bounding box center [321, 157] width 23 height 9
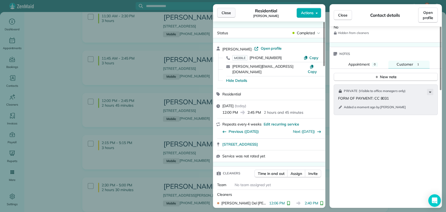
click at [225, 15] on span "Close" at bounding box center [226, 12] width 9 height 5
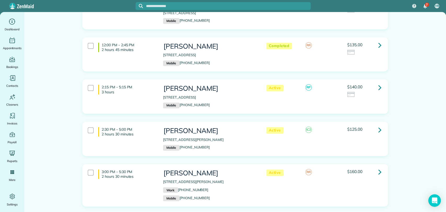
scroll to position [493, 0]
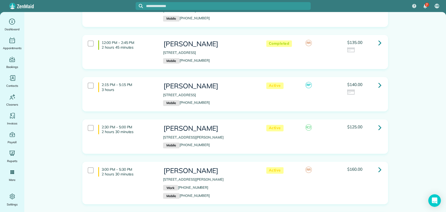
click at [378, 80] on icon at bounding box center [379, 84] width 3 height 9
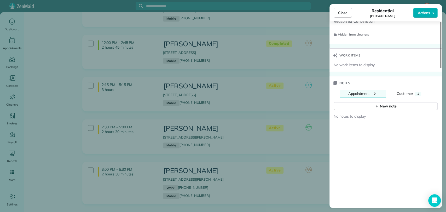
scroll to position [464, 0]
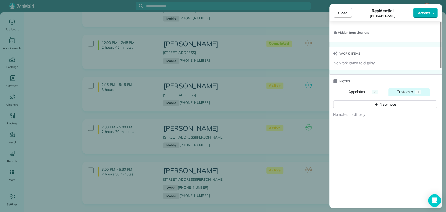
click at [407, 92] on span "Customer" at bounding box center [405, 91] width 16 height 5
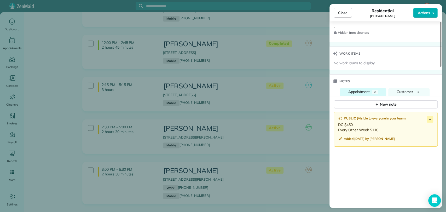
click at [368, 89] on span "Appointment" at bounding box center [359, 91] width 22 height 5
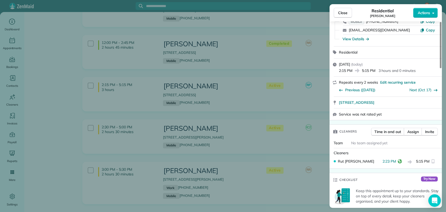
scroll to position [0, 0]
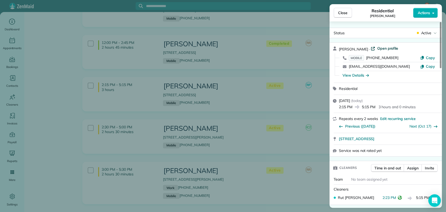
click at [382, 49] on span "Open profile" at bounding box center [387, 48] width 21 height 5
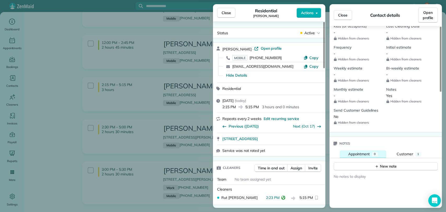
scroll to position [261, 0]
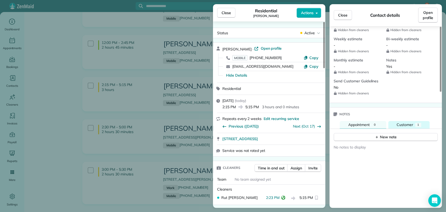
click at [401, 122] on span "Customer" at bounding box center [405, 124] width 16 height 5
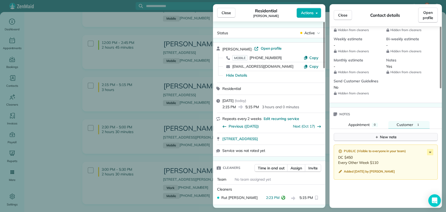
click at [378, 134] on div "New note" at bounding box center [386, 136] width 22 height 5
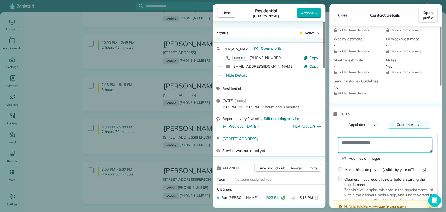
click at [366, 138] on textarea at bounding box center [385, 144] width 94 height 15
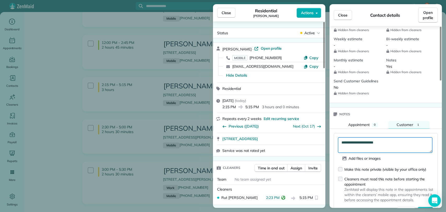
type textarea "**********"
click at [367, 167] on div "Make this note private (visible by your office only)" at bounding box center [385, 169] width 82 height 5
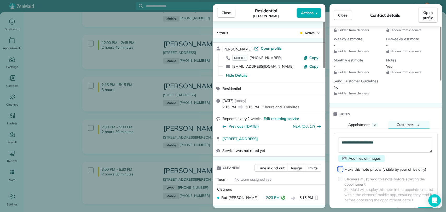
scroll to position [291, 0]
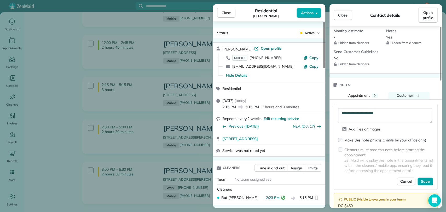
click at [427, 179] on span "Save" at bounding box center [425, 181] width 9 height 5
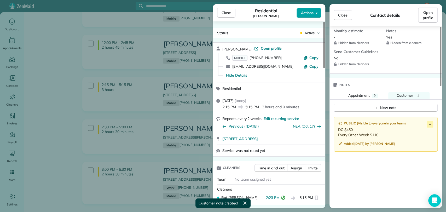
click at [303, 10] on span "Actions" at bounding box center [307, 12] width 13 height 5
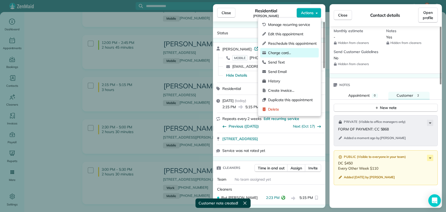
click at [286, 53] on span "Charge card…" at bounding box center [292, 52] width 49 height 5
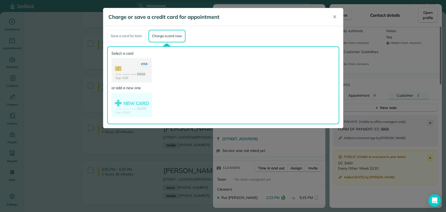
click at [126, 73] on use at bounding box center [131, 71] width 39 height 25
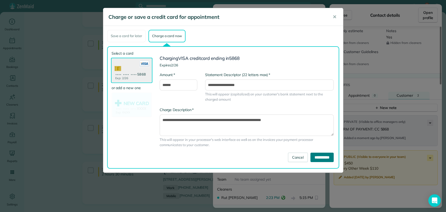
click at [316, 155] on input "**********" at bounding box center [321, 157] width 23 height 9
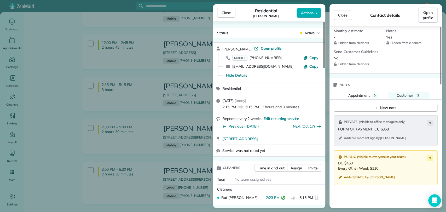
click at [224, 10] on button "Close" at bounding box center [226, 13] width 18 height 10
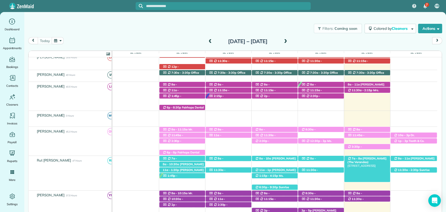
scroll to position [125, 0]
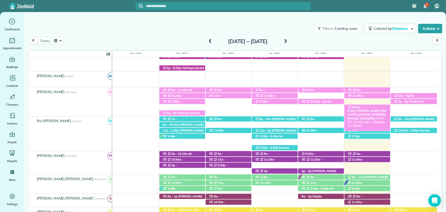
click at [368, 109] on span "[PERSON_NAME] (DC LAWN) ([PHONE_NUMBER], [PHONE_NUMBER])" at bounding box center [366, 114] width 39 height 11
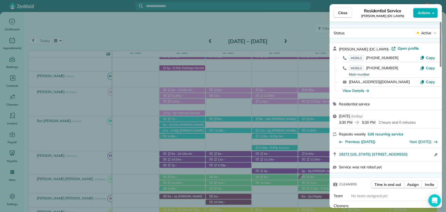
scroll to position [58, 0]
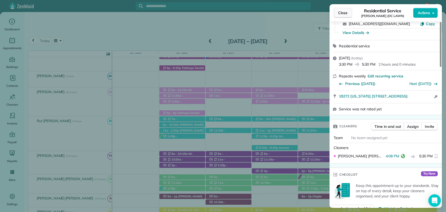
click at [339, 11] on span "Close" at bounding box center [342, 12] width 9 height 5
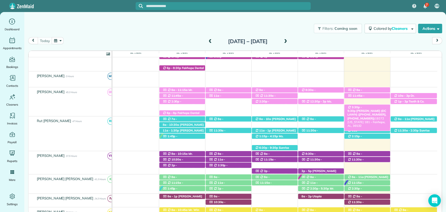
click at [378, 109] on span "[PERSON_NAME] (DC LAWN) ([PHONE_NUMBER], [PHONE_NUMBER])" at bounding box center [366, 114] width 39 height 11
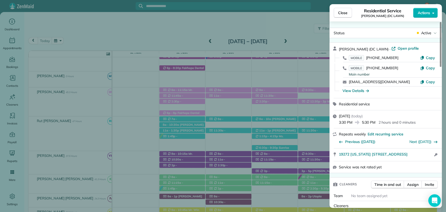
click at [340, 19] on div "Close Residential Service [PERSON_NAME] (DC LAWN) Actions" at bounding box center [385, 12] width 112 height 17
click at [345, 15] on span "Close" at bounding box center [342, 12] width 9 height 5
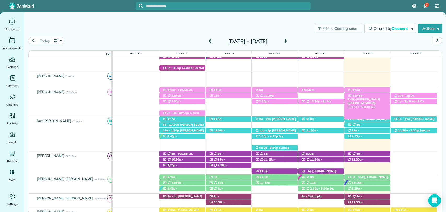
click at [383, 98] on div "11:45a - 2:45p [PERSON_NAME] ([PHONE_NUMBER]) 30877 Pinyon Dr - [GEOGRAPHIC_DAT…" at bounding box center [367, 95] width 46 height 5
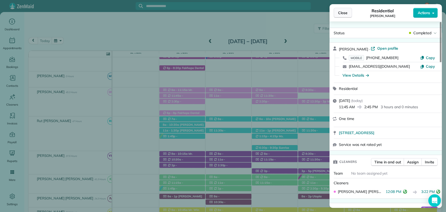
click at [342, 16] on button "Close" at bounding box center [343, 13] width 18 height 10
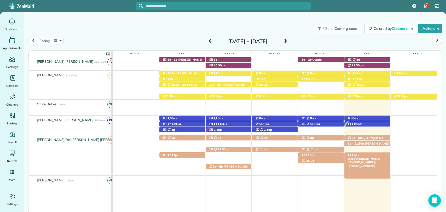
click at [370, 157] on span "[PERSON_NAME] ([PHONE_NUMBER])" at bounding box center [363, 160] width 33 height 7
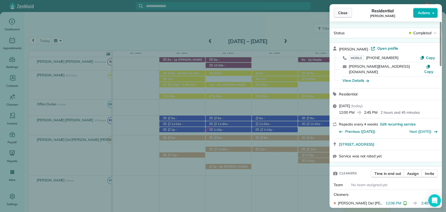
click at [345, 16] on button "Close" at bounding box center [343, 13] width 18 height 10
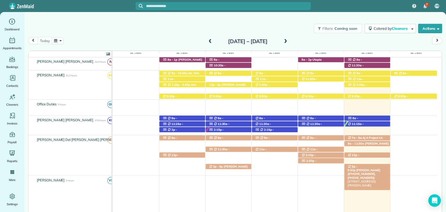
click at [378, 168] on span "Ms. Elizabeth Manci (+12516261290, +12514151609)" at bounding box center [363, 173] width 33 height 11
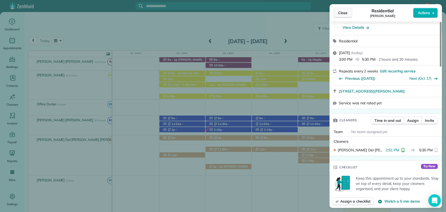
click at [334, 13] on button "Close" at bounding box center [343, 13] width 18 height 10
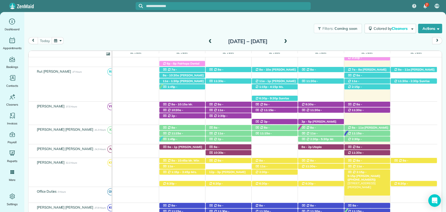
click at [374, 174] on span "Jessica Cook (+18503462081)" at bounding box center [363, 177] width 33 height 7
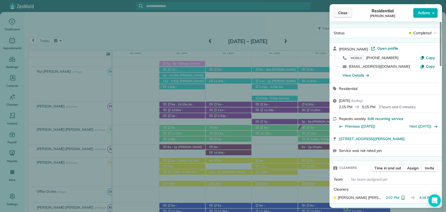
click at [339, 13] on span "Close" at bounding box center [342, 12] width 9 height 5
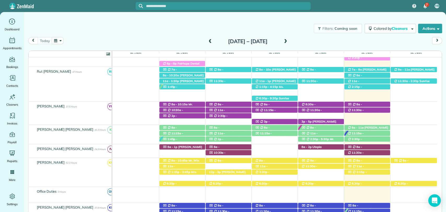
click at [373, 83] on span "Amber Mcginley (+19729228864)" at bounding box center [363, 86] width 33 height 7
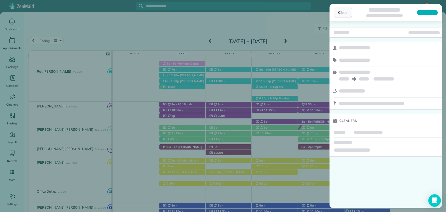
click at [341, 15] on button "Close" at bounding box center [343, 13] width 18 height 10
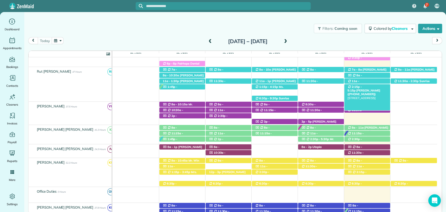
click at [362, 87] on span "2:15p - 5:15p" at bounding box center [354, 88] width 14 height 7
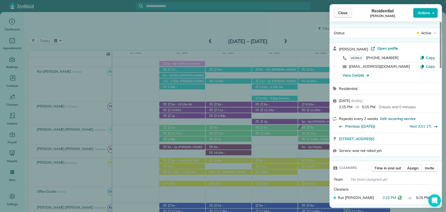
click at [341, 13] on span "Close" at bounding box center [342, 12] width 9 height 5
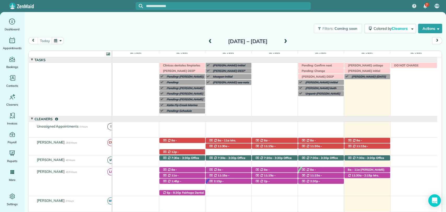
click at [289, 42] on div "Sunday Sep 28 – Saturday Oct 4, 2025" at bounding box center [248, 41] width 84 height 8
click at [288, 40] on span at bounding box center [286, 41] width 6 height 5
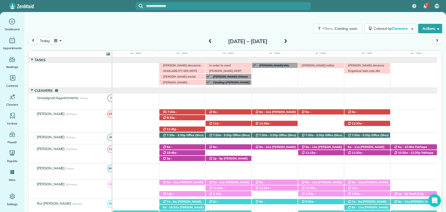
scroll to position [9, 0]
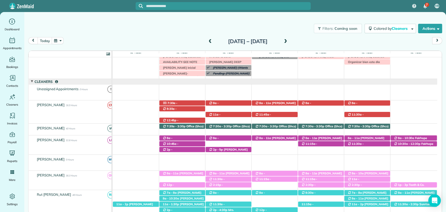
click at [288, 40] on span at bounding box center [286, 41] width 6 height 5
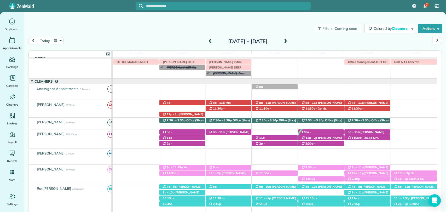
scroll to position [32, 0]
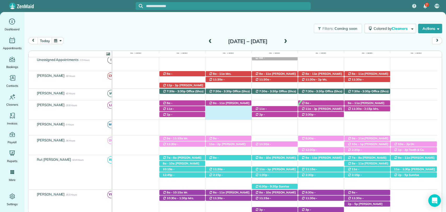
click at [241, 111] on div "2:30p - 5:30p Lindsay Wall (+18133952668) 9441 Aspen Circle - Daphne, AL, 36527…" at bounding box center [275, 109] width 324 height 19
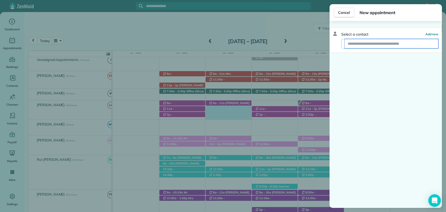
click at [358, 43] on input "text" at bounding box center [392, 43] width 94 height 9
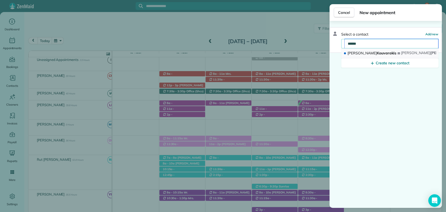
type input "******"
click at [369, 53] on span "Rhenda Kouvarakis" at bounding box center [371, 53] width 49 height 5
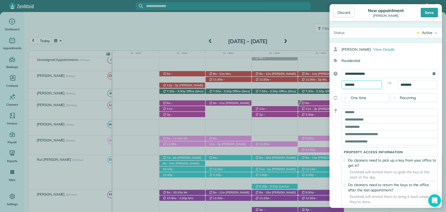
click at [356, 85] on input "*******" at bounding box center [361, 84] width 40 height 9
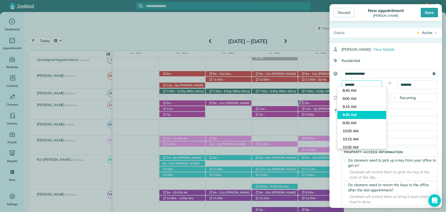
scroll to position [333, 0]
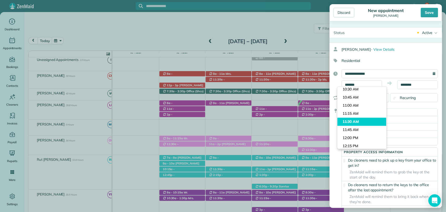
type input "********"
click at [354, 120] on body "7 VB Dashboard Appointments Bookings Contacts Cleaners Invoices Payroll Reports…" at bounding box center [223, 106] width 446 height 212
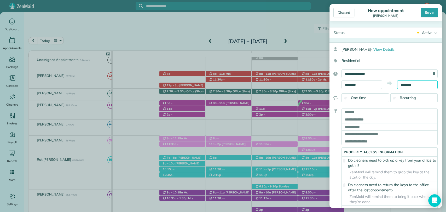
click at [410, 83] on input "********" at bounding box center [417, 84] width 40 height 9
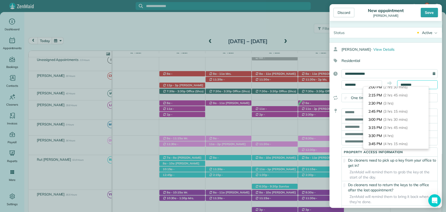
scroll to position [87, 0]
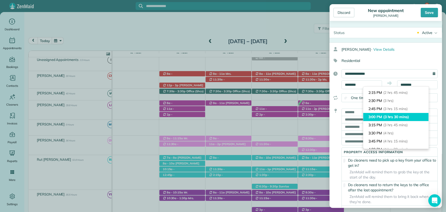
type input "*******"
click at [387, 118] on span "(3 hrs 30 mins)" at bounding box center [396, 116] width 26 height 5
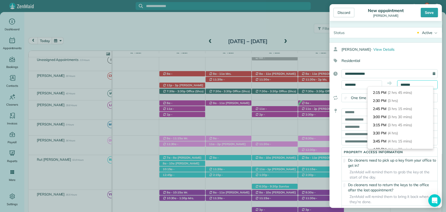
scroll to position [105, 0]
click at [356, 113] on input "text" at bounding box center [389, 111] width 96 height 7
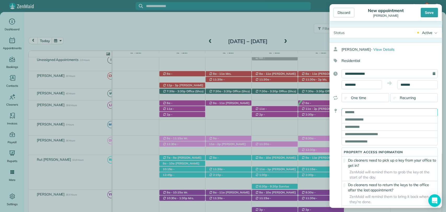
paste input "**********"
type input "**********"
type input "******"
type input "**"
type input "*****"
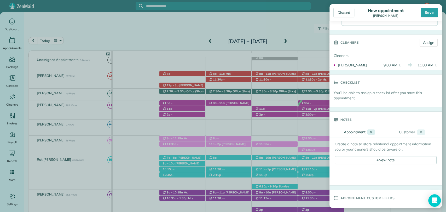
scroll to position [232, 0]
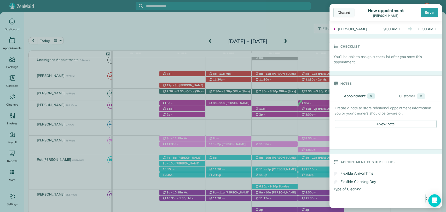
click at [352, 10] on div "Discard" at bounding box center [343, 12] width 21 height 9
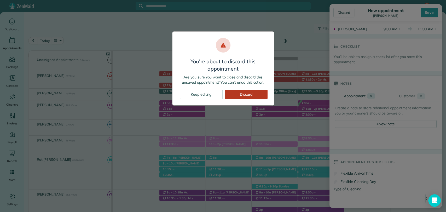
click at [250, 94] on div "Discard" at bounding box center [246, 94] width 43 height 9
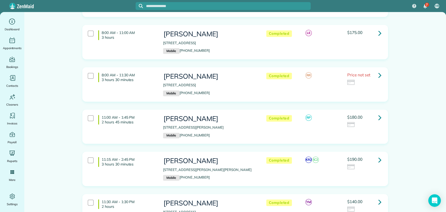
scroll to position [174, 0]
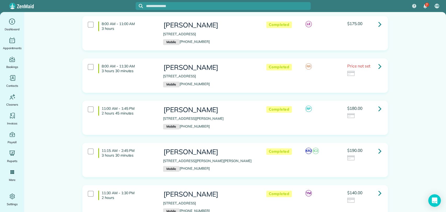
click at [379, 103] on link at bounding box center [380, 108] width 10 height 10
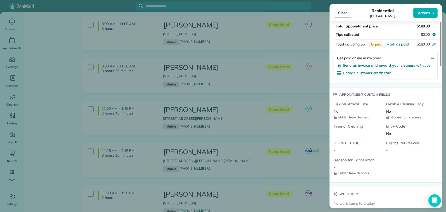
scroll to position [406, 0]
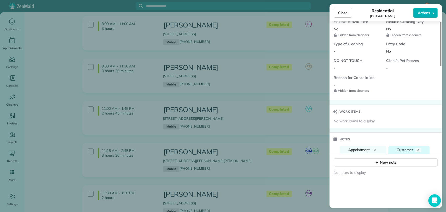
click at [419, 148] on div "2" at bounding box center [418, 150] width 6 height 4
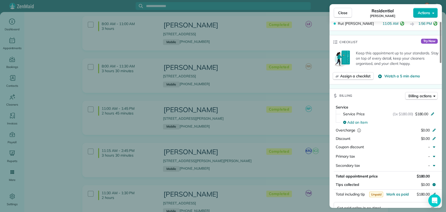
scroll to position [0, 0]
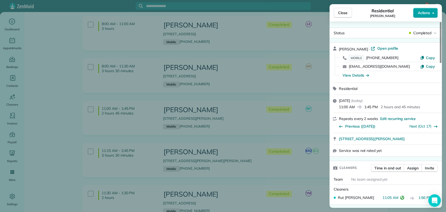
click at [421, 13] on span "Actions" at bounding box center [424, 12] width 13 height 5
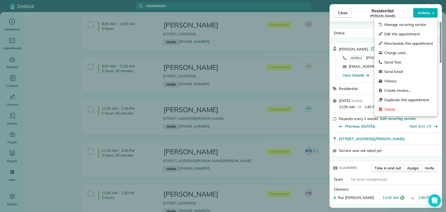
click at [359, 43] on div "[PERSON_NAME] · Open profile MOBILE [PHONE_NUMBER] Copy [EMAIL_ADDRESS][DOMAIN_…" at bounding box center [385, 63] width 112 height 40
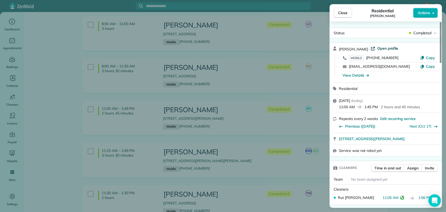
click at [380, 49] on span "Open profile" at bounding box center [387, 48] width 21 height 5
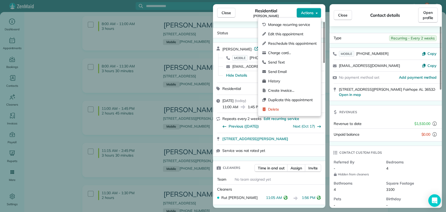
click at [307, 11] on span "Actions" at bounding box center [307, 12] width 13 height 5
click at [293, 54] on span "Charge card…" at bounding box center [292, 52] width 49 height 5
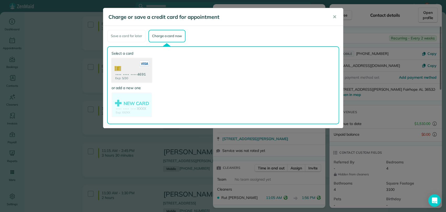
click at [122, 67] on use at bounding box center [131, 70] width 40 height 25
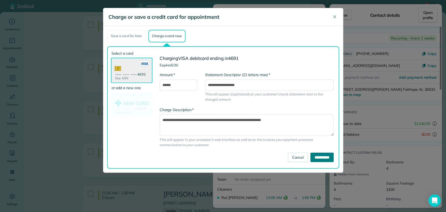
click at [318, 157] on input "**********" at bounding box center [321, 157] width 23 height 9
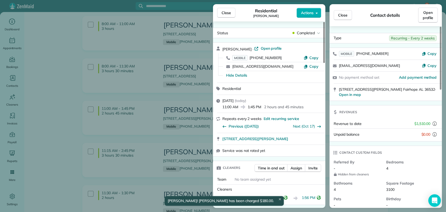
scroll to position [232, 0]
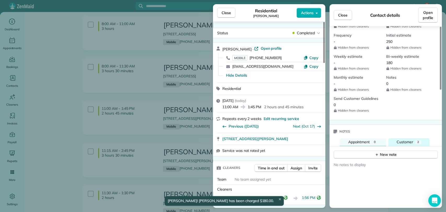
click at [399, 140] on span "Customer" at bounding box center [405, 142] width 16 height 5
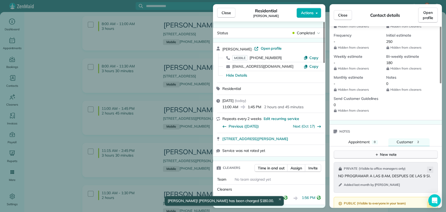
click at [383, 152] on div "New note" at bounding box center [386, 154] width 22 height 5
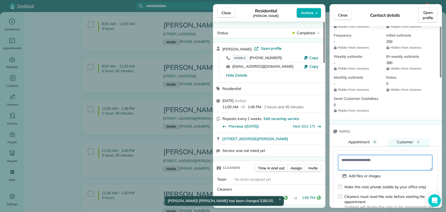
click at [370, 155] on textarea at bounding box center [385, 162] width 94 height 15
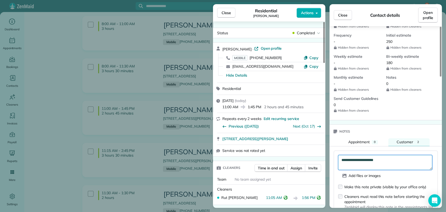
type textarea "**********"
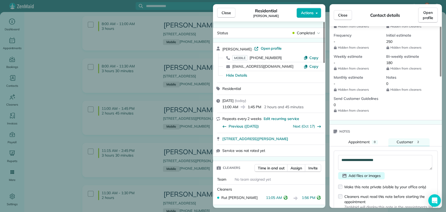
drag, startPoint x: 375, startPoint y: 178, endPoint x: 374, endPoint y: 172, distance: 6.5
click at [375, 184] on div "Make this note private (visible by your office only)" at bounding box center [385, 186] width 82 height 5
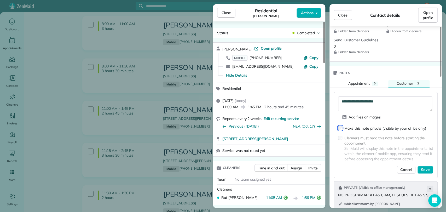
scroll to position [291, 0]
click at [428, 166] on span "Save" at bounding box center [425, 168] width 9 height 5
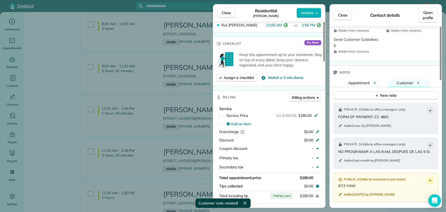
scroll to position [174, 0]
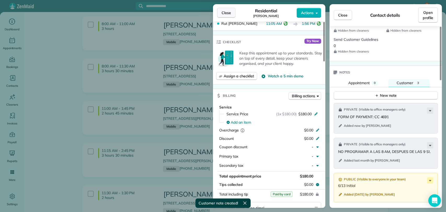
click at [224, 9] on button "Close" at bounding box center [226, 13] width 18 height 10
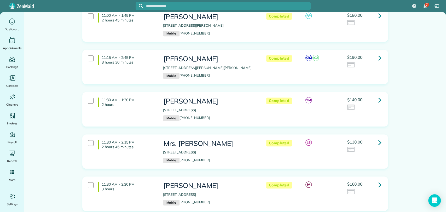
scroll to position [290, 0]
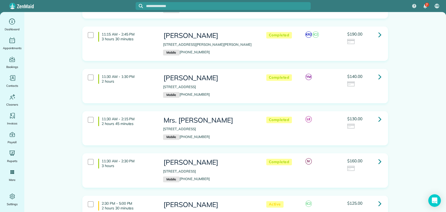
click at [378, 114] on icon at bounding box center [379, 118] width 3 height 9
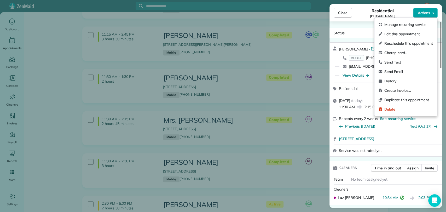
click at [425, 13] on span "Actions" at bounding box center [424, 12] width 13 height 5
click at [388, 56] on div "Charge card…" at bounding box center [405, 52] width 59 height 9
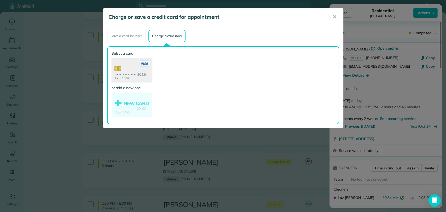
click at [123, 62] on use at bounding box center [131, 70] width 40 height 25
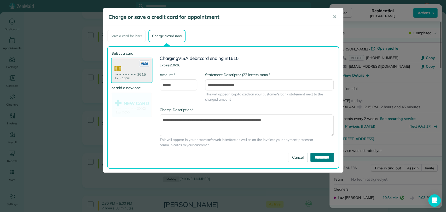
click at [320, 153] on input "**********" at bounding box center [321, 157] width 23 height 9
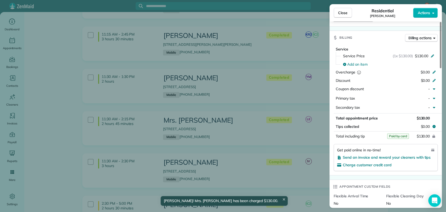
scroll to position [406, 0]
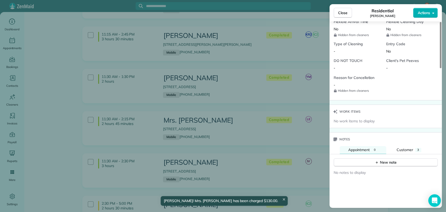
click at [408, 154] on div "New note" at bounding box center [385, 160] width 112 height 13
click at [410, 148] on span "Customer" at bounding box center [405, 149] width 16 height 5
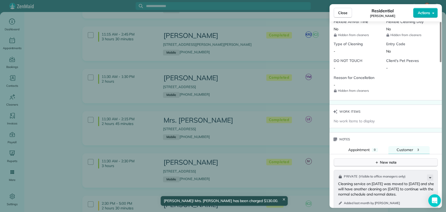
click at [386, 162] on div "New note" at bounding box center [386, 162] width 22 height 5
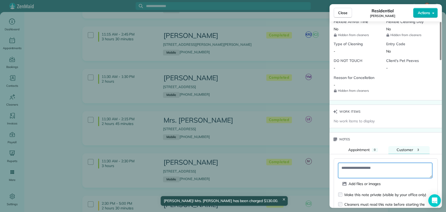
click at [367, 168] on textarea at bounding box center [385, 170] width 94 height 15
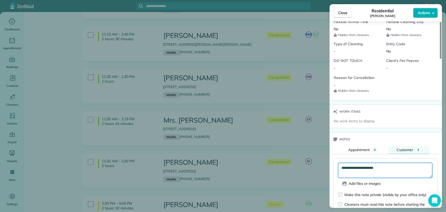
type textarea "**********"
click at [352, 192] on div "Make this note private (visible by your office only)" at bounding box center [385, 194] width 82 height 5
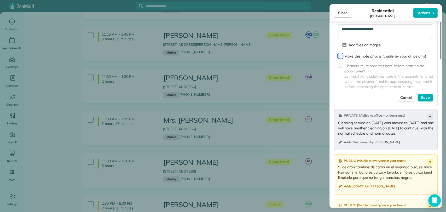
scroll to position [552, 0]
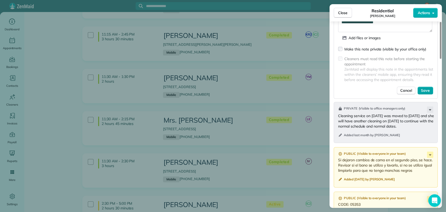
click at [421, 88] on span "Save" at bounding box center [425, 90] width 9 height 5
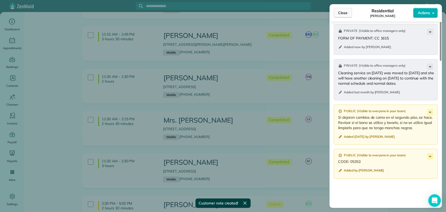
click at [337, 12] on button "Close" at bounding box center [343, 13] width 18 height 10
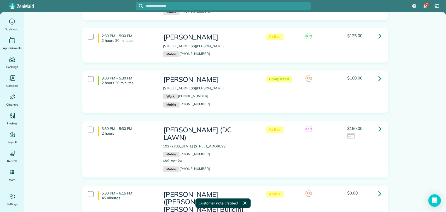
scroll to position [464, 0]
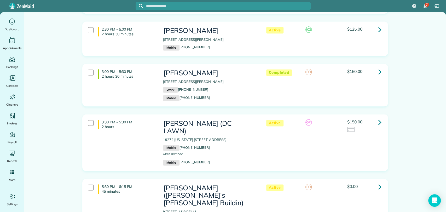
click at [378, 118] on icon at bounding box center [379, 122] width 3 height 9
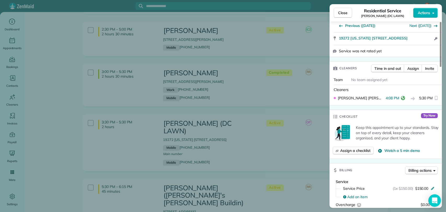
scroll to position [174, 0]
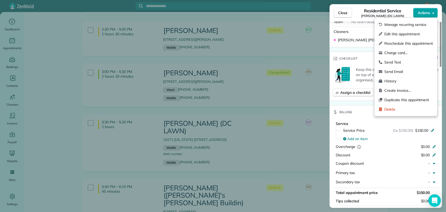
click at [425, 17] on button "Actions" at bounding box center [425, 13] width 25 height 10
click at [402, 56] on div "Charge card…" at bounding box center [405, 52] width 59 height 9
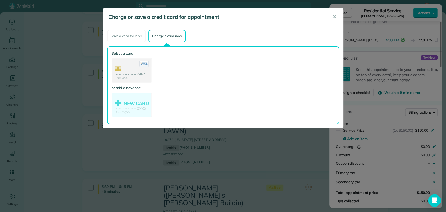
click at [125, 68] on use at bounding box center [131, 71] width 39 height 25
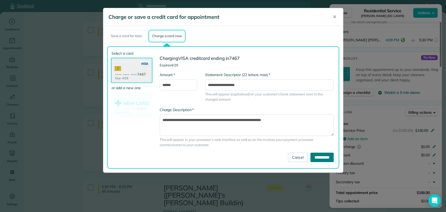
click at [315, 159] on input "**********" at bounding box center [321, 157] width 23 height 9
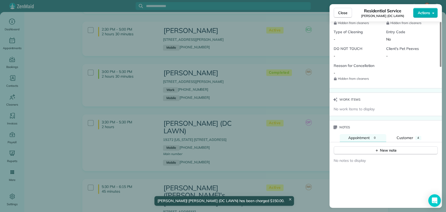
scroll to position [523, 0]
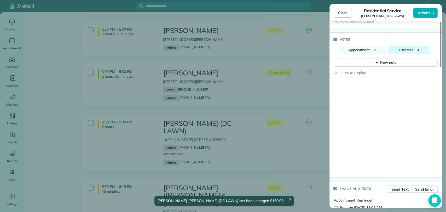
click at [410, 51] on button "Customer 4" at bounding box center [408, 50] width 41 height 8
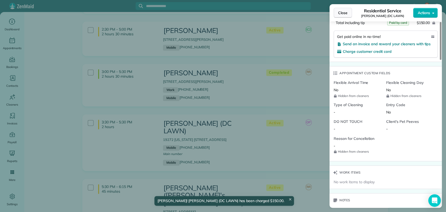
scroll to position [348, 0]
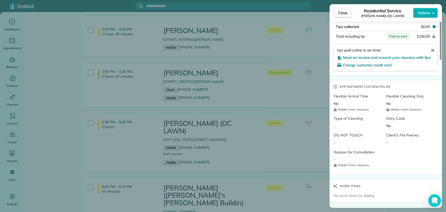
click at [345, 16] on button "Close" at bounding box center [343, 13] width 18 height 10
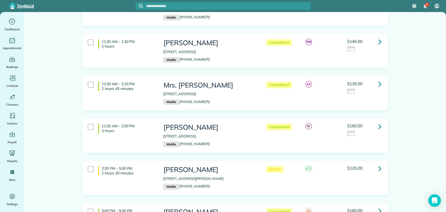
scroll to position [319, 0]
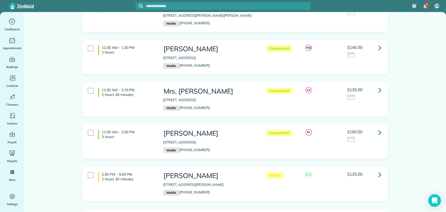
click at [370, 130] on div "$160.00" at bounding box center [364, 136] width 34 height 13
click at [375, 127] on link at bounding box center [380, 132] width 10 height 10
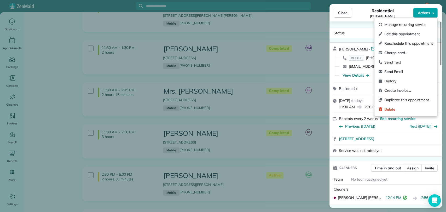
click at [431, 14] on button "Actions" at bounding box center [425, 13] width 25 height 10
click at [395, 53] on span "Charge card…" at bounding box center [408, 52] width 49 height 5
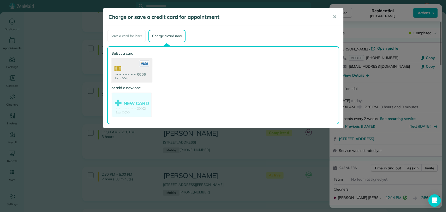
click at [124, 72] on use at bounding box center [131, 70] width 40 height 25
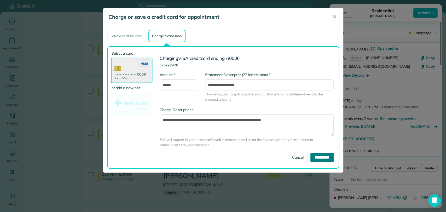
click at [311, 157] on input "**********" at bounding box center [321, 157] width 23 height 9
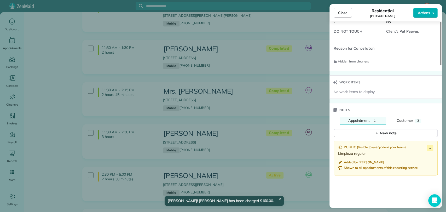
scroll to position [436, 0]
click at [415, 125] on div "New note" at bounding box center [385, 131] width 112 height 13
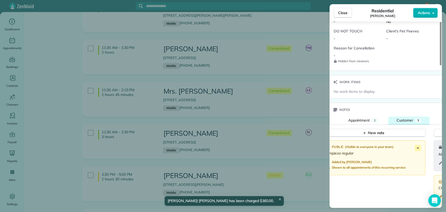
click at [413, 118] on span "Customer" at bounding box center [405, 120] width 16 height 5
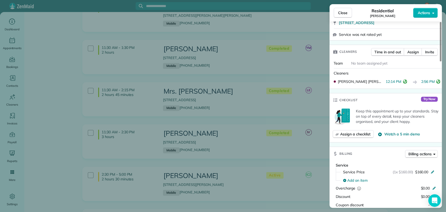
scroll to position [0, 0]
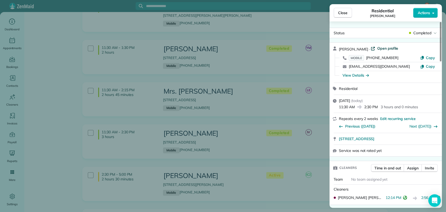
click at [378, 48] on span "Open profile" at bounding box center [387, 48] width 21 height 5
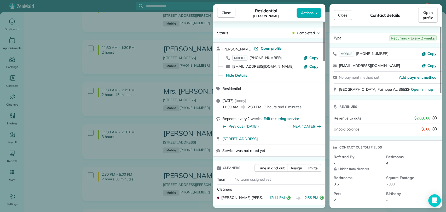
scroll to position [232, 0]
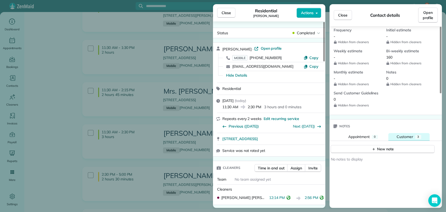
click at [399, 136] on span "Customer" at bounding box center [405, 136] width 16 height 5
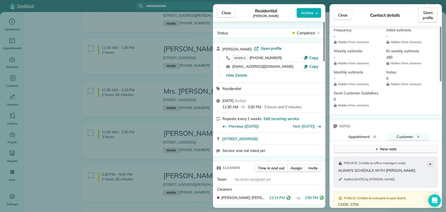
click at [390, 150] on div "New note" at bounding box center [386, 148] width 22 height 5
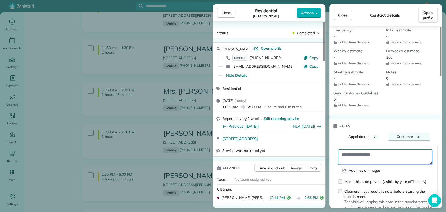
click at [376, 149] on textarea at bounding box center [385, 156] width 94 height 15
type textarea "**********"
click at [379, 182] on div "Make this note private (visible by your office only)" at bounding box center [385, 181] width 82 height 5
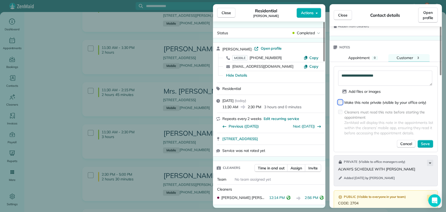
scroll to position [348, 0]
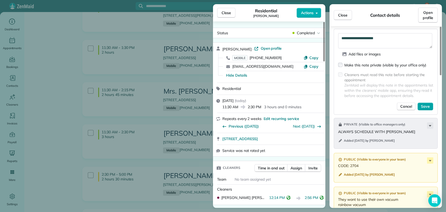
click at [420, 102] on button "Save" at bounding box center [426, 106] width 16 height 8
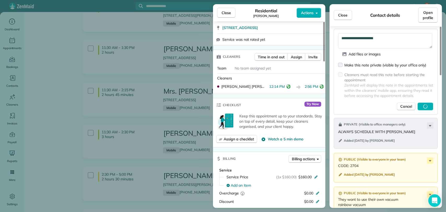
scroll to position [116, 0]
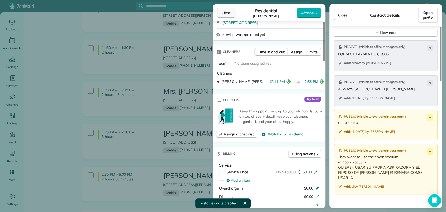
click at [228, 16] on button "Close" at bounding box center [226, 13] width 18 height 10
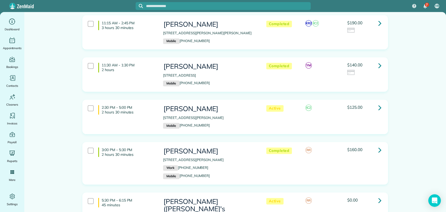
scroll to position [261, 0]
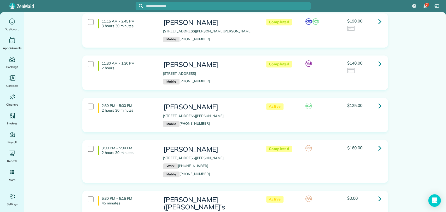
click at [380, 58] on link at bounding box center [380, 63] width 10 height 10
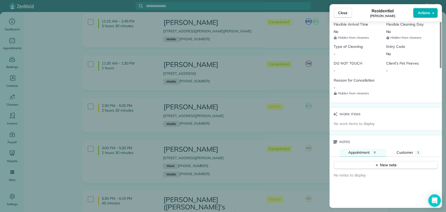
scroll to position [406, 0]
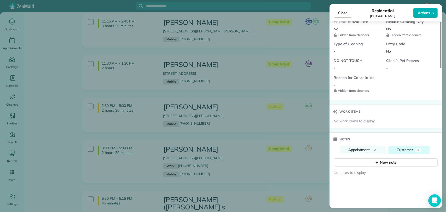
click at [420, 150] on div "1" at bounding box center [418, 150] width 6 height 4
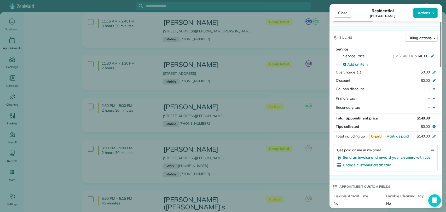
scroll to position [0, 0]
